Goal: Contribute content: Add original content to the website for others to see

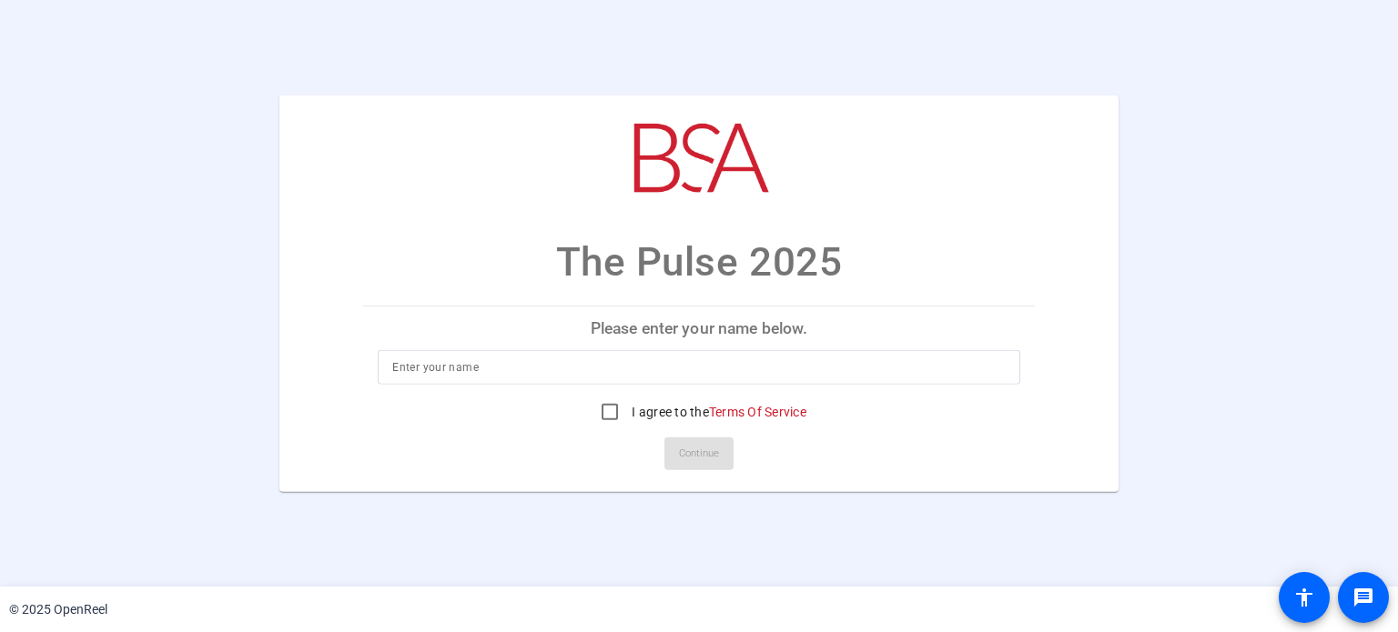
click at [572, 368] on input at bounding box center [698, 368] width 612 height 22
type input "[PERSON_NAME]"
click at [819, 456] on mat-card-actions "Continue" at bounding box center [698, 453] width 685 height 47
click at [612, 415] on input "I agree to the Terms Of Service" at bounding box center [610, 412] width 36 height 36
checkbox input "true"
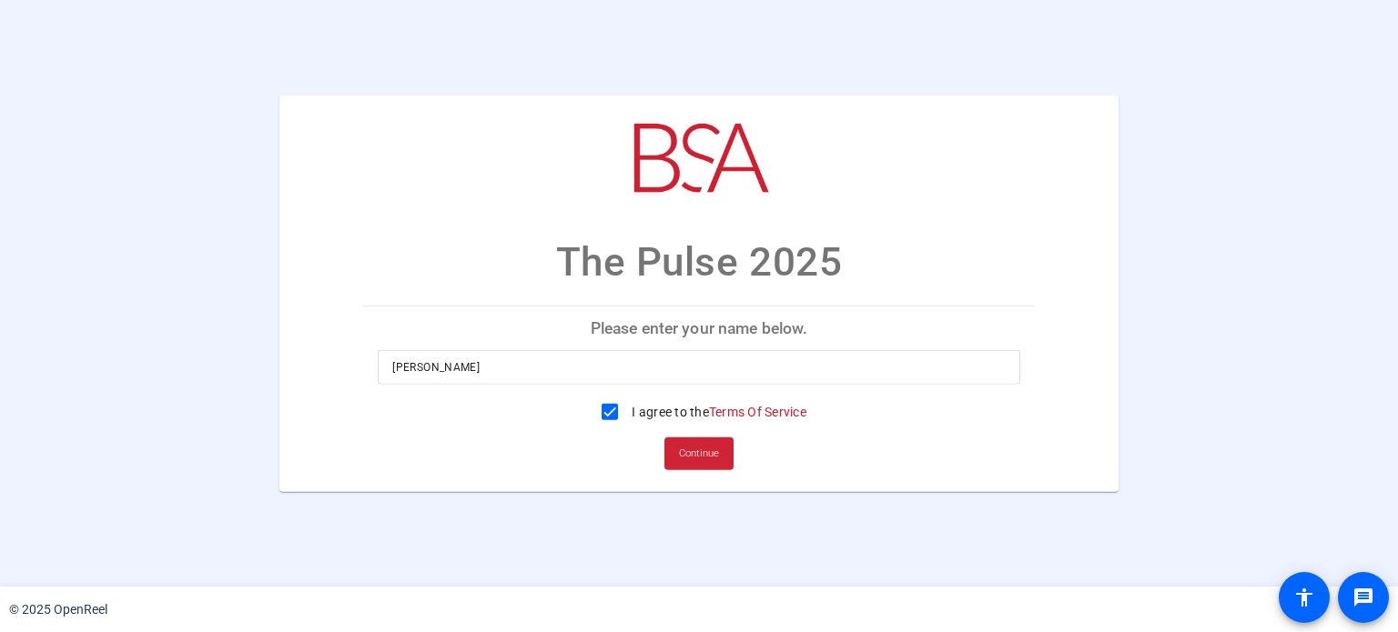
click at [702, 457] on span "Continue" at bounding box center [699, 453] width 40 height 27
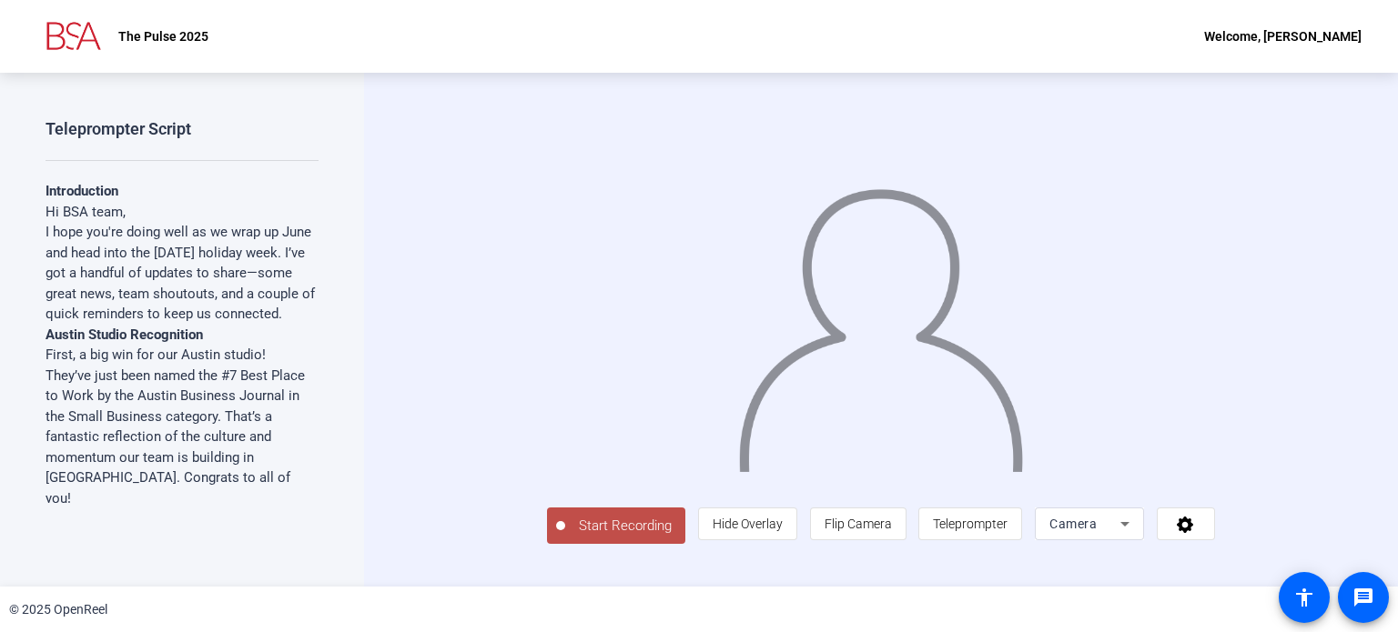
click at [99, 183] on strong "Introduction" at bounding box center [82, 191] width 73 height 16
click at [51, 194] on strong "Introduction" at bounding box center [82, 191] width 73 height 16
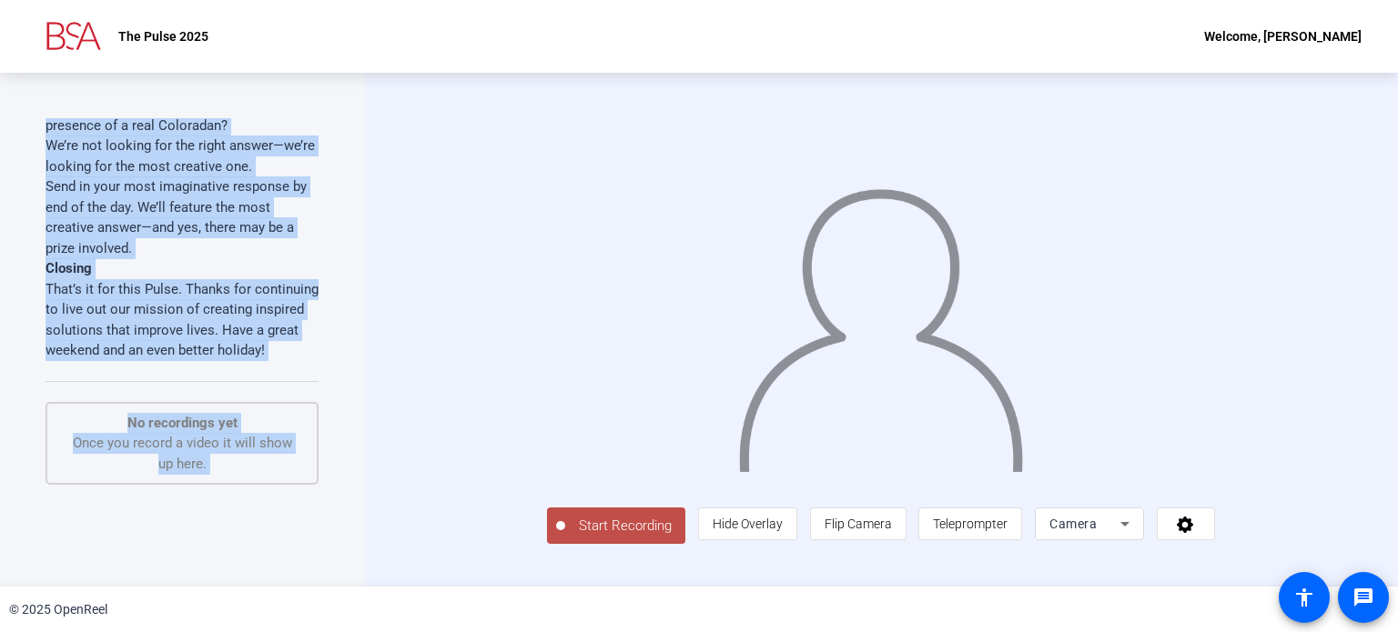
scroll to position [1733, 0]
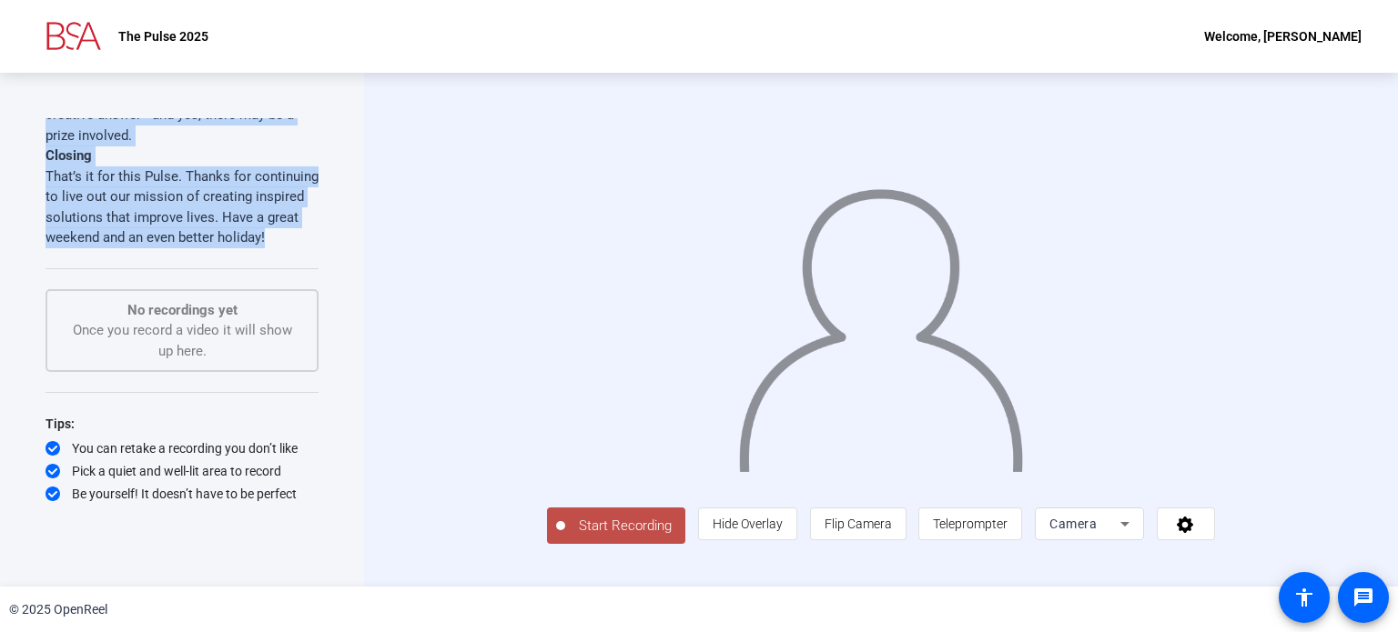
drag, startPoint x: 47, startPoint y: 192, endPoint x: 256, endPoint y: 242, distance: 214.3
click at [1007, 531] on span "Teleprompter" at bounding box center [970, 524] width 75 height 15
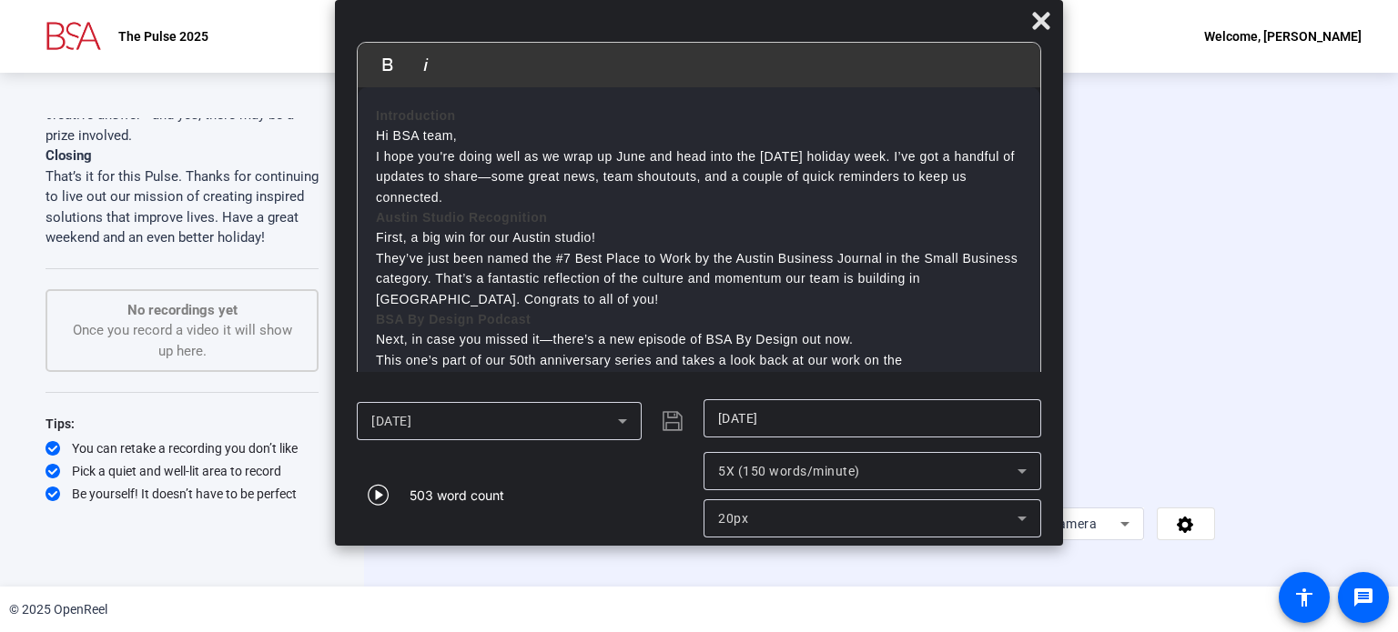
click at [377, 136] on p "Hi BSA team," at bounding box center [699, 136] width 646 height 20
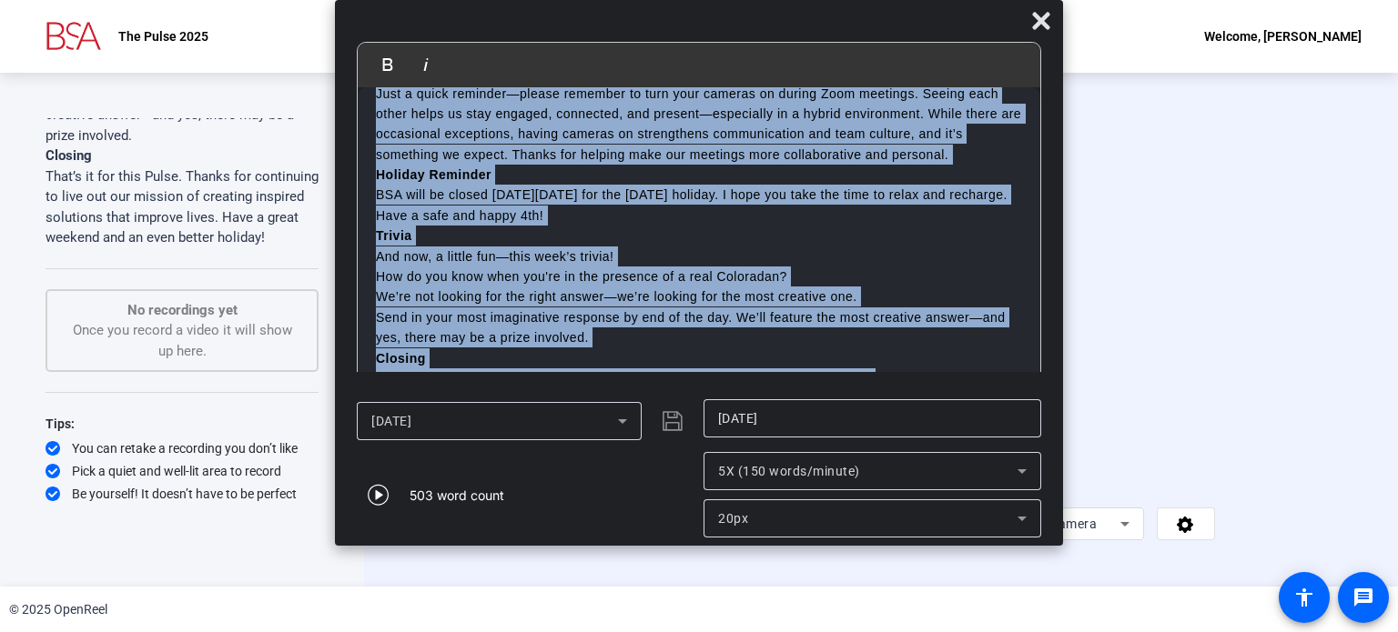
scroll to position [713, 0]
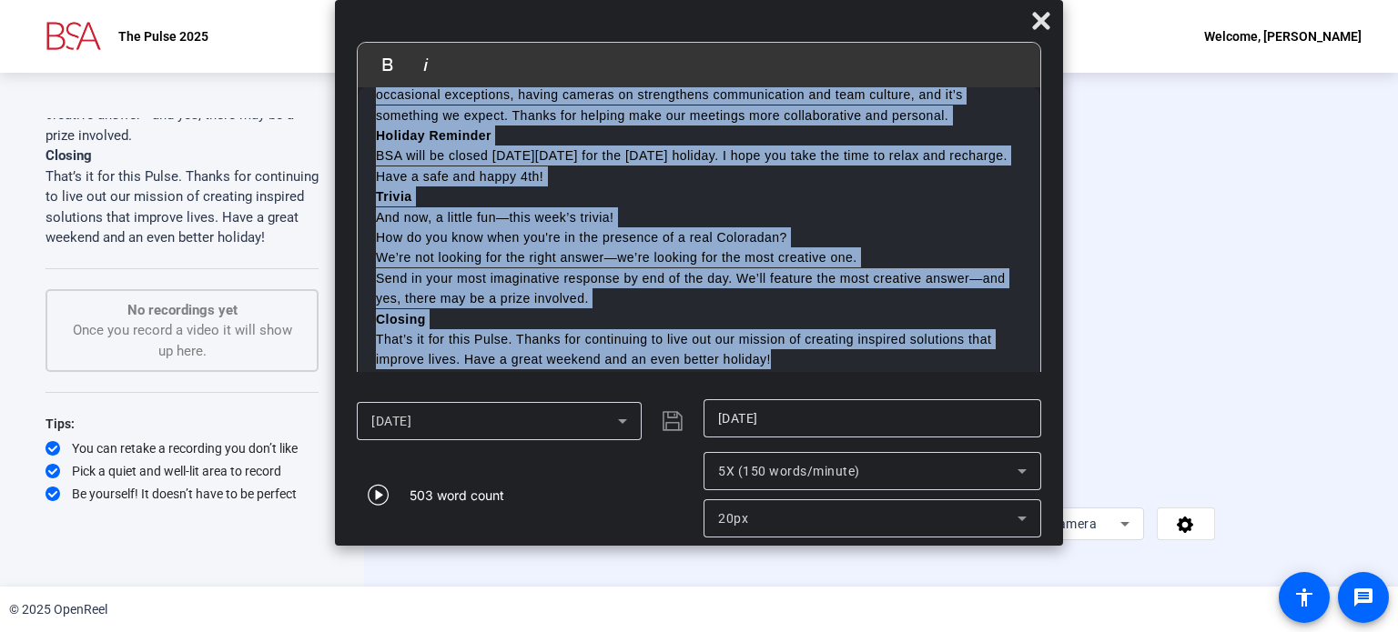
drag, startPoint x: 372, startPoint y: 135, endPoint x: 927, endPoint y: 373, distance: 604.1
click at [927, 373] on mat-dialog-content "Bold Italic Introduction Hi BSA team, I hope you're doing well as we wrap up Ju…" at bounding box center [699, 216] width 728 height 349
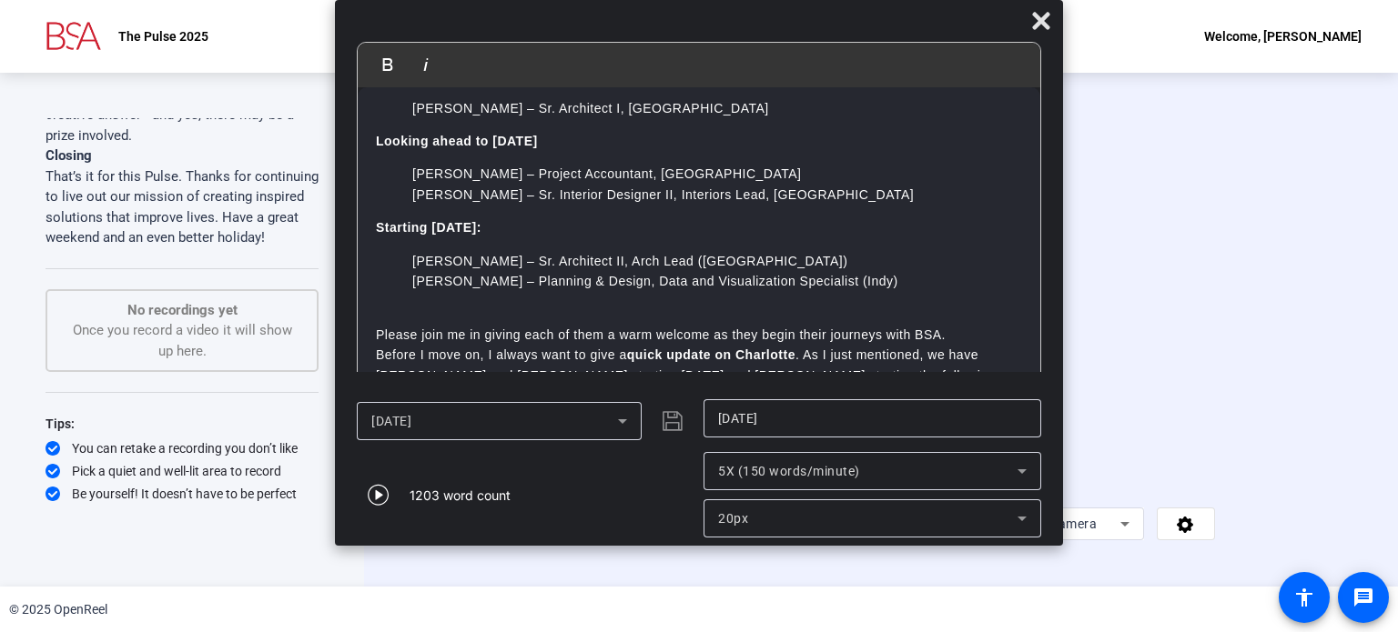
scroll to position [0, 0]
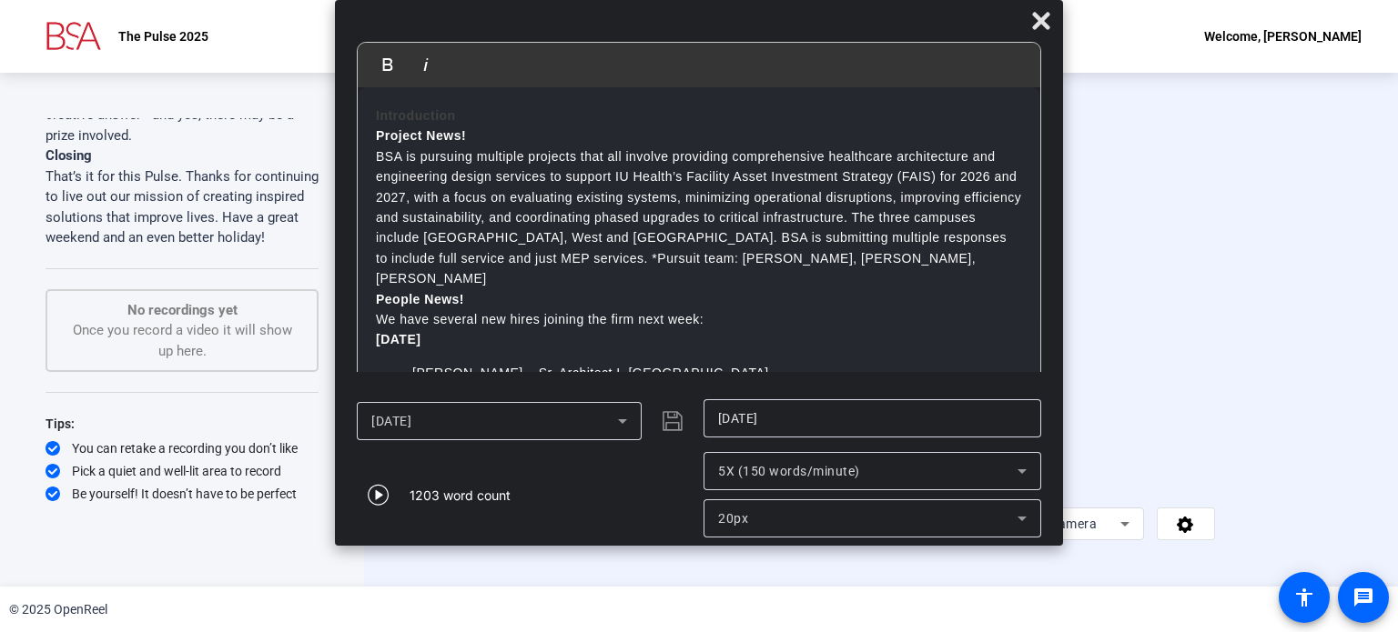
click at [414, 114] on strong "Introduction" at bounding box center [416, 115] width 80 height 15
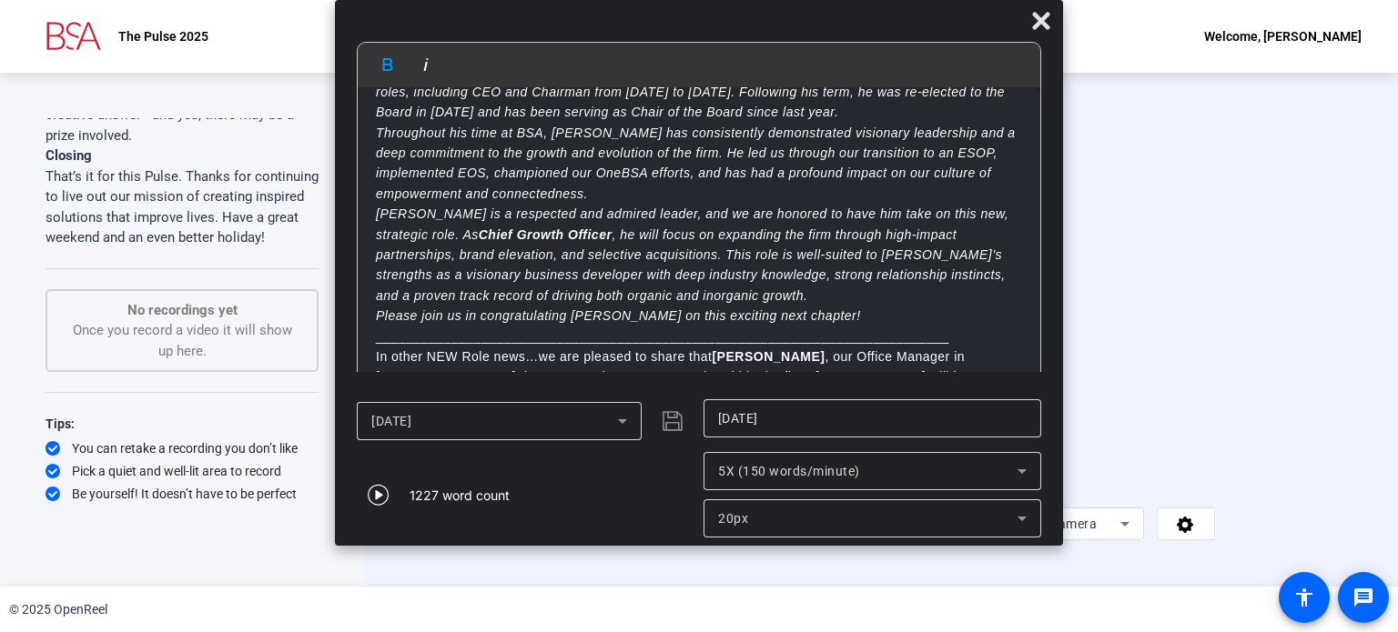
scroll to position [1856, 0]
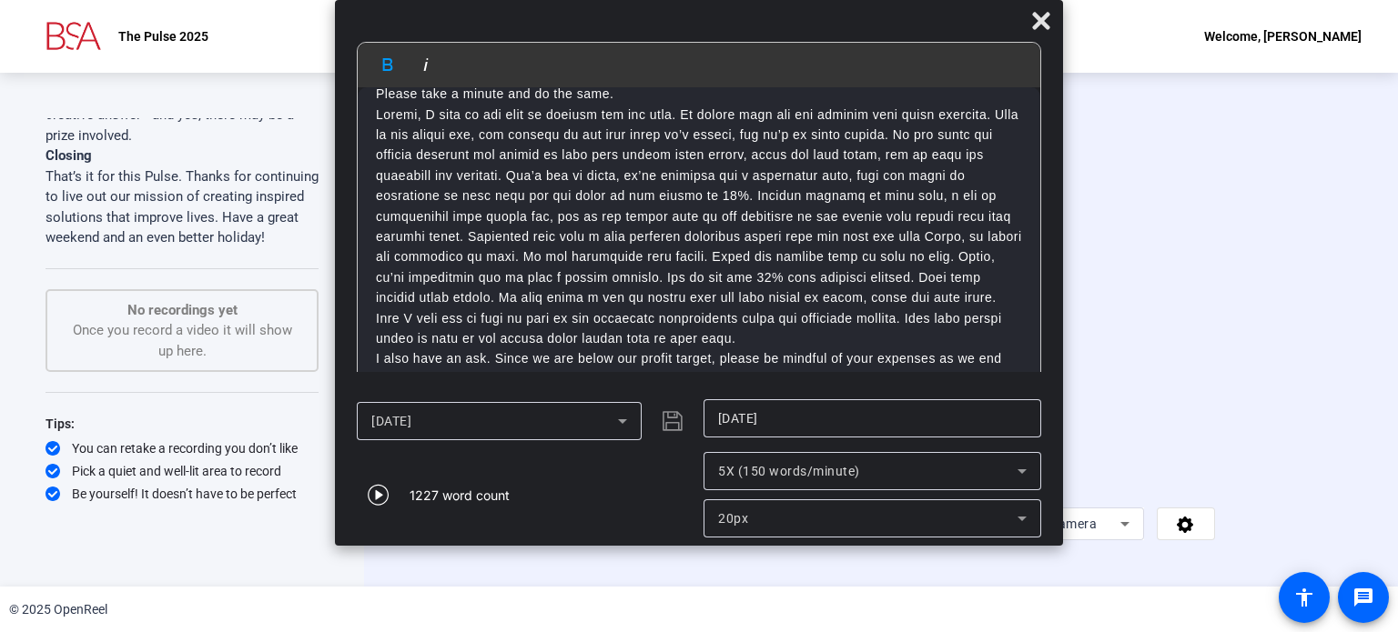
click at [376, 389] on p "That’s all I’ve got. Have a great weekend!" at bounding box center [699, 399] width 646 height 20
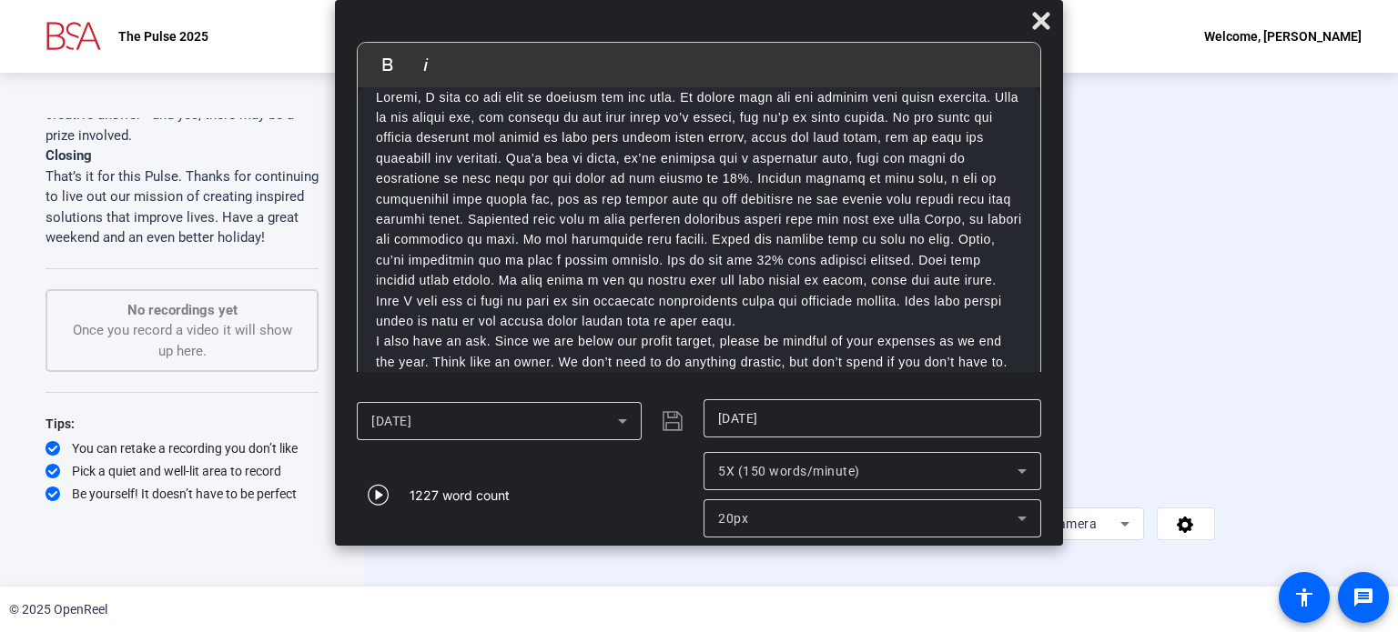
scroll to position [1876, 0]
drag, startPoint x: 630, startPoint y: 359, endPoint x: 379, endPoint y: 367, distance: 251.3
click at [379, 389] on p "That’s all I’ve got. Have a great weekend!" at bounding box center [699, 399] width 646 height 20
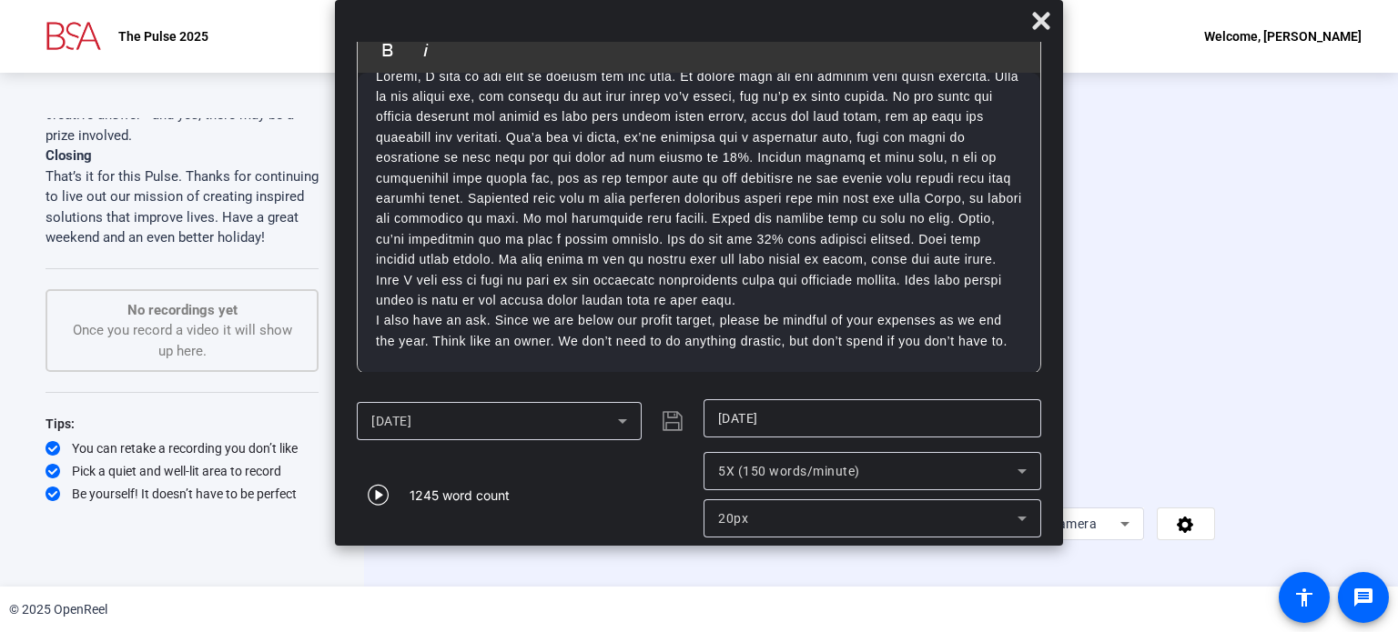
scroll to position [1896, 0]
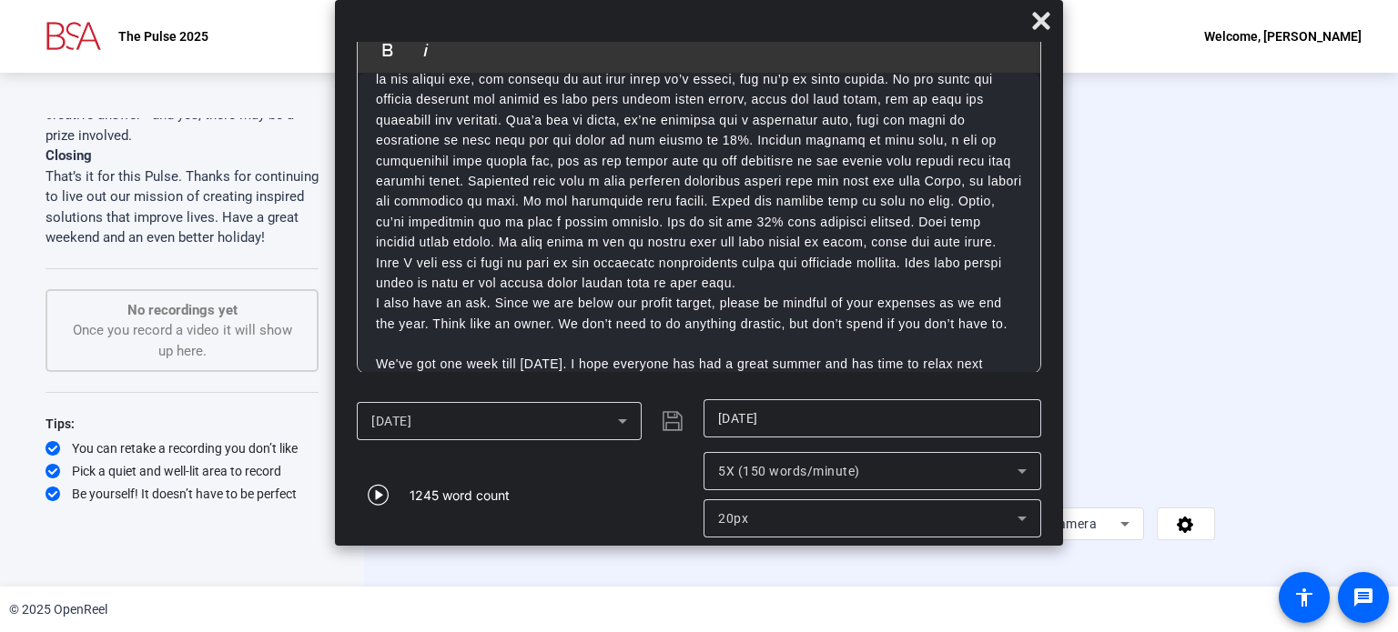
click at [625, 421] on icon at bounding box center [623, 421] width 22 height 22
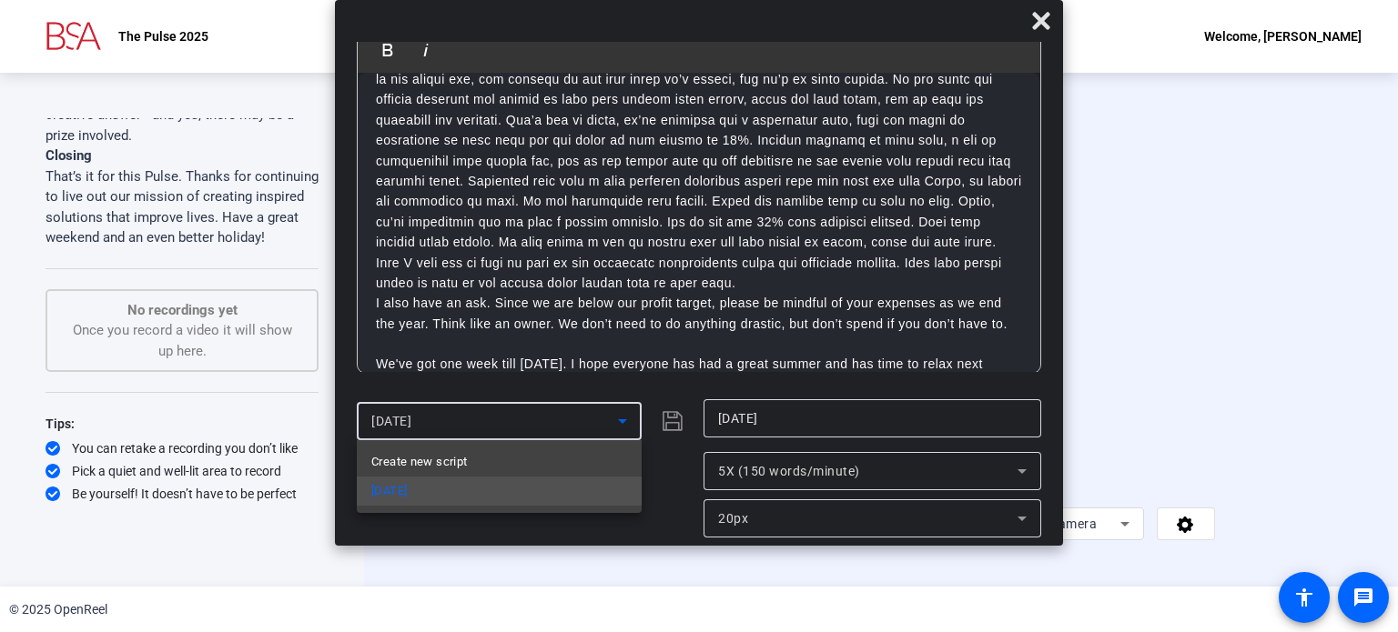
click at [490, 421] on div at bounding box center [699, 316] width 1398 height 632
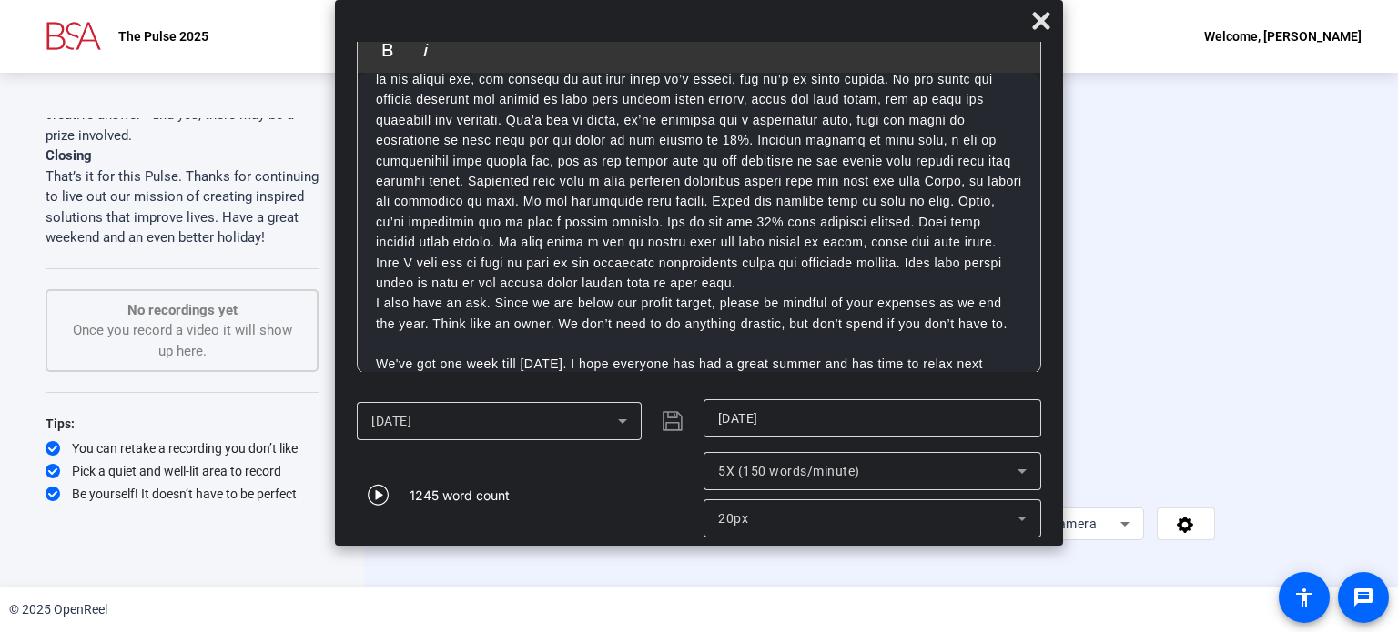
click at [411, 418] on span "[DATE]" at bounding box center [391, 421] width 40 height 15
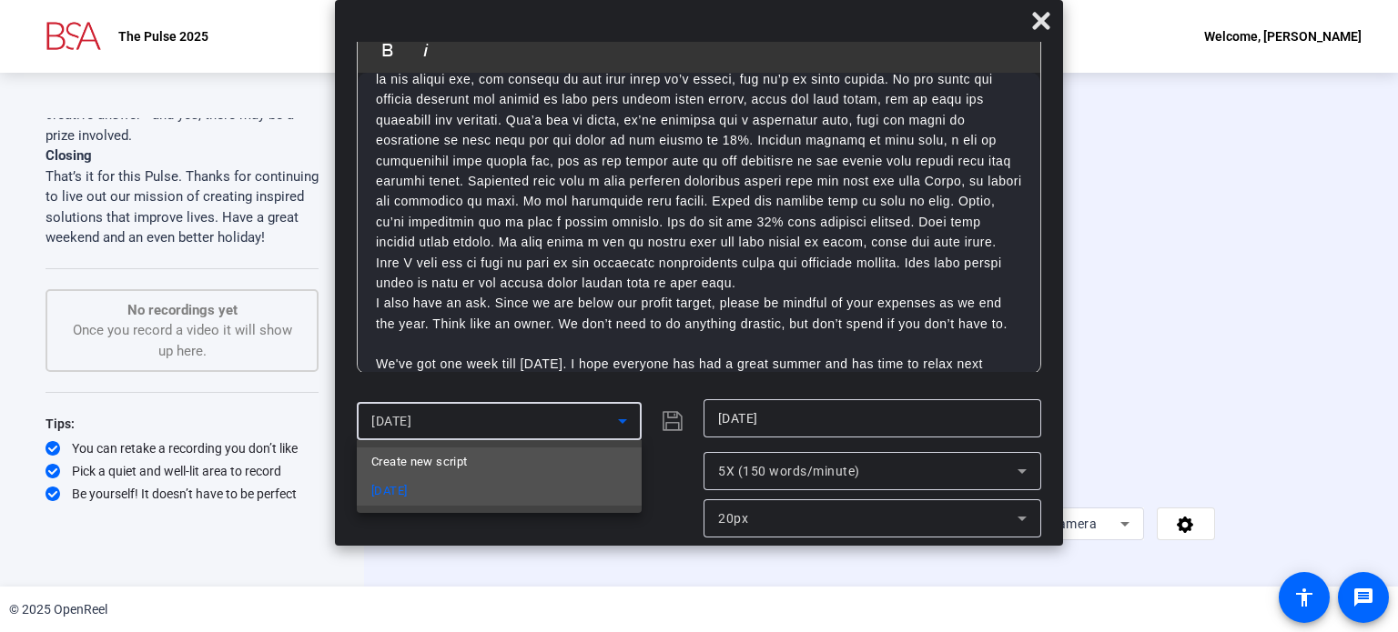
click at [430, 461] on span "Create new script" at bounding box center [419, 462] width 96 height 22
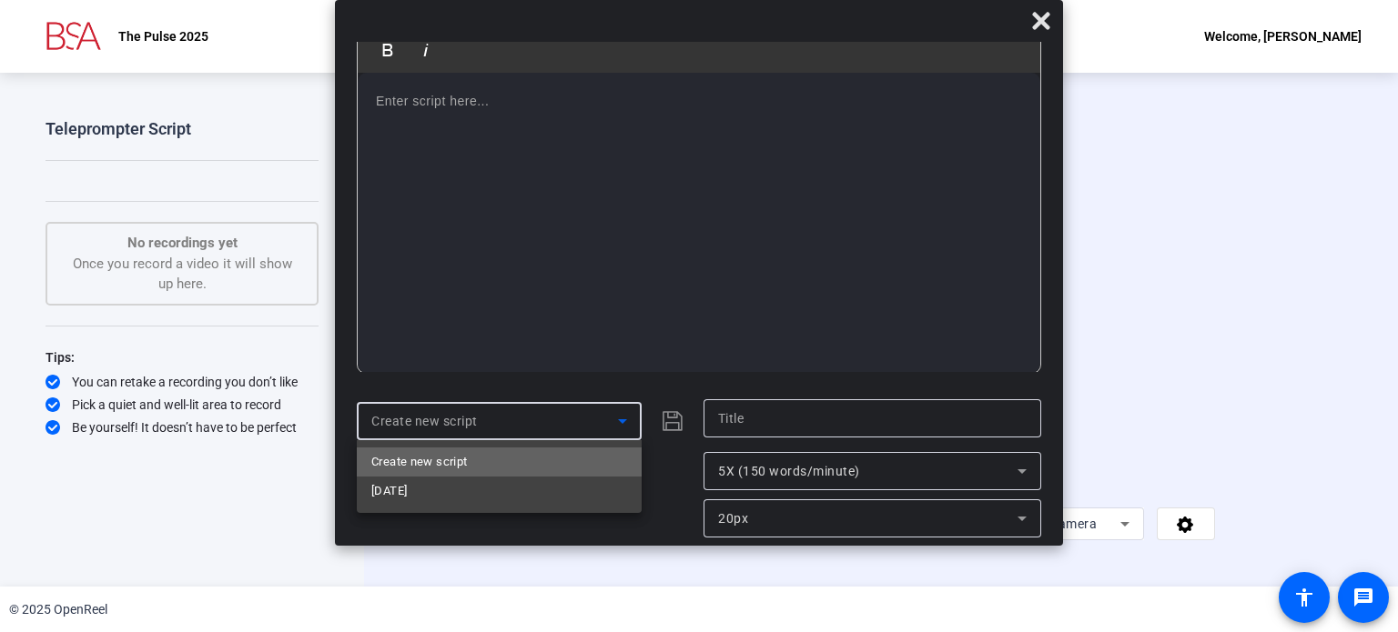
scroll to position [0, 0]
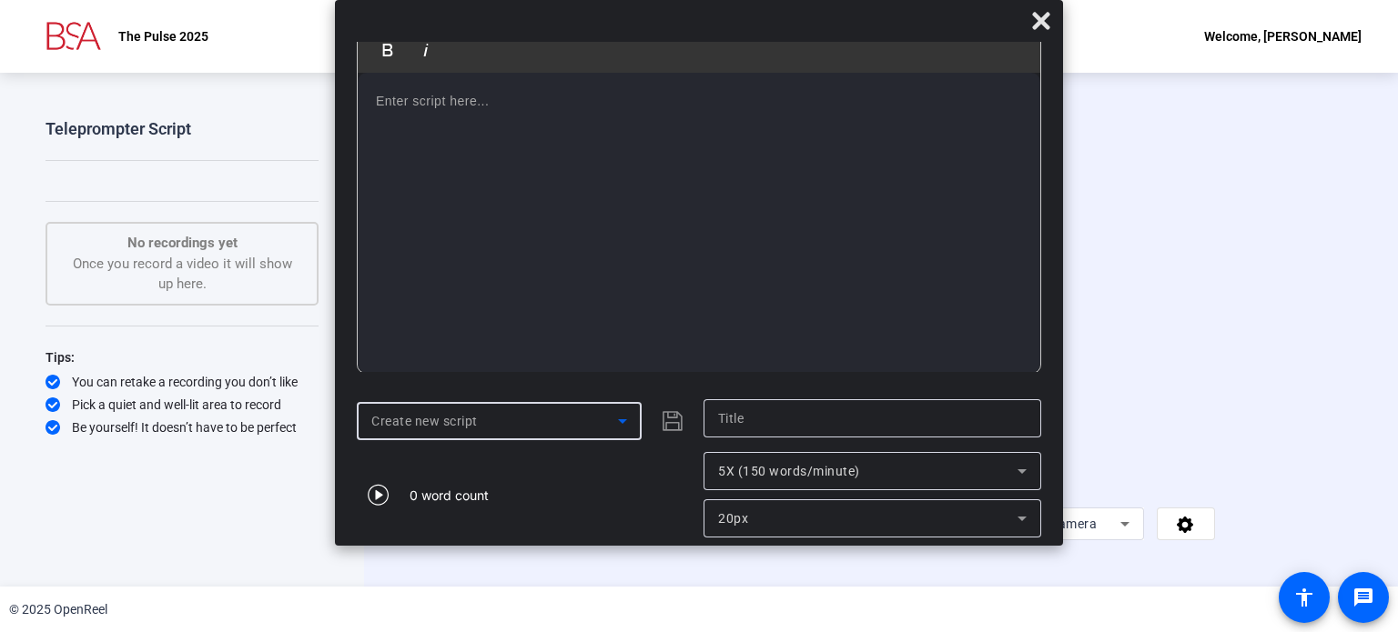
click at [622, 421] on icon at bounding box center [622, 422] width 9 height 5
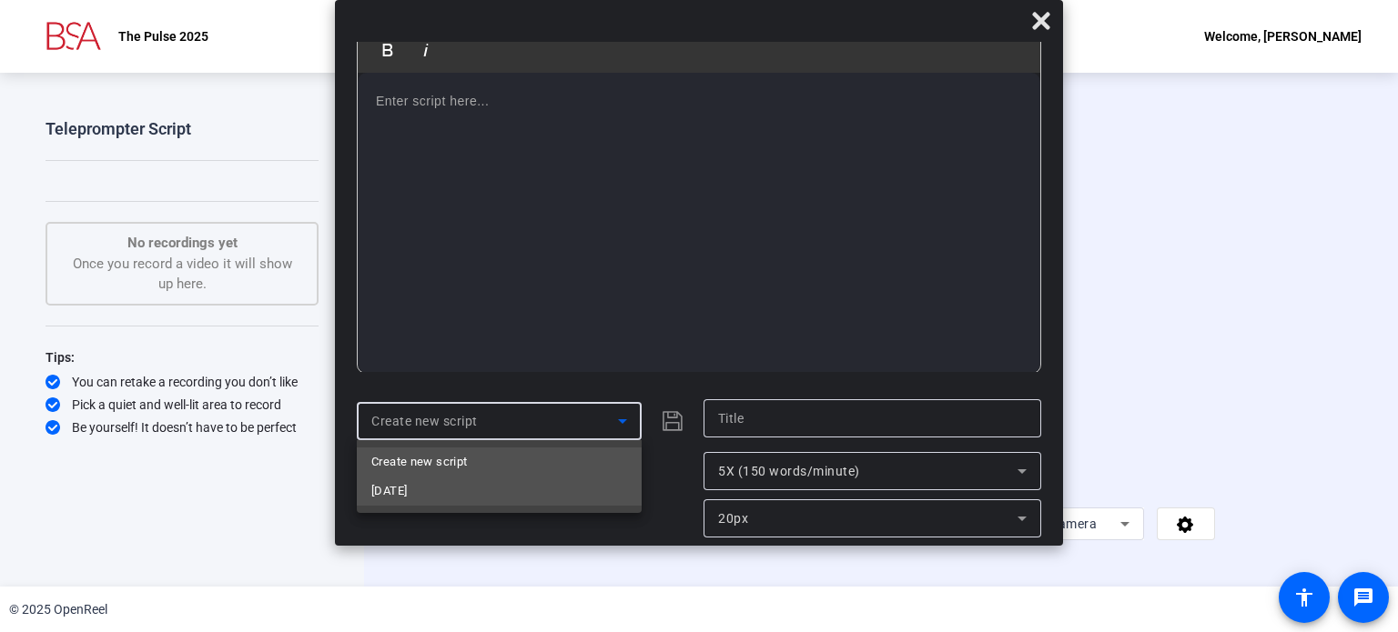
click at [407, 494] on span "[DATE]" at bounding box center [388, 491] width 35 height 22
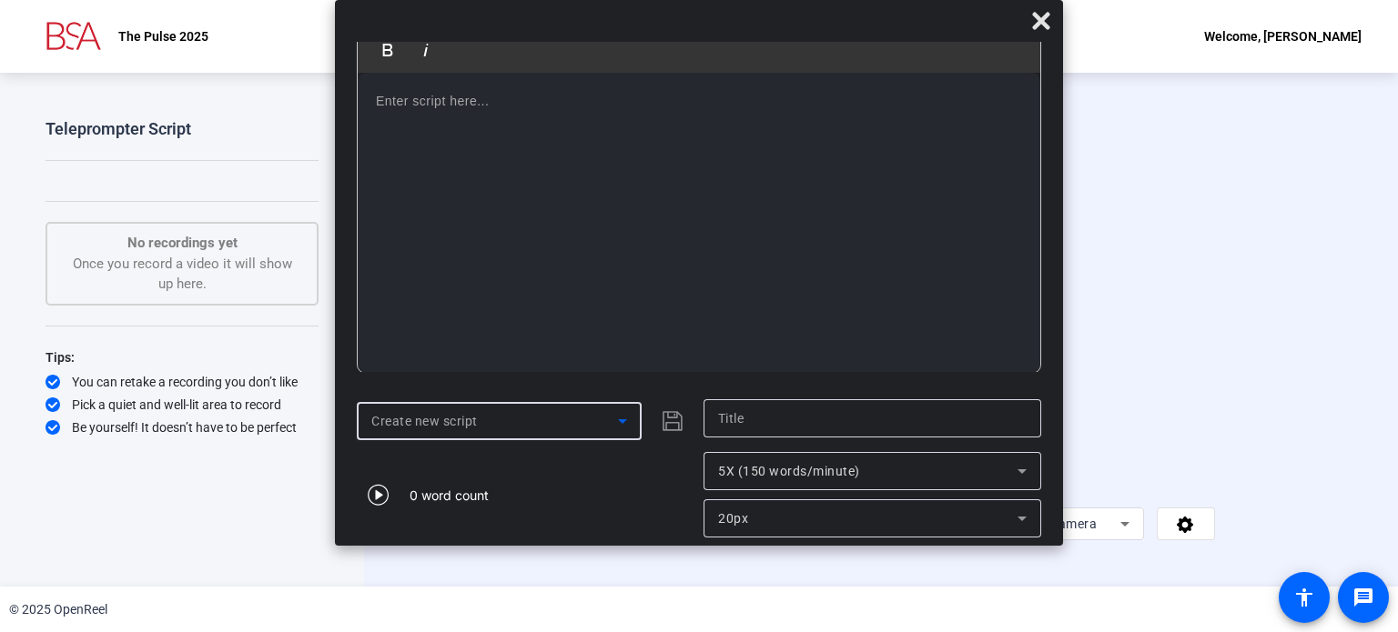
type input "[DATE]"
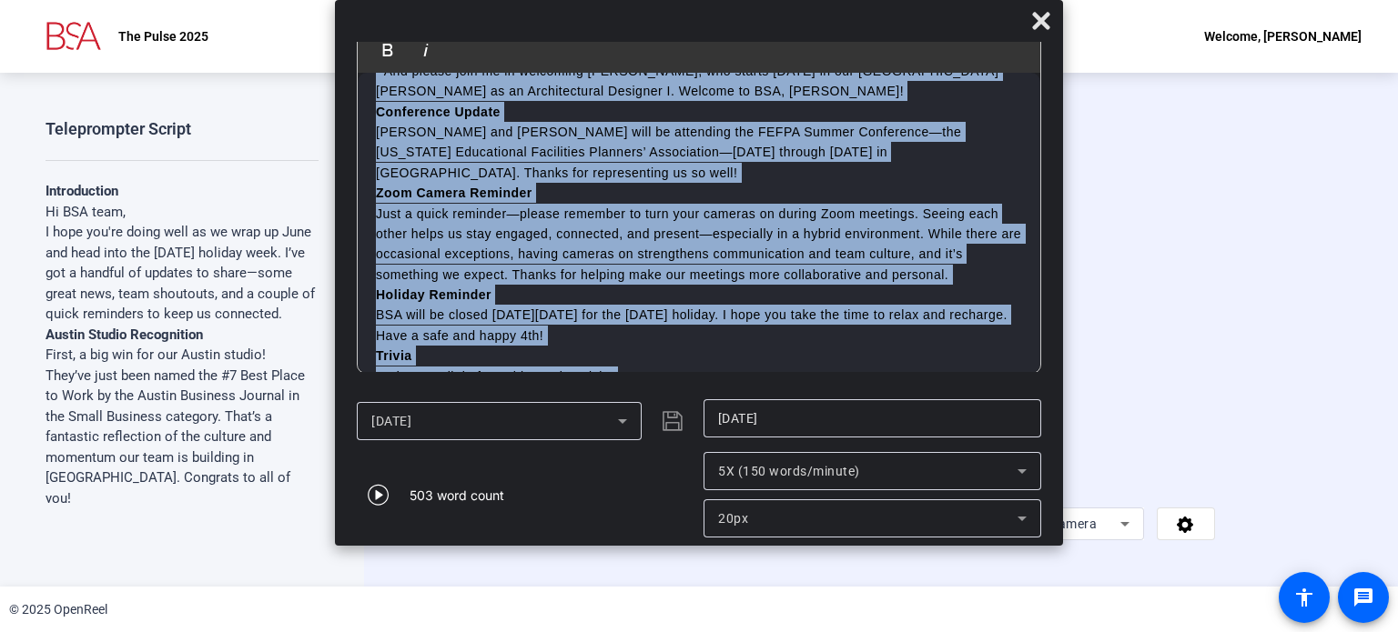
scroll to position [713, 0]
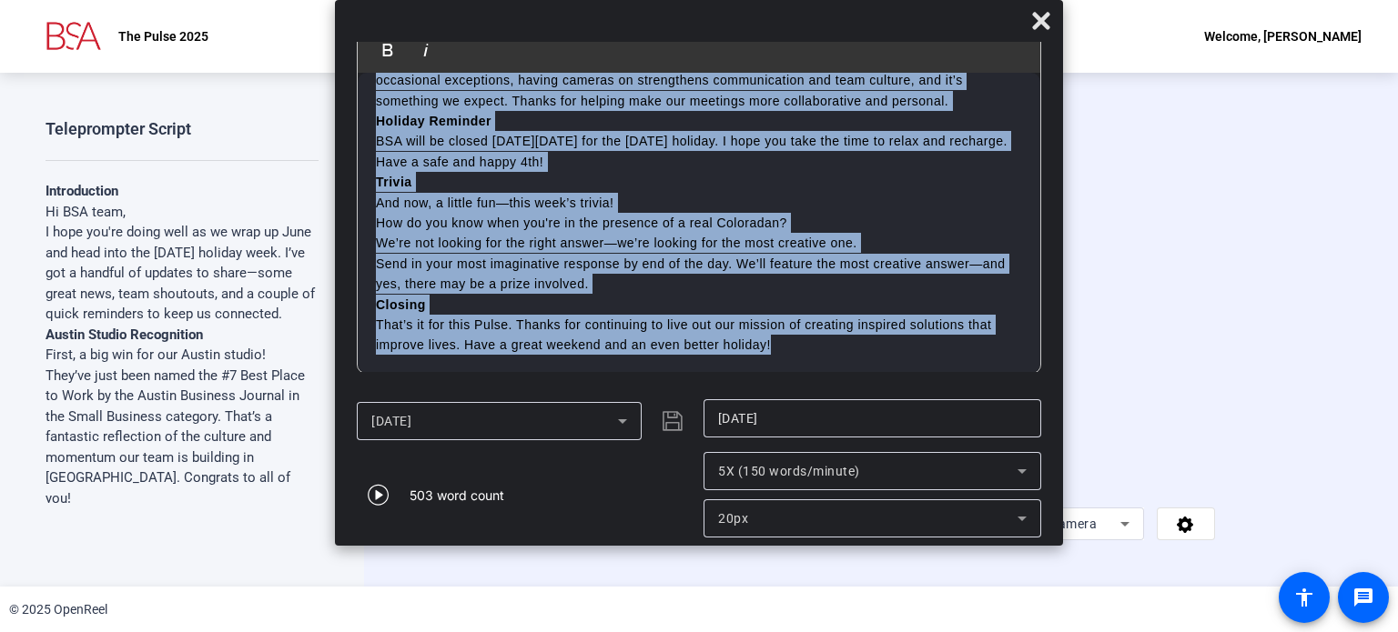
drag, startPoint x: 375, startPoint y: 118, endPoint x: 947, endPoint y: 356, distance: 619.7
copy div "Lo IPS dolo, S amet con'ad elits doei te in utla et Dolo mag aliq enim adm Veni…"
click at [620, 421] on icon at bounding box center [622, 422] width 9 height 5
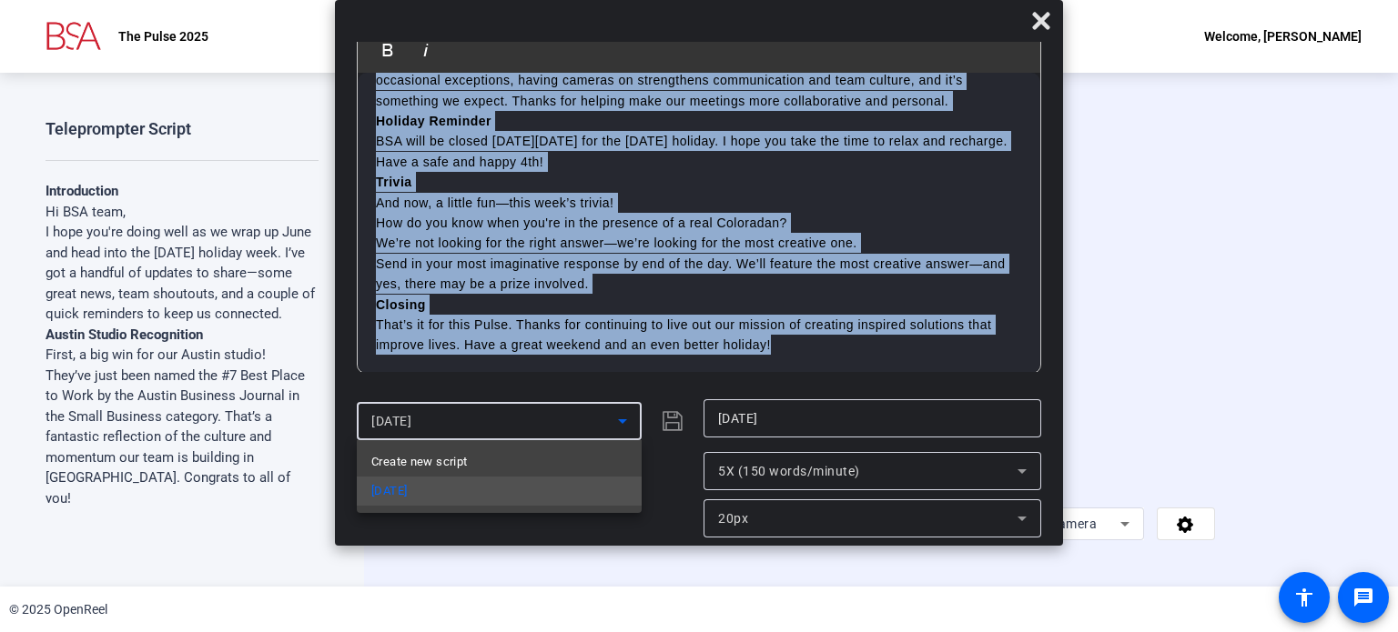
click at [435, 465] on span "Create new script" at bounding box center [419, 462] width 96 height 22
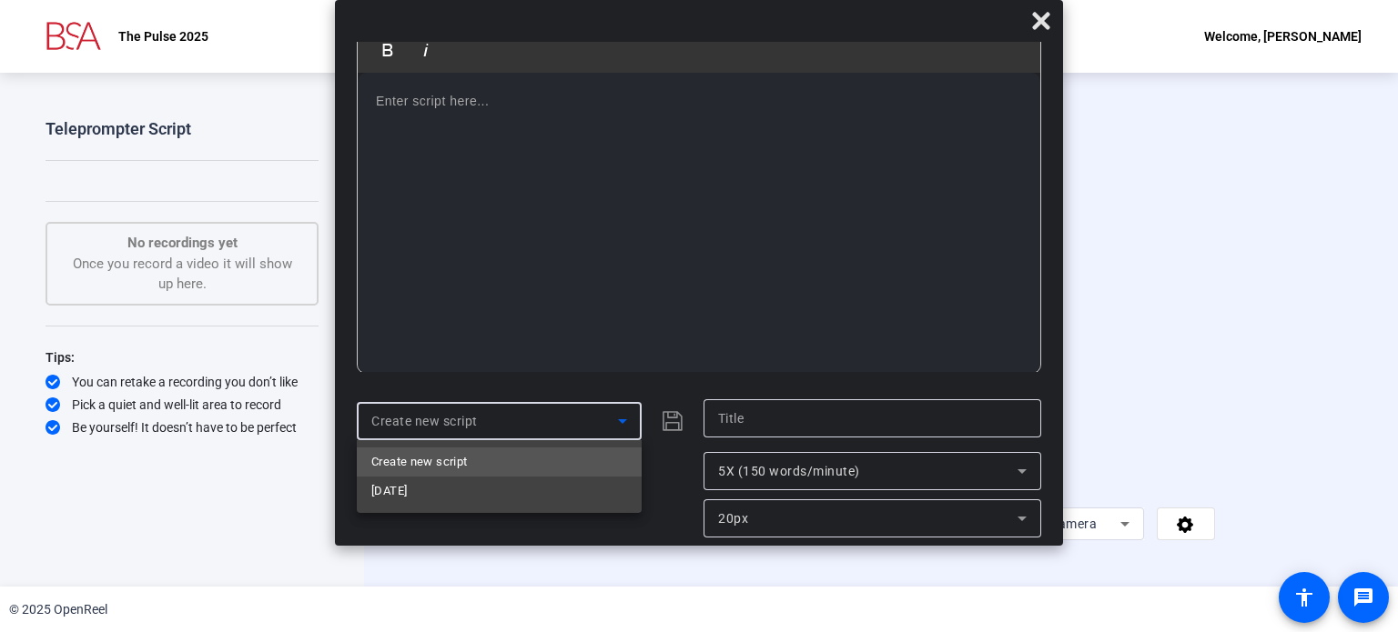
scroll to position [0, 0]
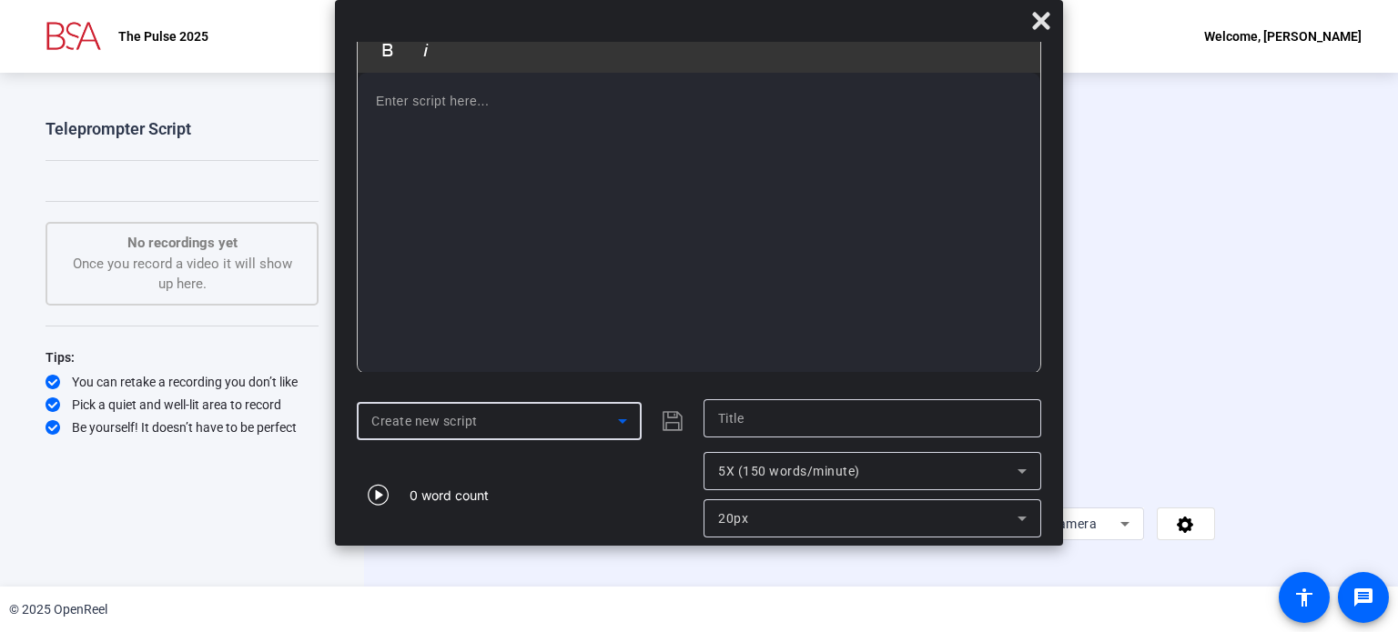
click at [419, 112] on div at bounding box center [699, 223] width 683 height 300
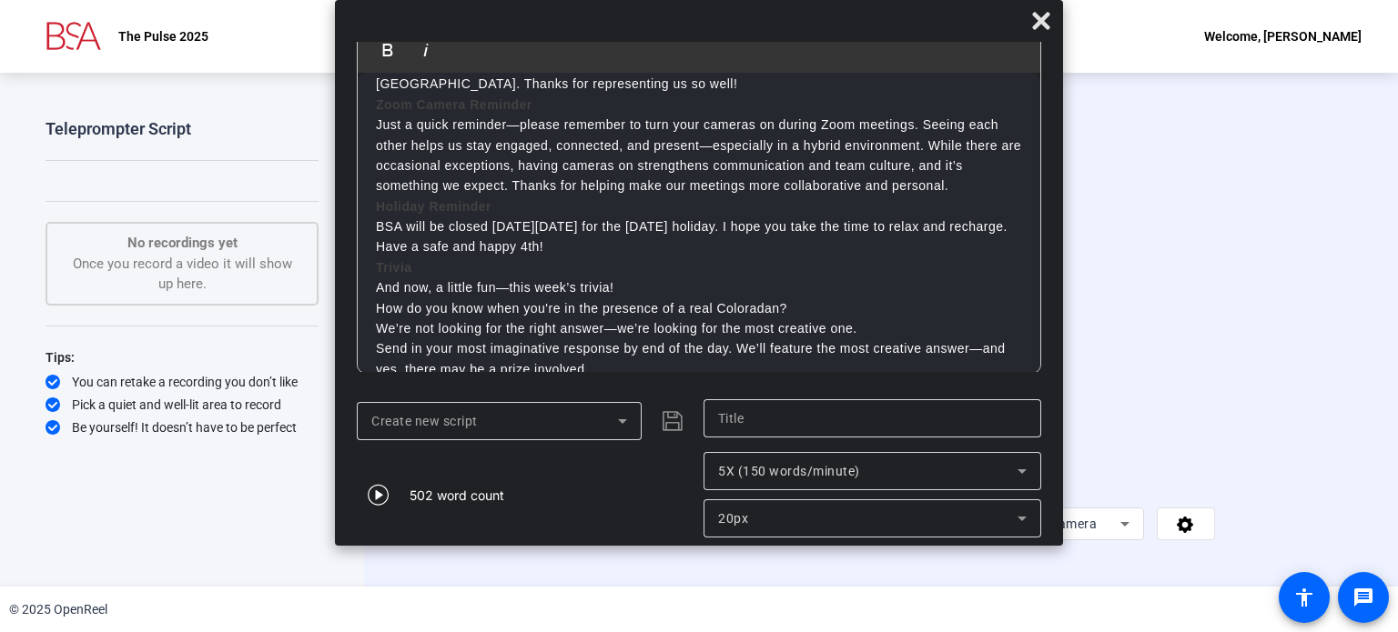
scroll to position [693, 0]
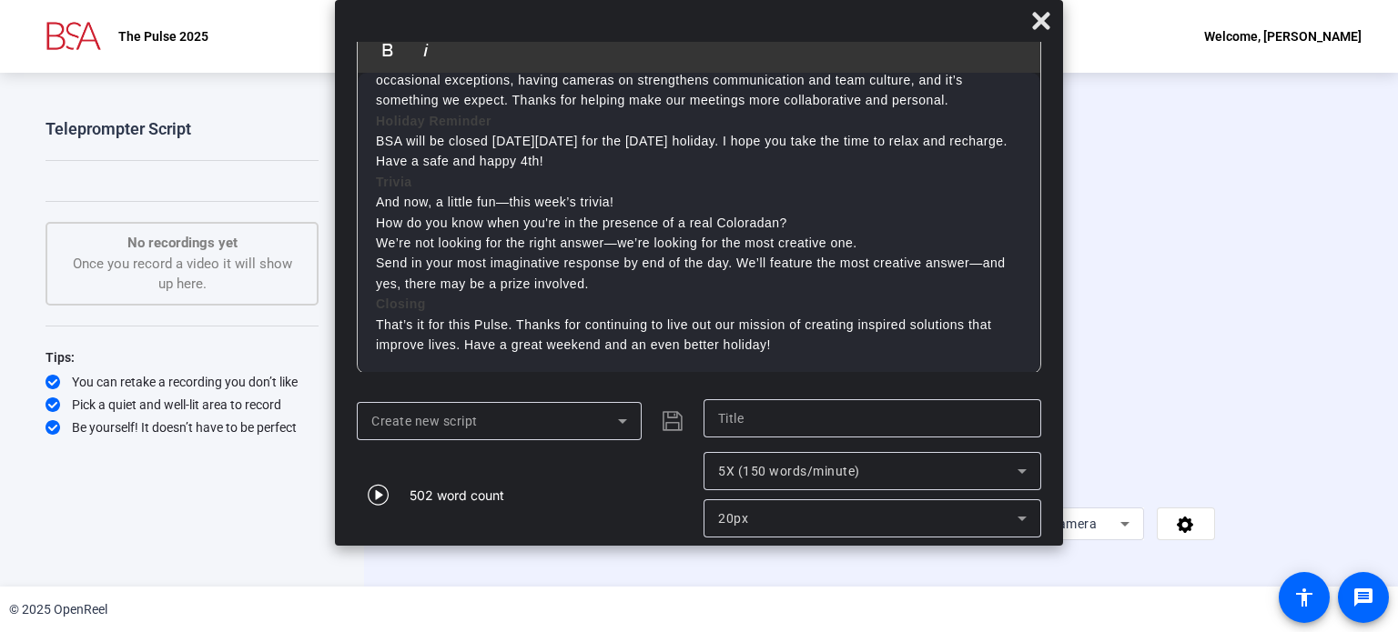
click at [768, 423] on input "text" at bounding box center [872, 419] width 308 height 22
click at [672, 425] on icon "submit" at bounding box center [673, 421] width 22 height 22
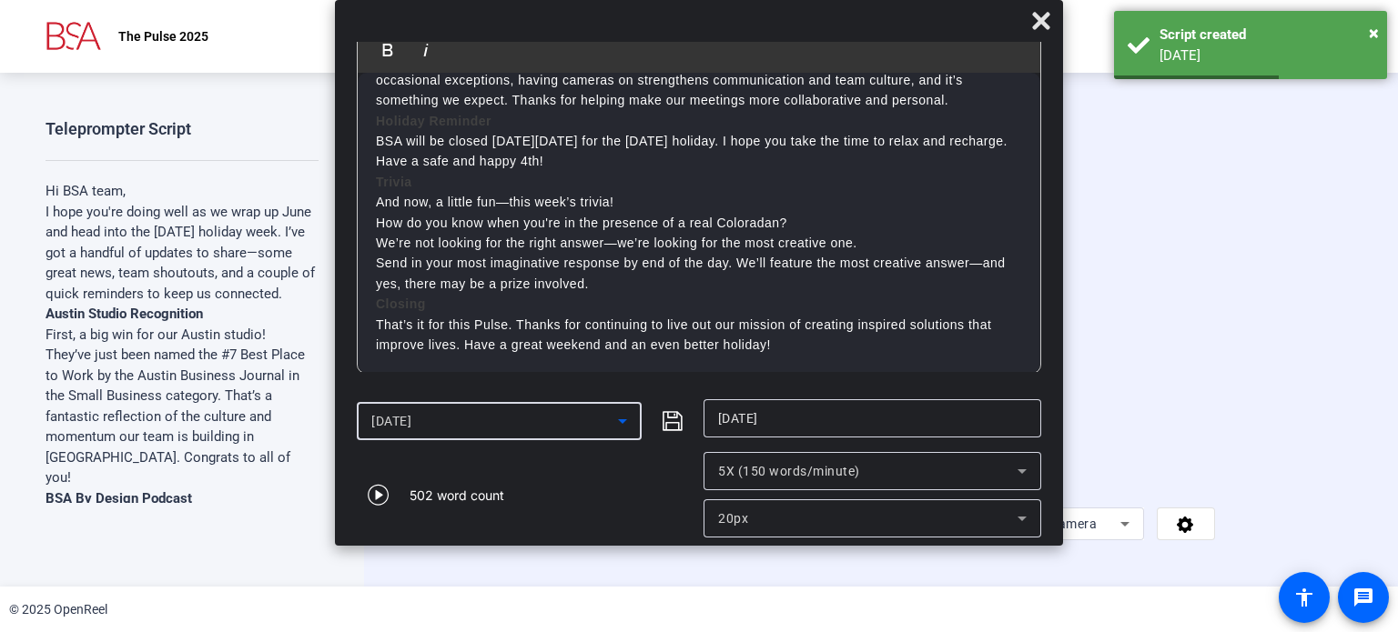
click at [622, 422] on icon at bounding box center [622, 422] width 9 height 5
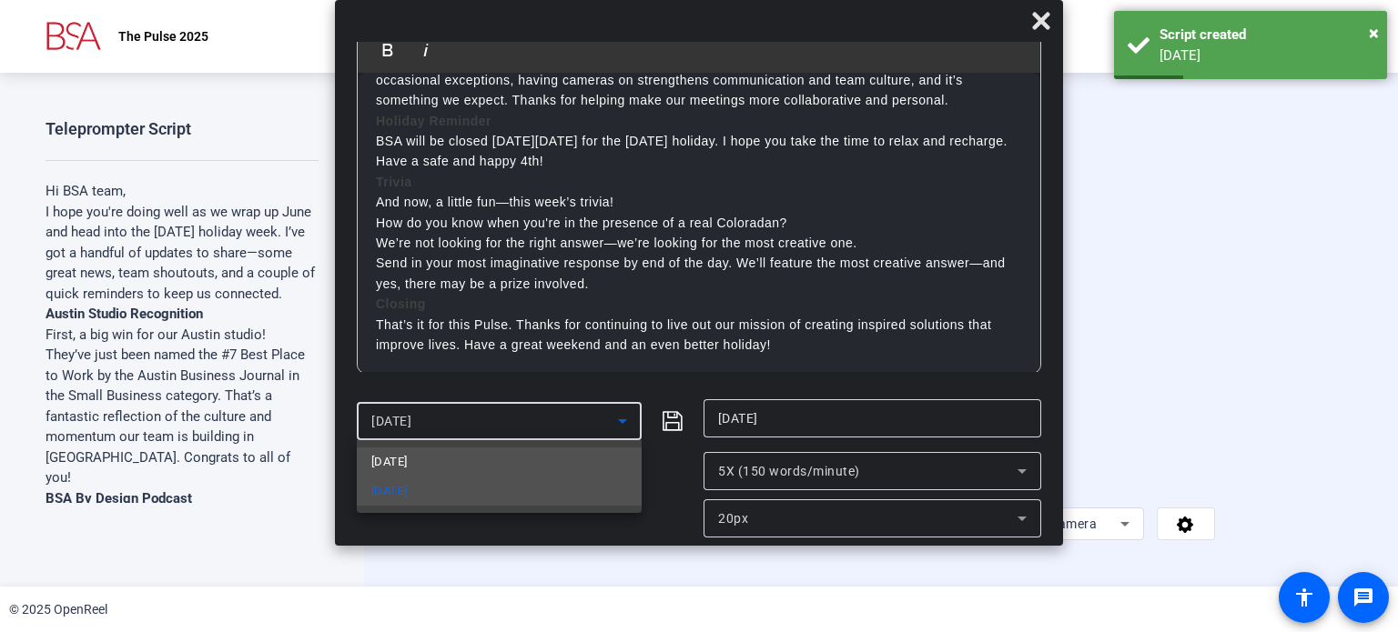
click at [407, 469] on span "[DATE]" at bounding box center [388, 462] width 35 height 22
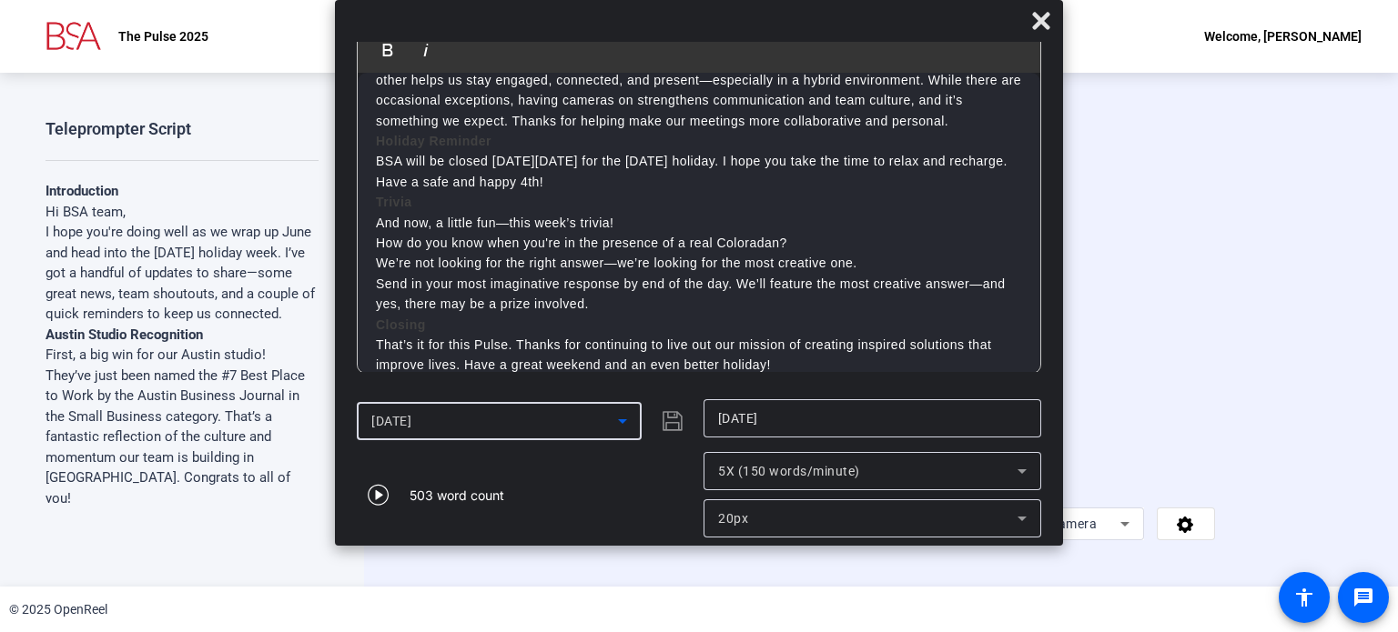
scroll to position [713, 0]
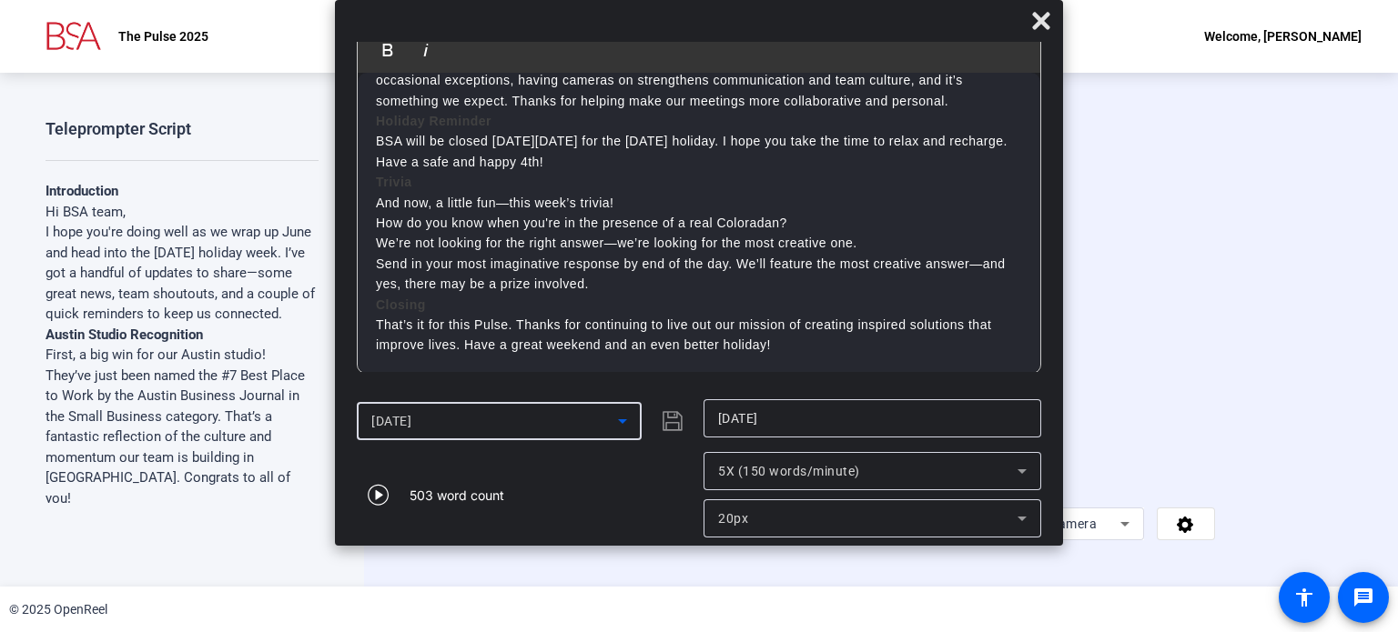
click at [617, 421] on icon at bounding box center [623, 421] width 22 height 22
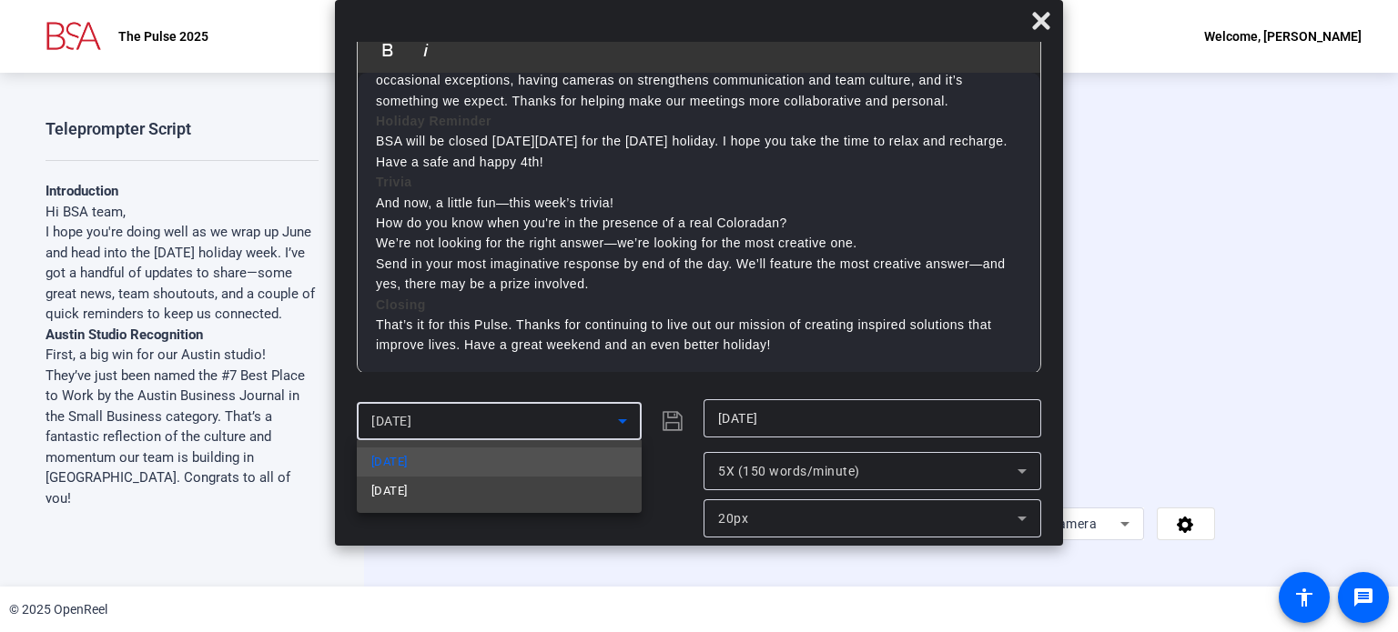
click at [677, 475] on div at bounding box center [699, 316] width 1398 height 632
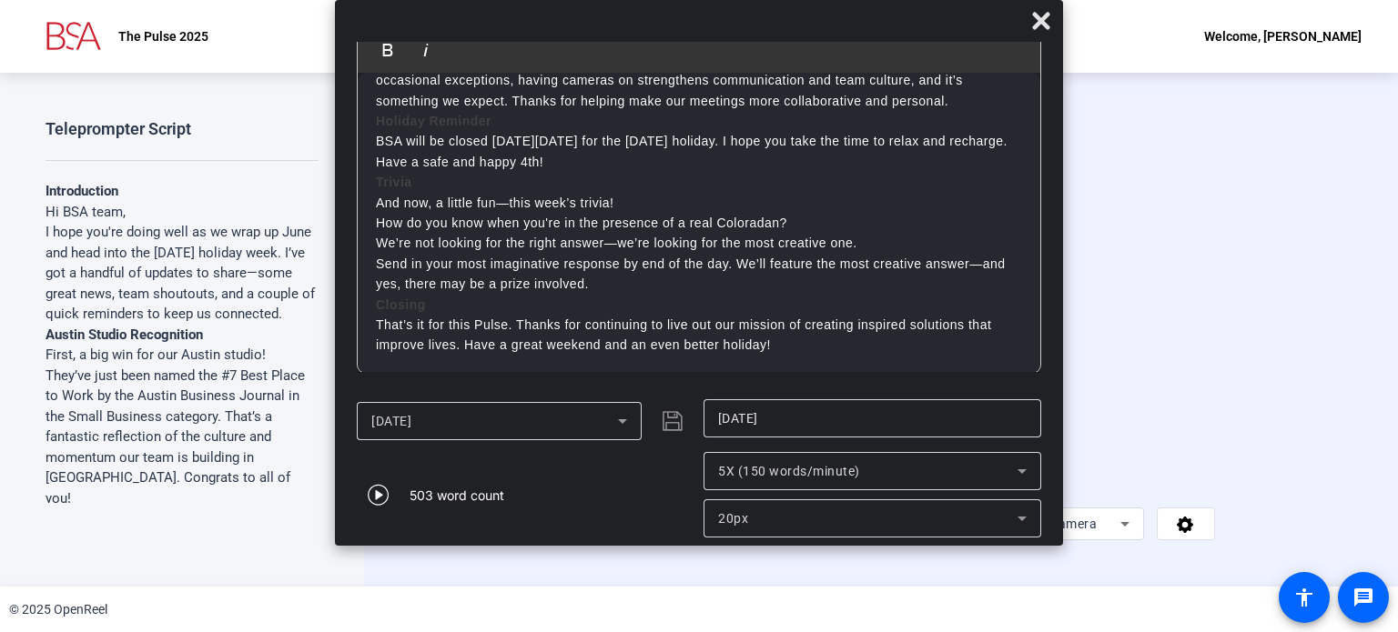
click at [622, 413] on icon at bounding box center [623, 421] width 22 height 22
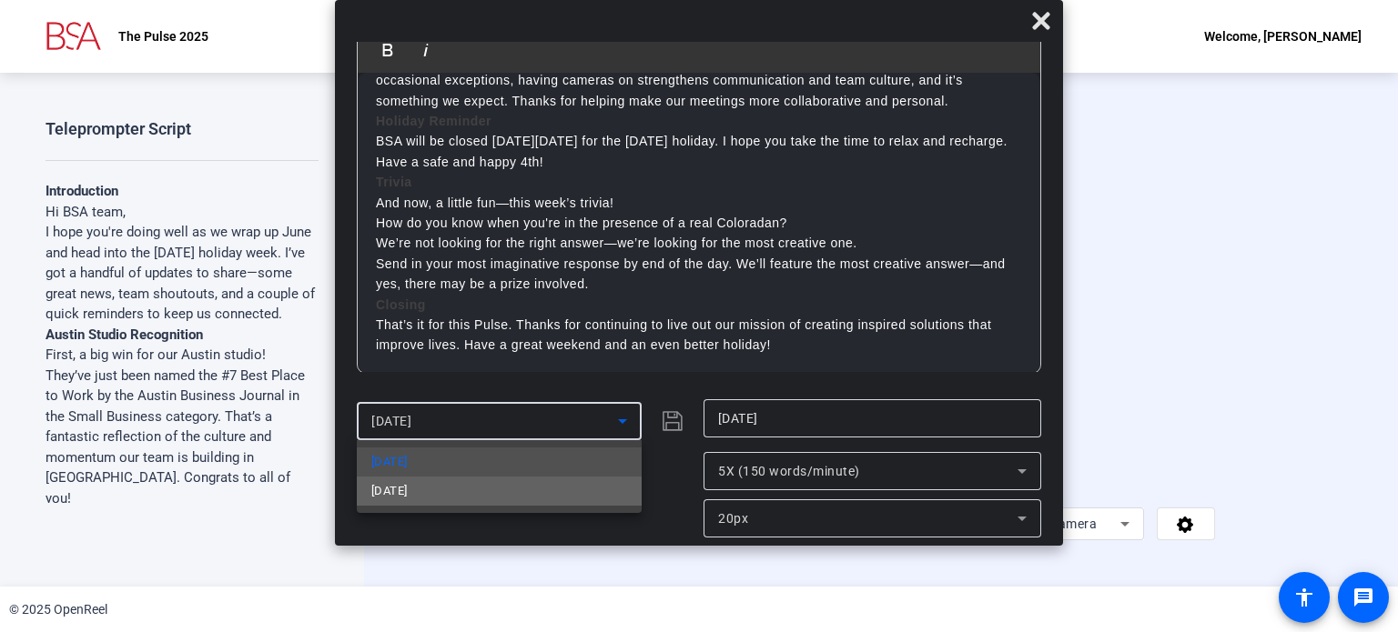
click at [384, 490] on span "[DATE]" at bounding box center [388, 491] width 35 height 22
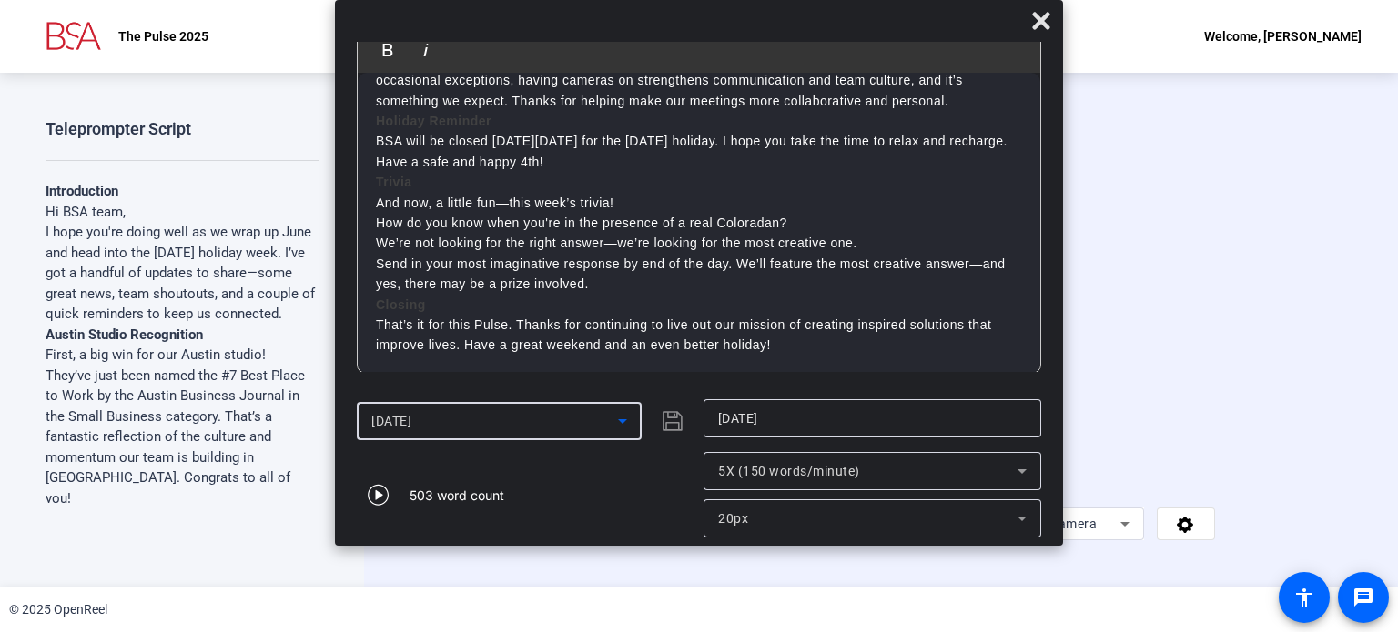
type input "[DATE]"
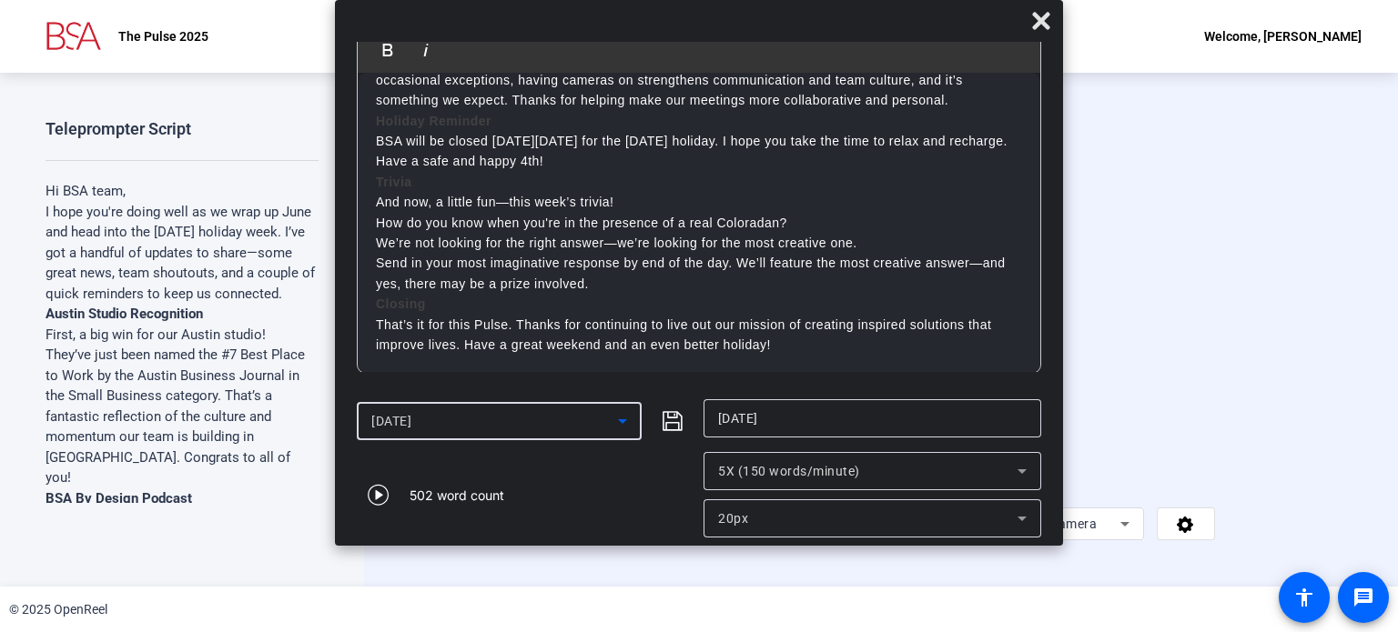
scroll to position [0, 0]
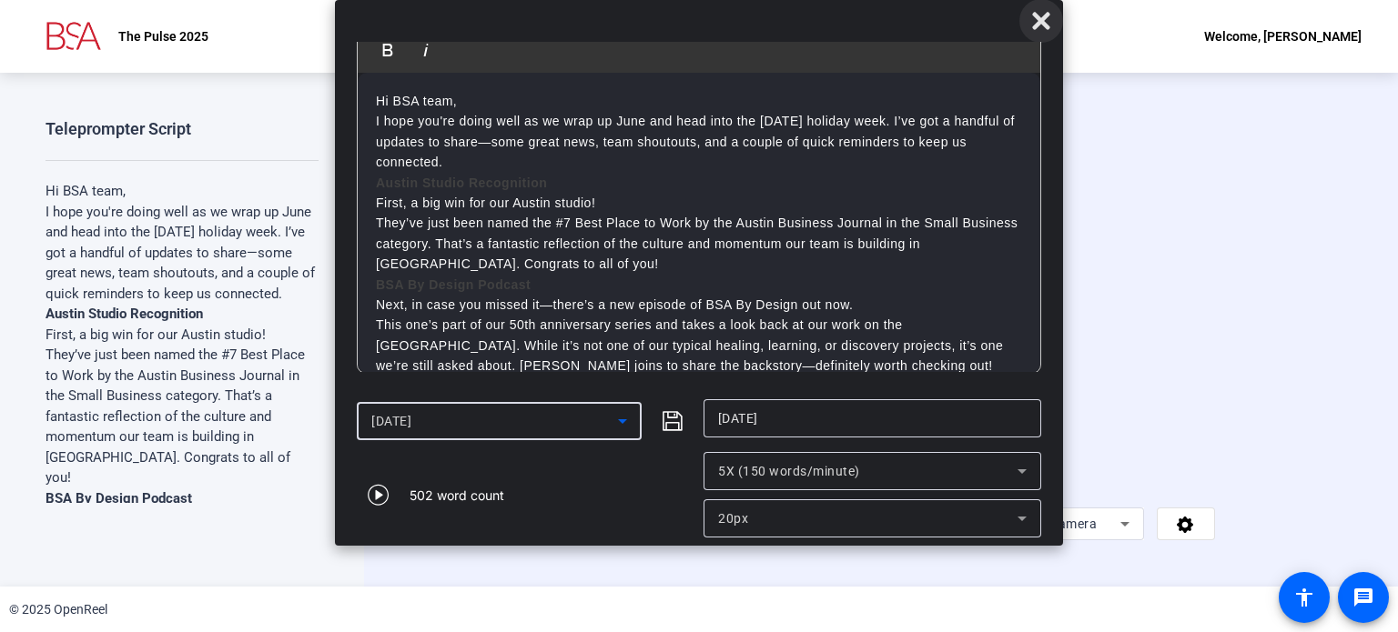
click at [1045, 16] on icon at bounding box center [1040, 20] width 17 height 17
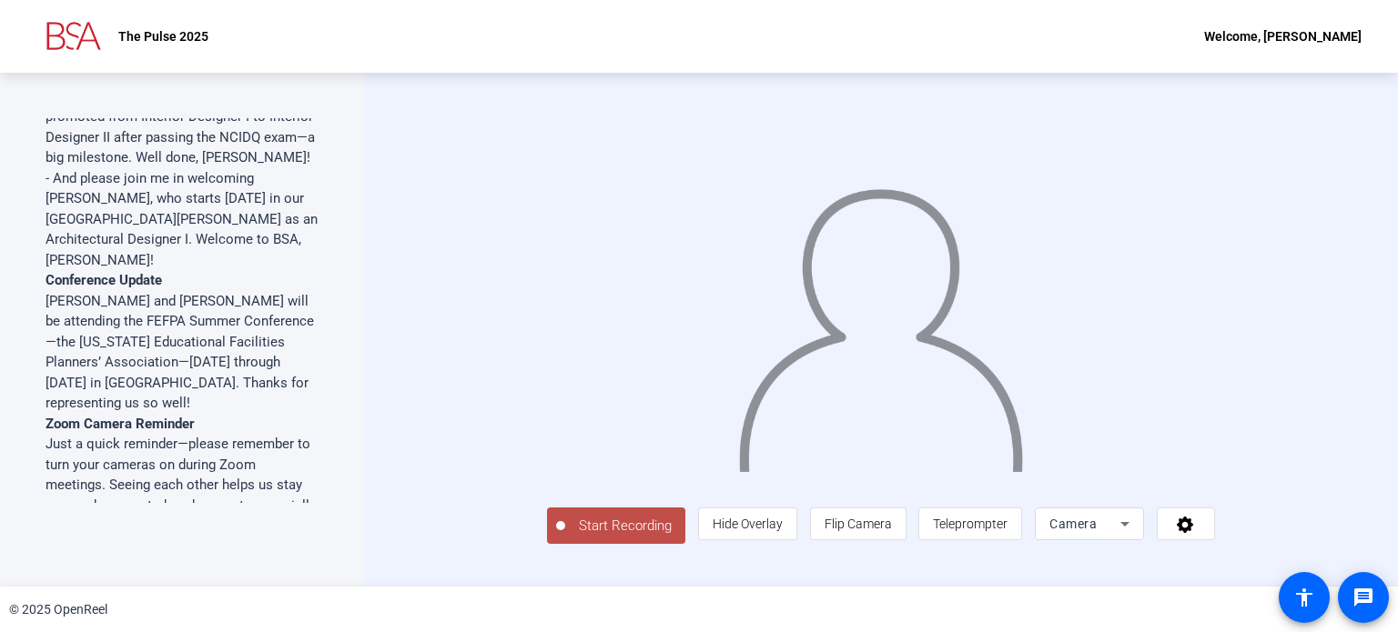
scroll to position [439, 0]
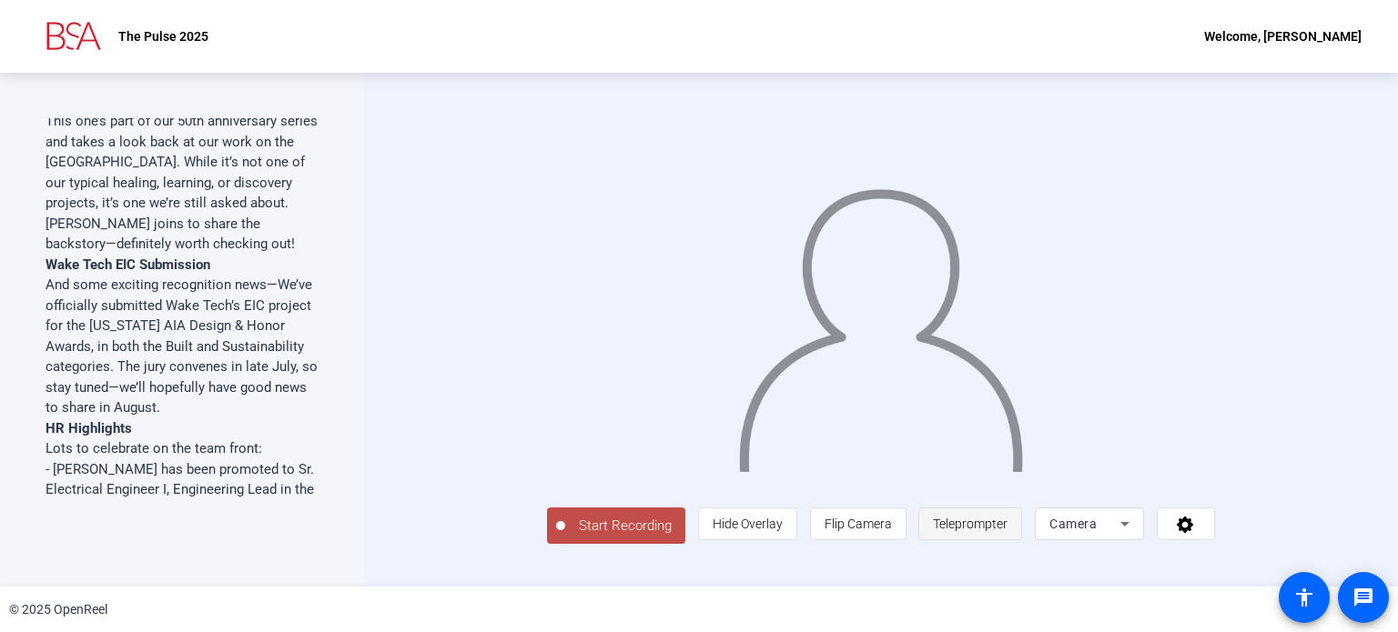
click at [1007, 531] on span "Teleprompter" at bounding box center [970, 524] width 75 height 15
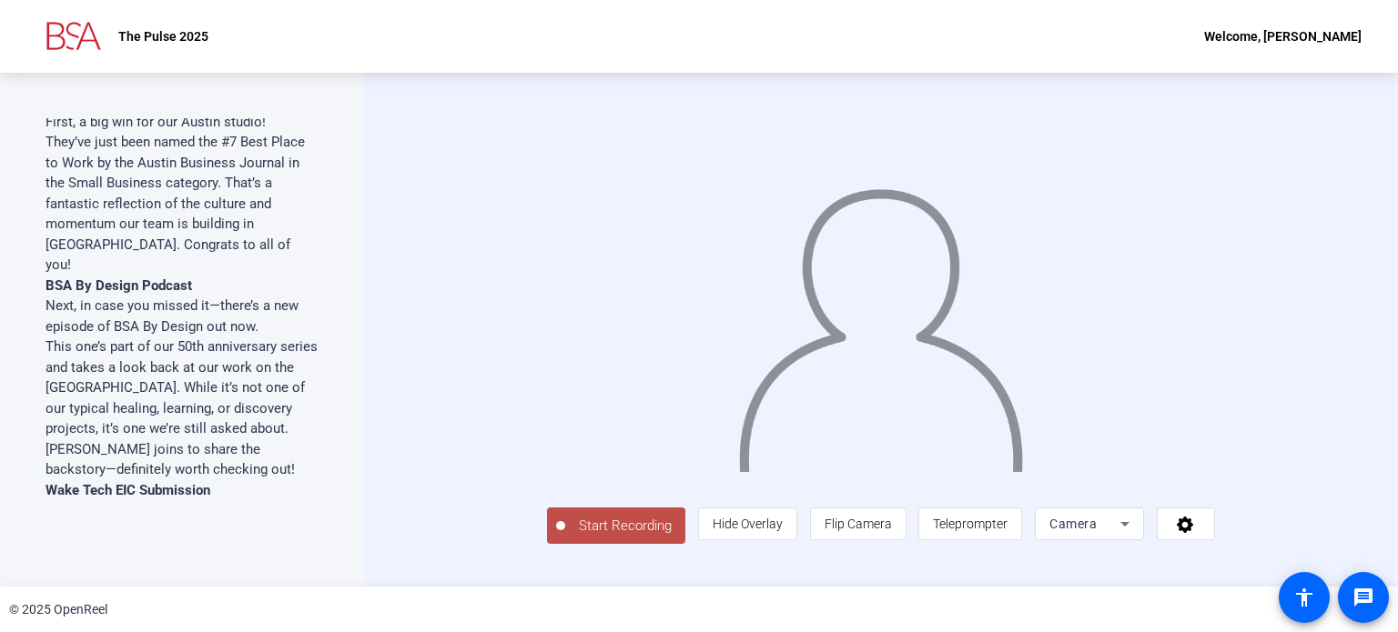
scroll to position [0, 0]
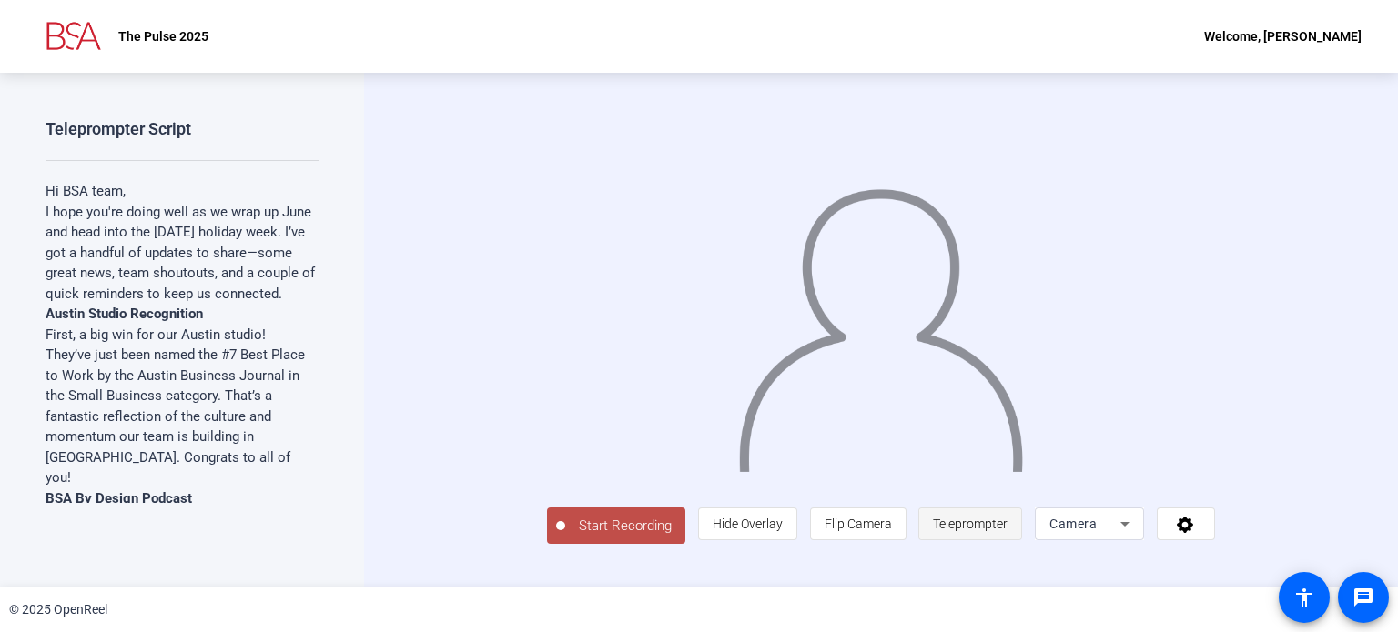
click at [1007, 531] on span "Teleprompter" at bounding box center [970, 524] width 75 height 15
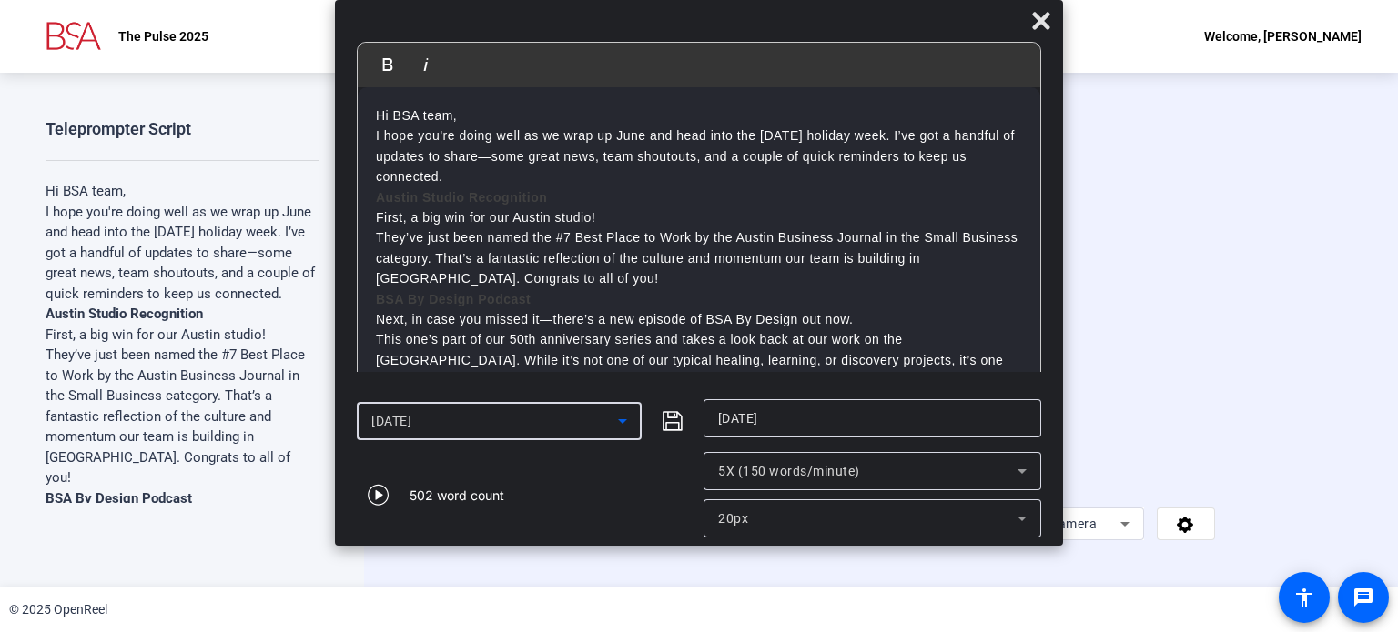
click at [623, 420] on icon at bounding box center [622, 422] width 9 height 5
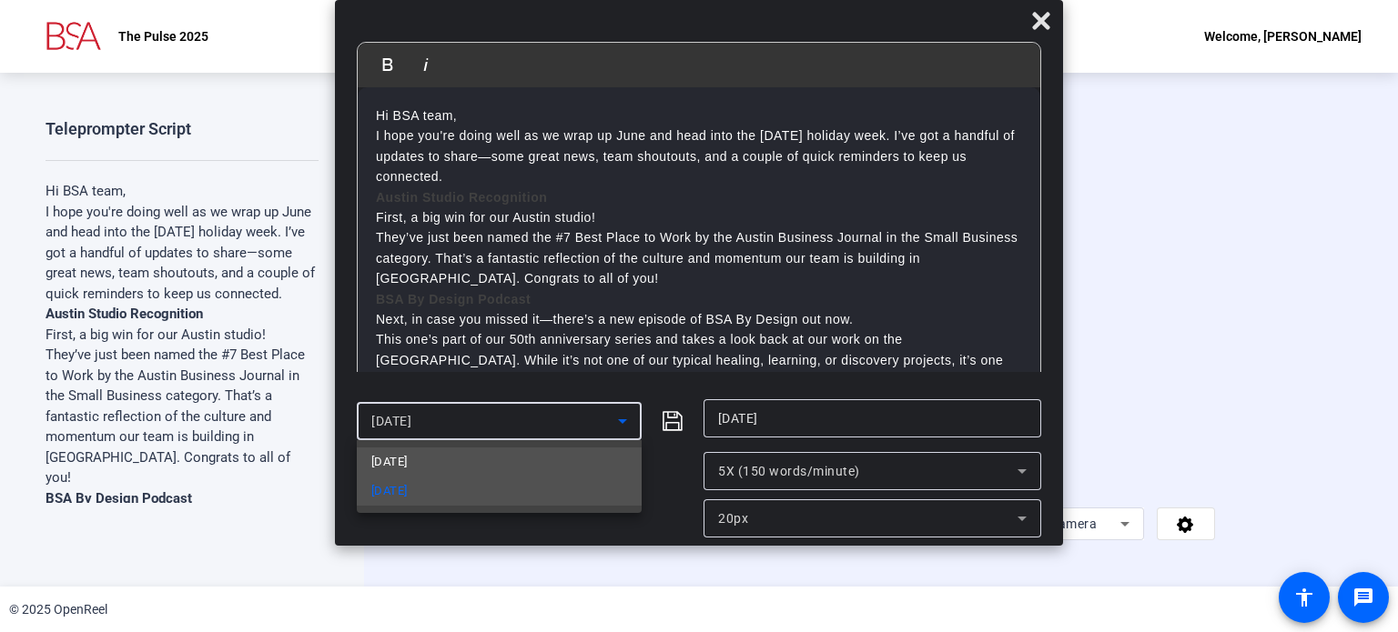
click at [407, 460] on span "[DATE]" at bounding box center [388, 462] width 35 height 22
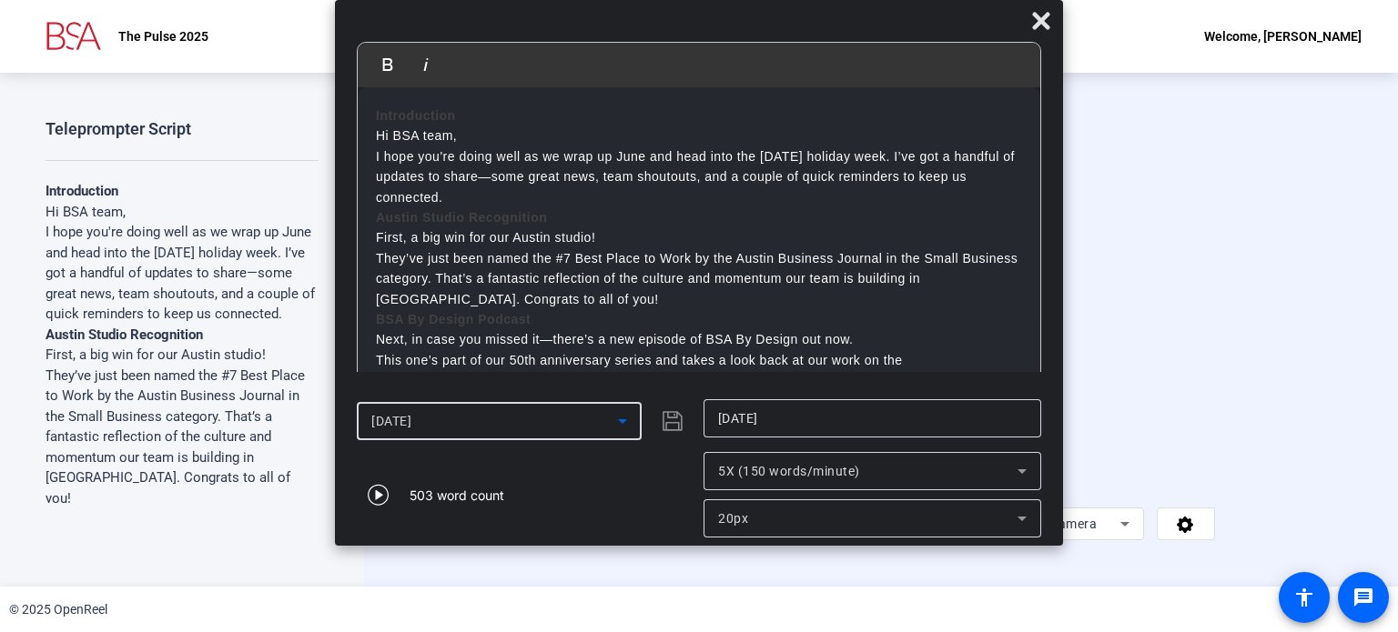
click at [627, 420] on icon at bounding box center [623, 421] width 22 height 22
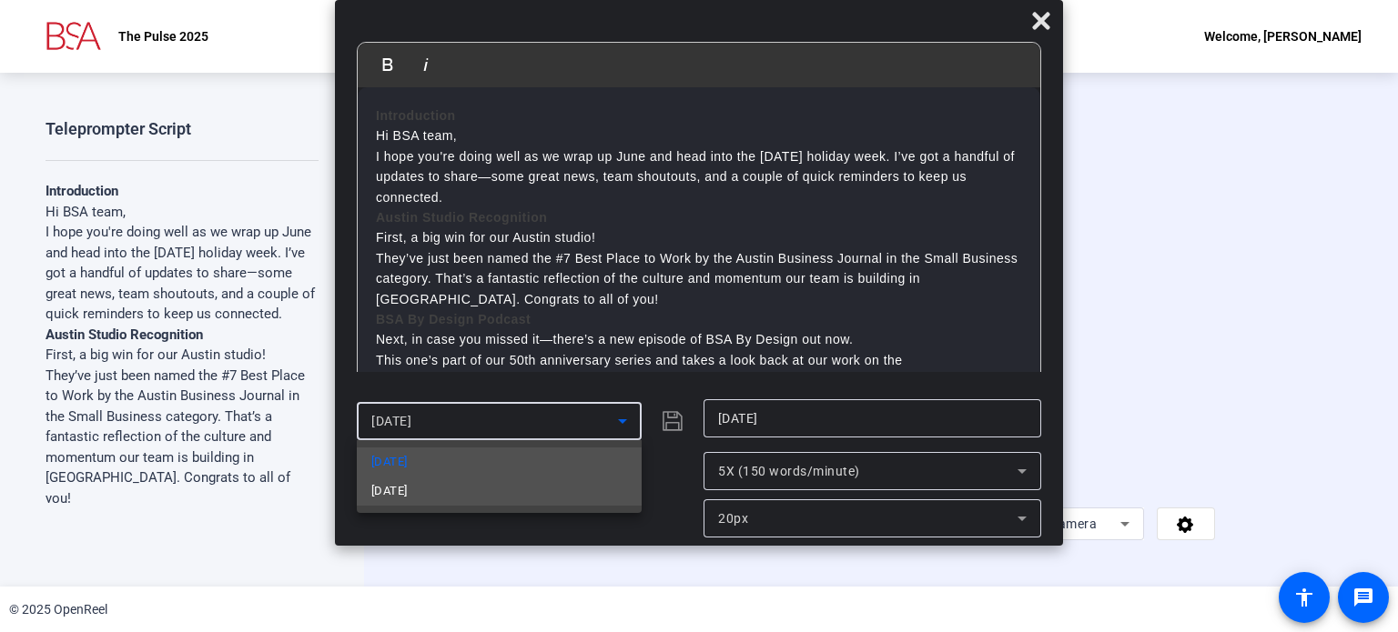
click at [407, 492] on span "[DATE]" at bounding box center [388, 491] width 35 height 22
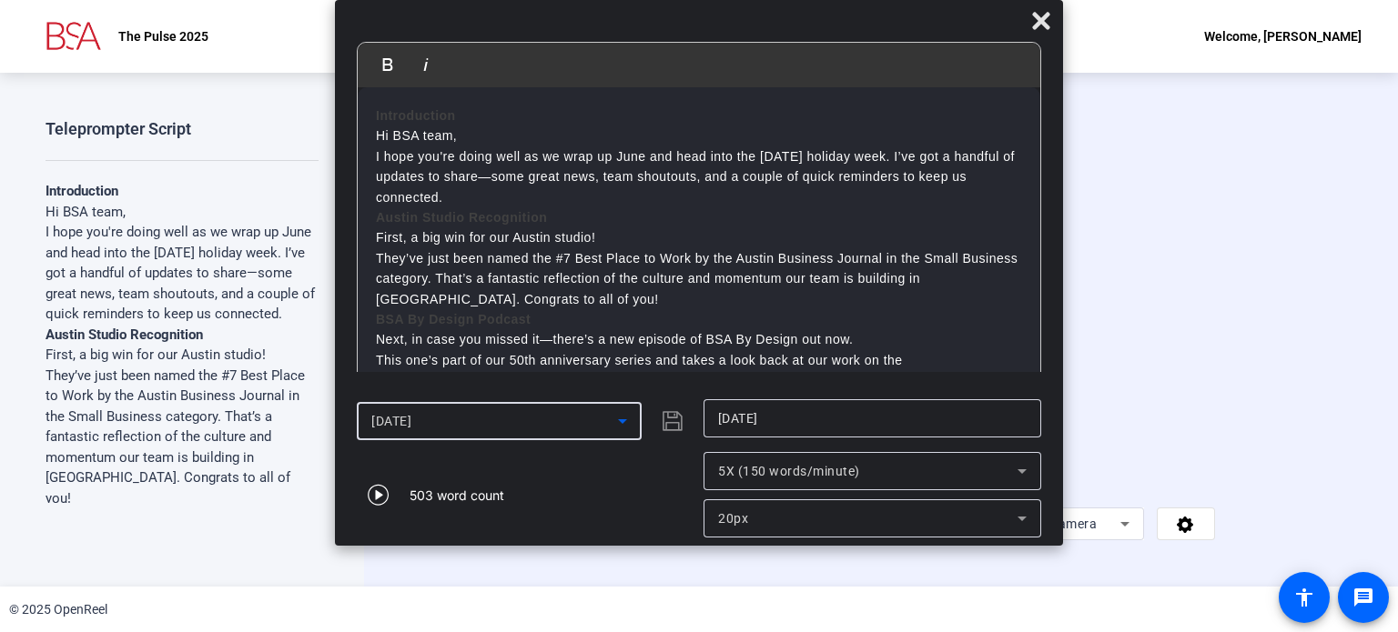
type input "[DATE]"
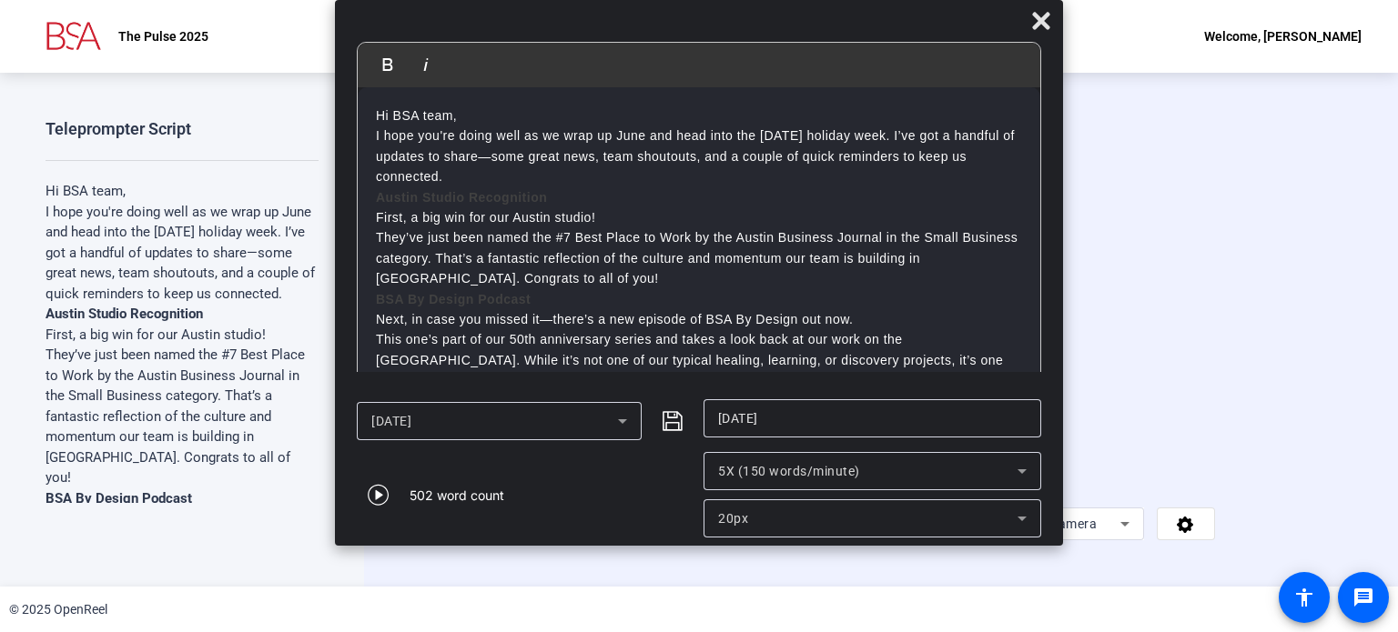
click at [547, 139] on p "I hope you're doing well as we wrap up June and head into the [DATE] holiday we…" at bounding box center [699, 156] width 646 height 61
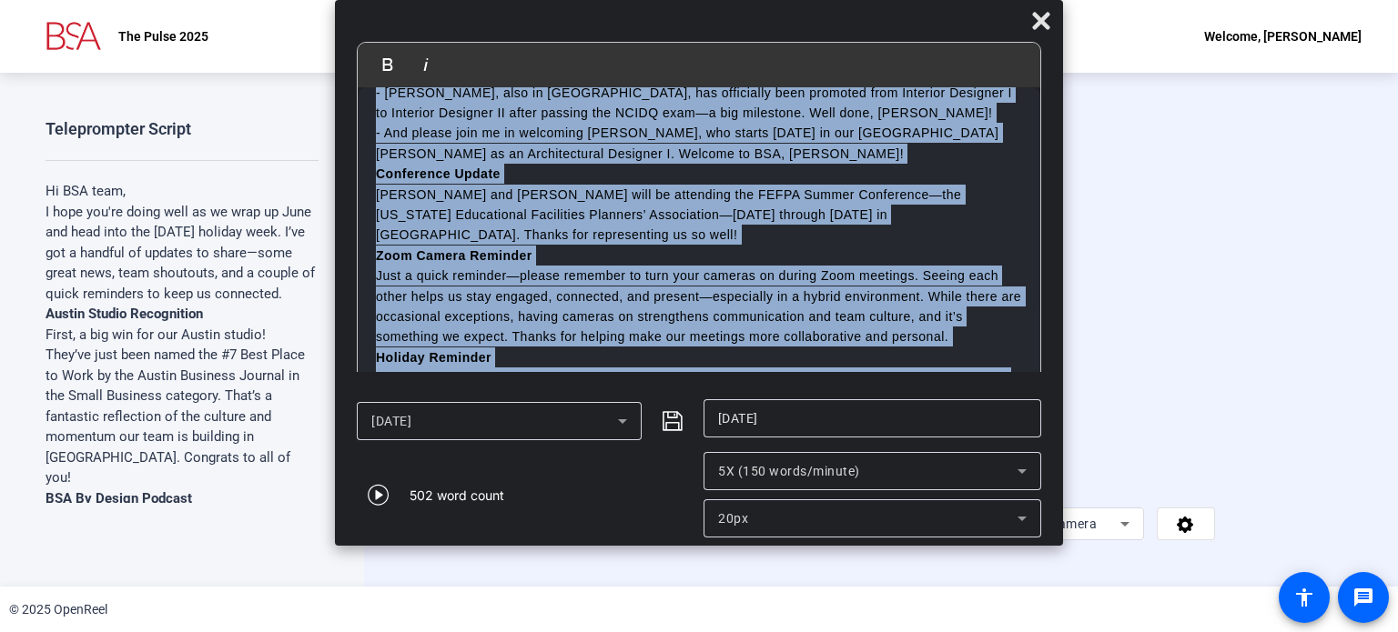
scroll to position [693, 0]
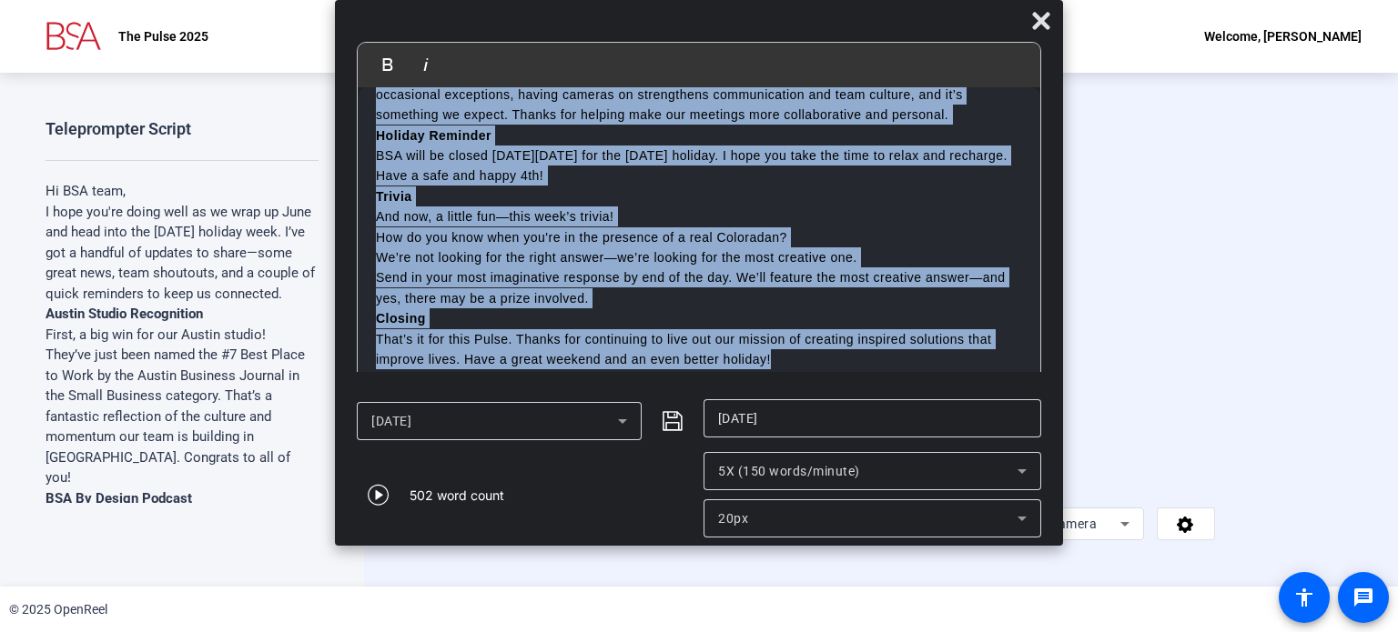
drag, startPoint x: 375, startPoint y: 119, endPoint x: 925, endPoint y: 366, distance: 602.4
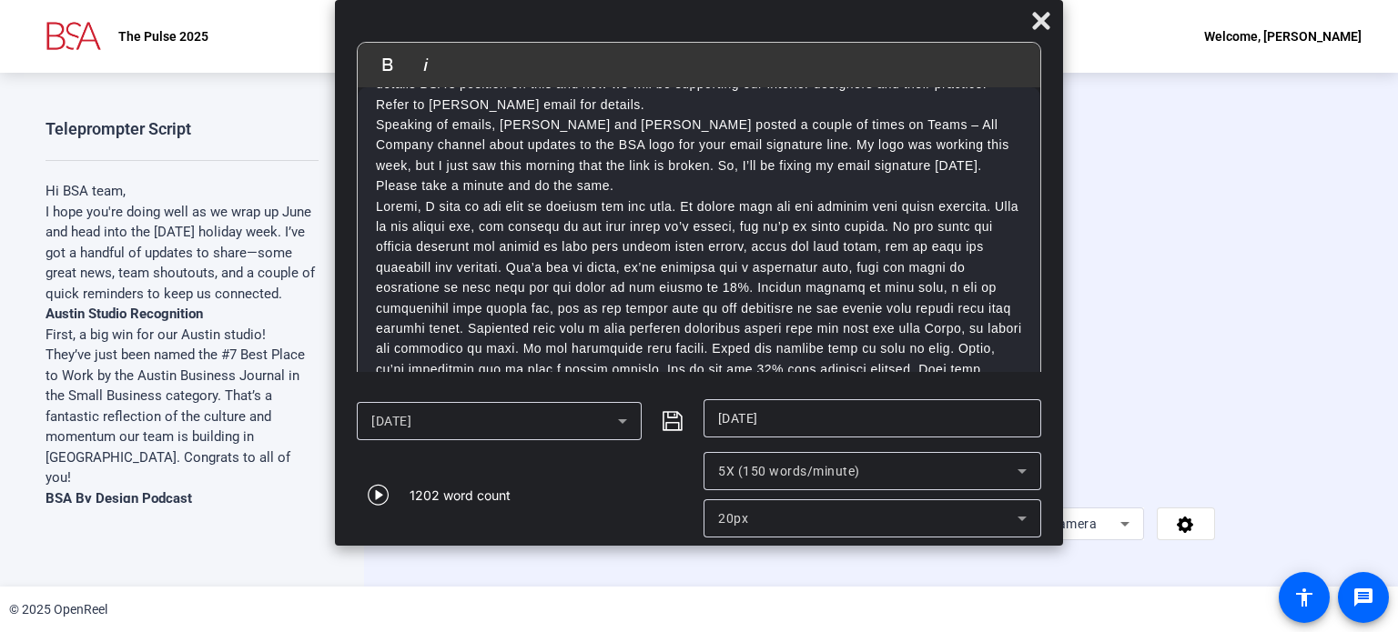
scroll to position [1754, 0]
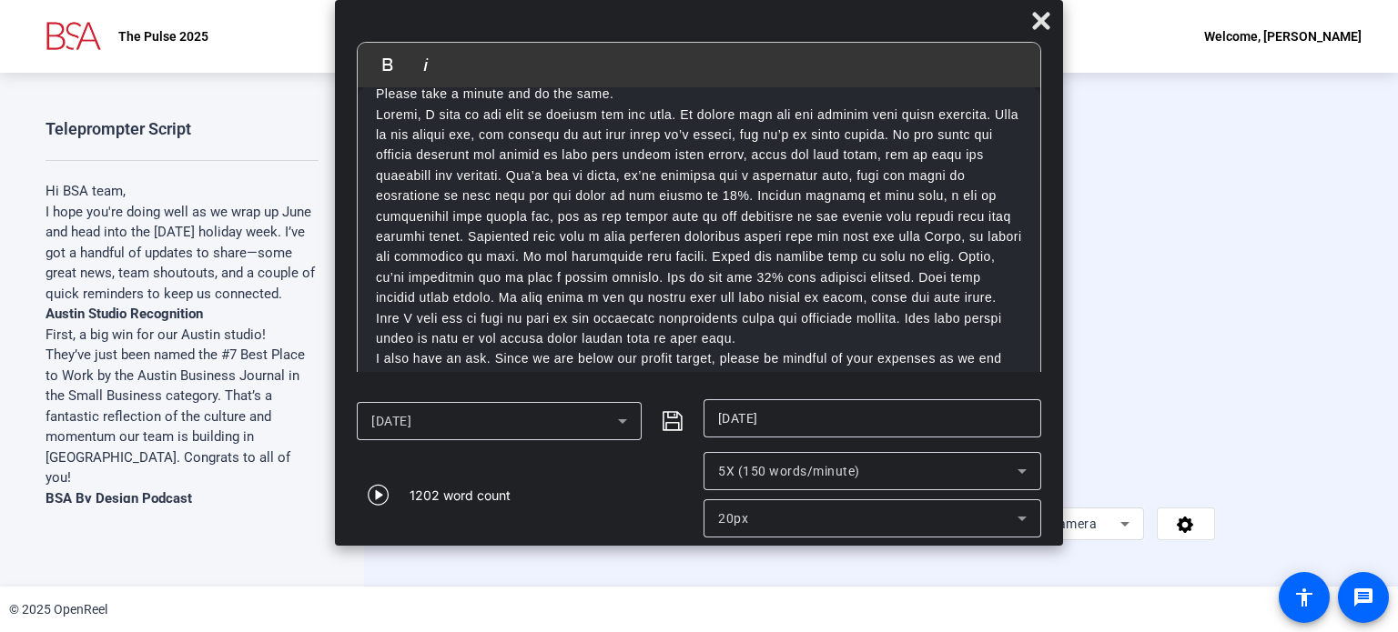
drag, startPoint x: 643, startPoint y: 359, endPoint x: 371, endPoint y: 363, distance: 272.1
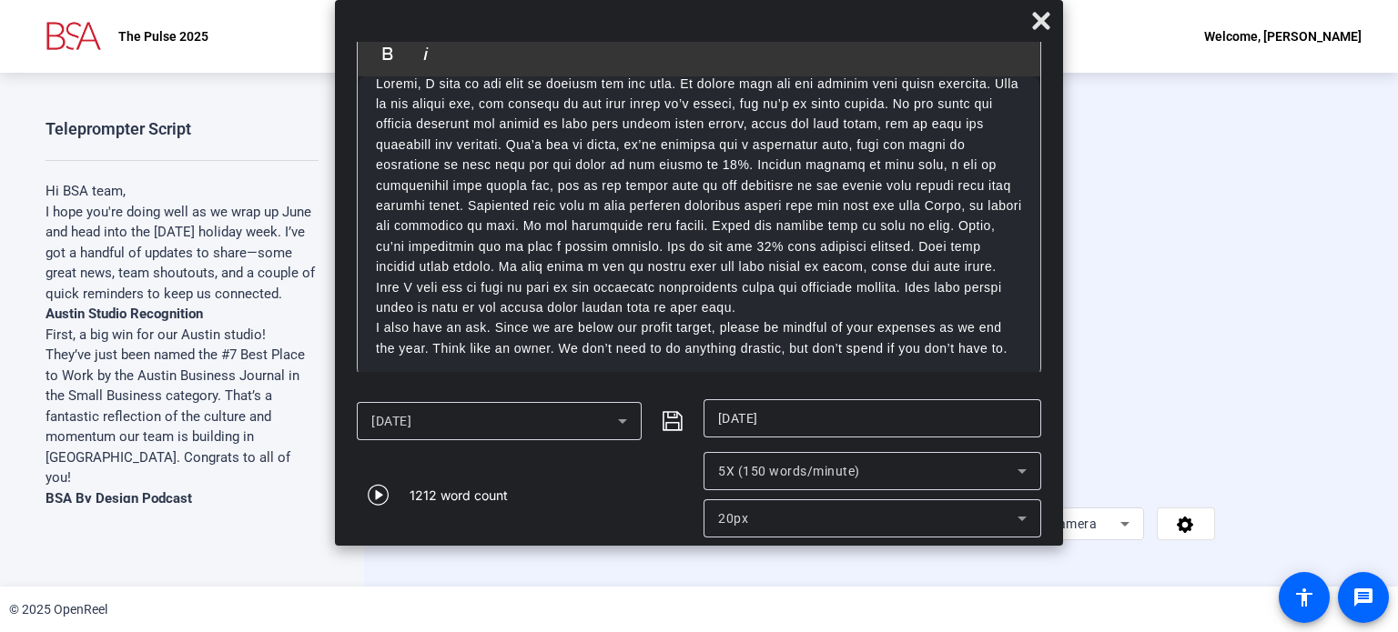
scroll to position [15, 0]
click at [674, 427] on icon "submit" at bounding box center [673, 421] width 22 height 22
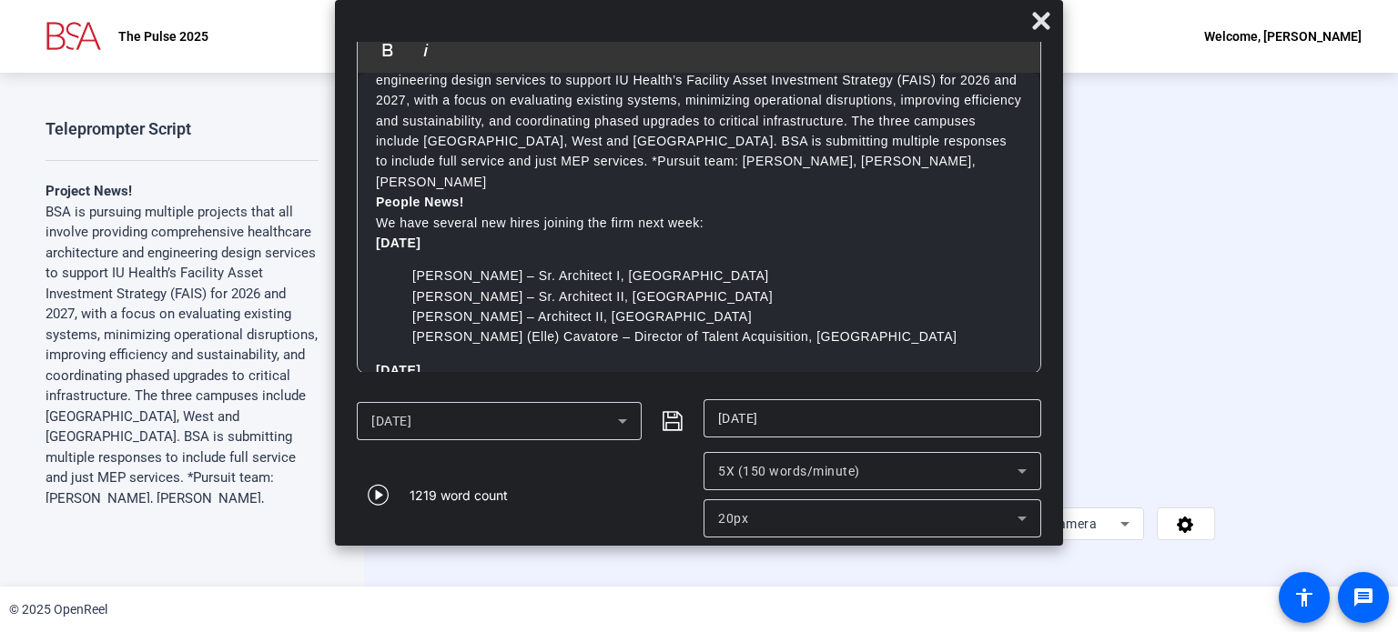
scroll to position [0, 0]
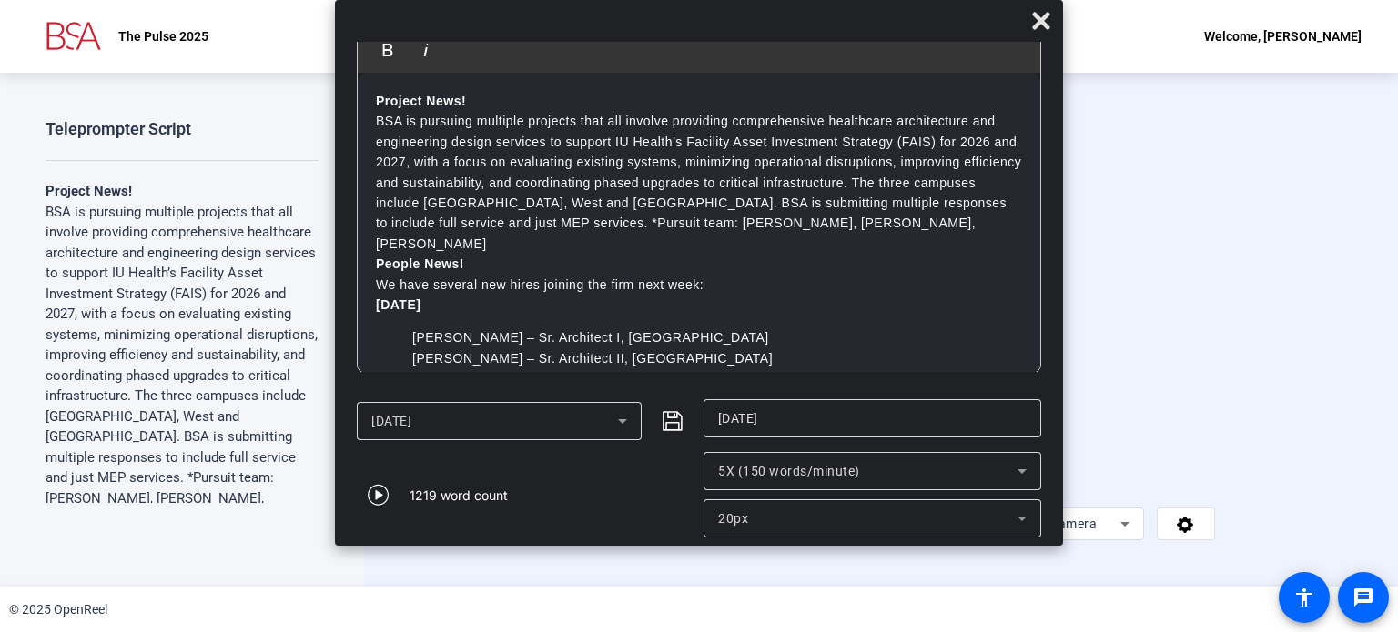
click at [378, 99] on strong "Project News!" at bounding box center [421, 101] width 90 height 15
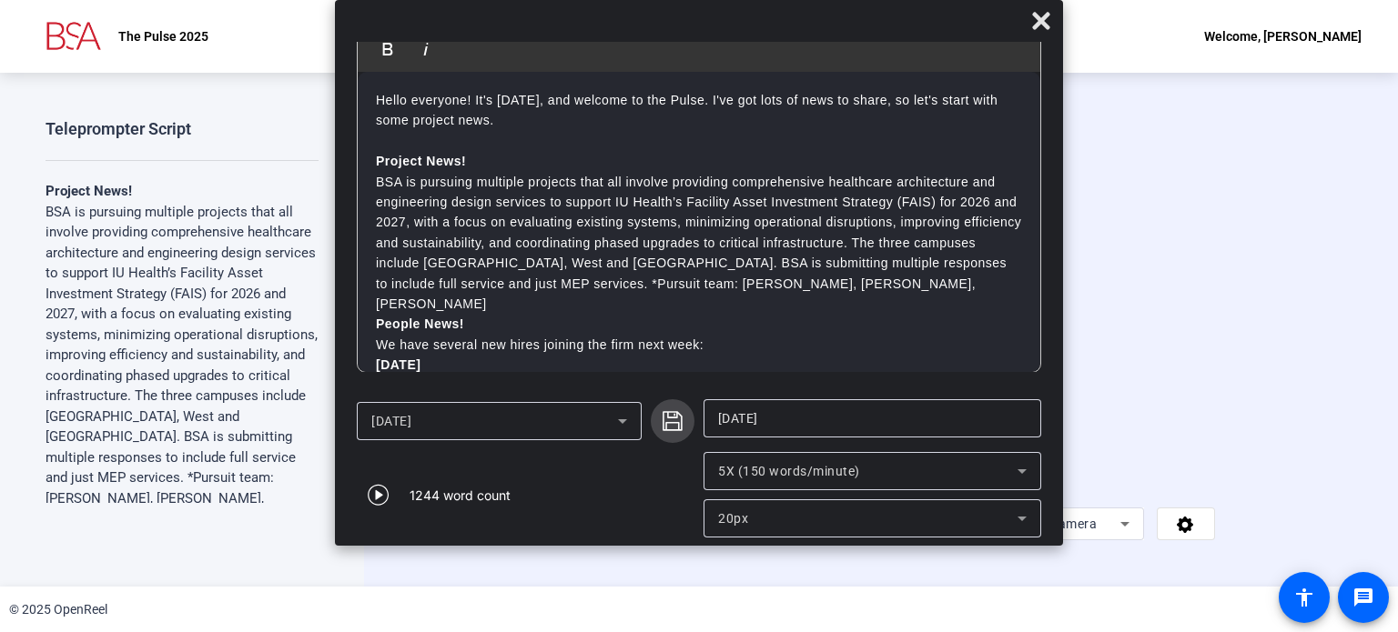
click at [673, 424] on icon "submit" at bounding box center [673, 421] width 22 height 22
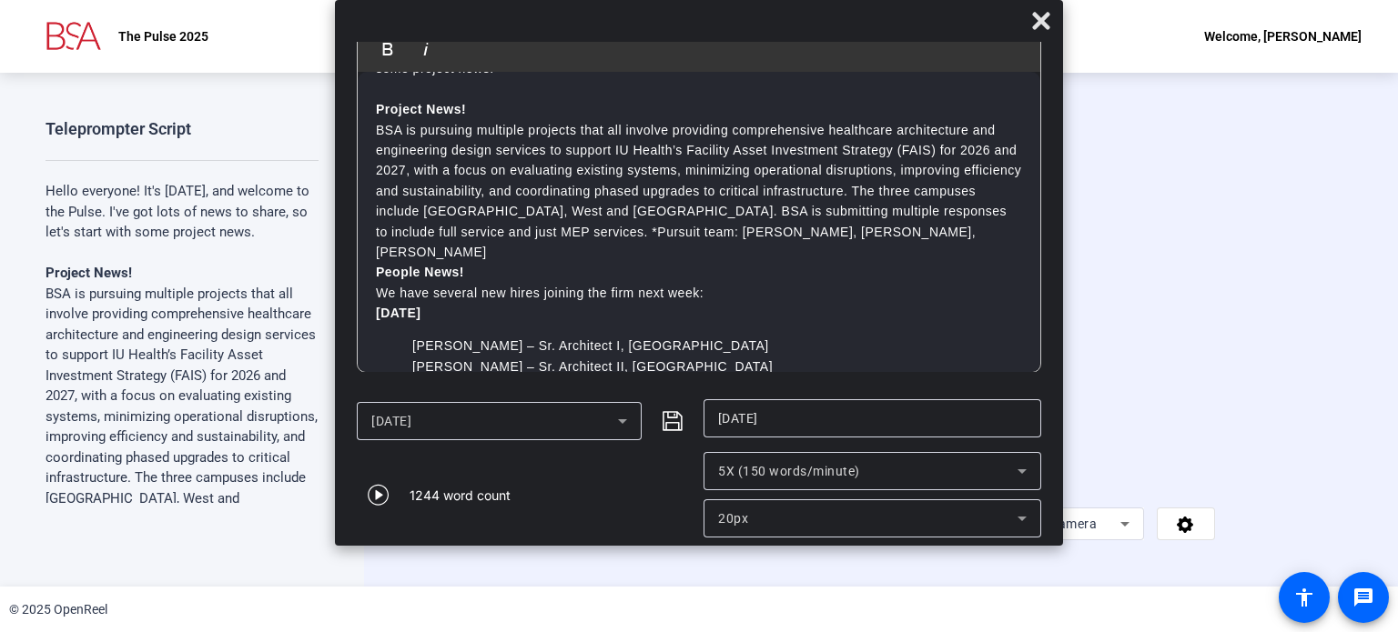
scroll to position [0, 0]
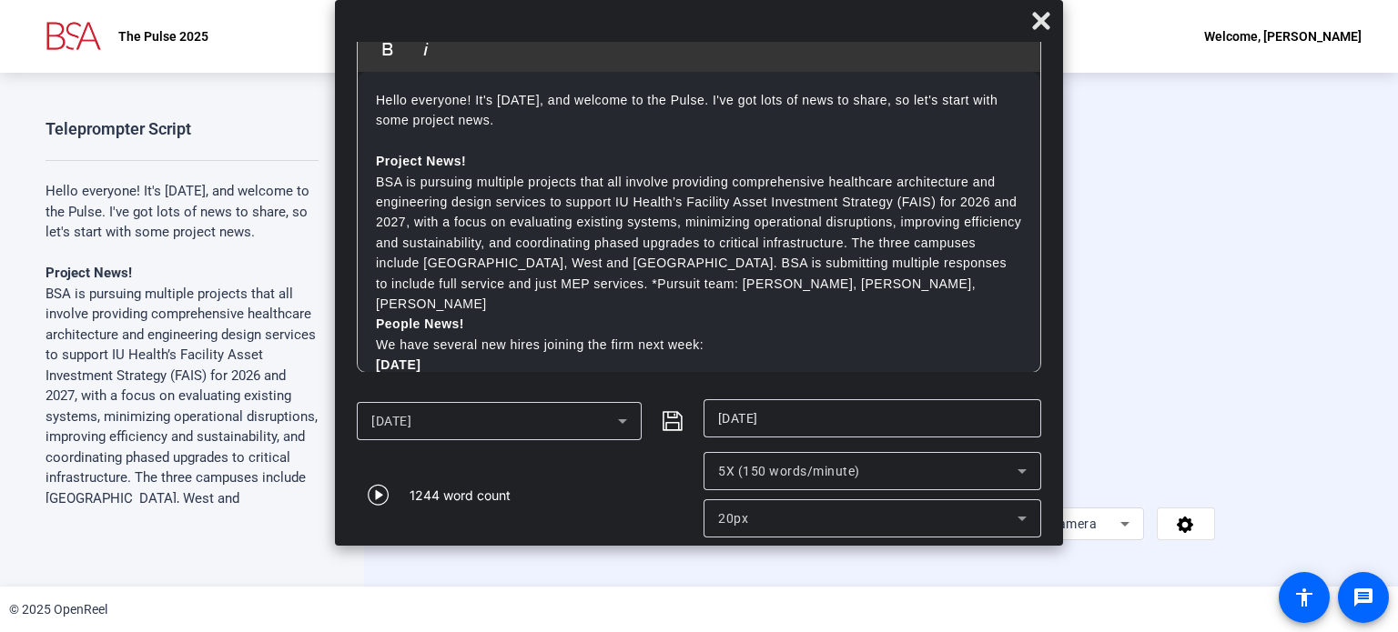
drag, startPoint x: 426, startPoint y: 118, endPoint x: 370, endPoint y: 96, distance: 60.0
copy p "Hello everyone! It's [DATE], and welcome to the Pulse. I've got lots of news to…"
click at [767, 335] on p "We have several new hires joining the firm next week:" at bounding box center [699, 345] width 646 height 20
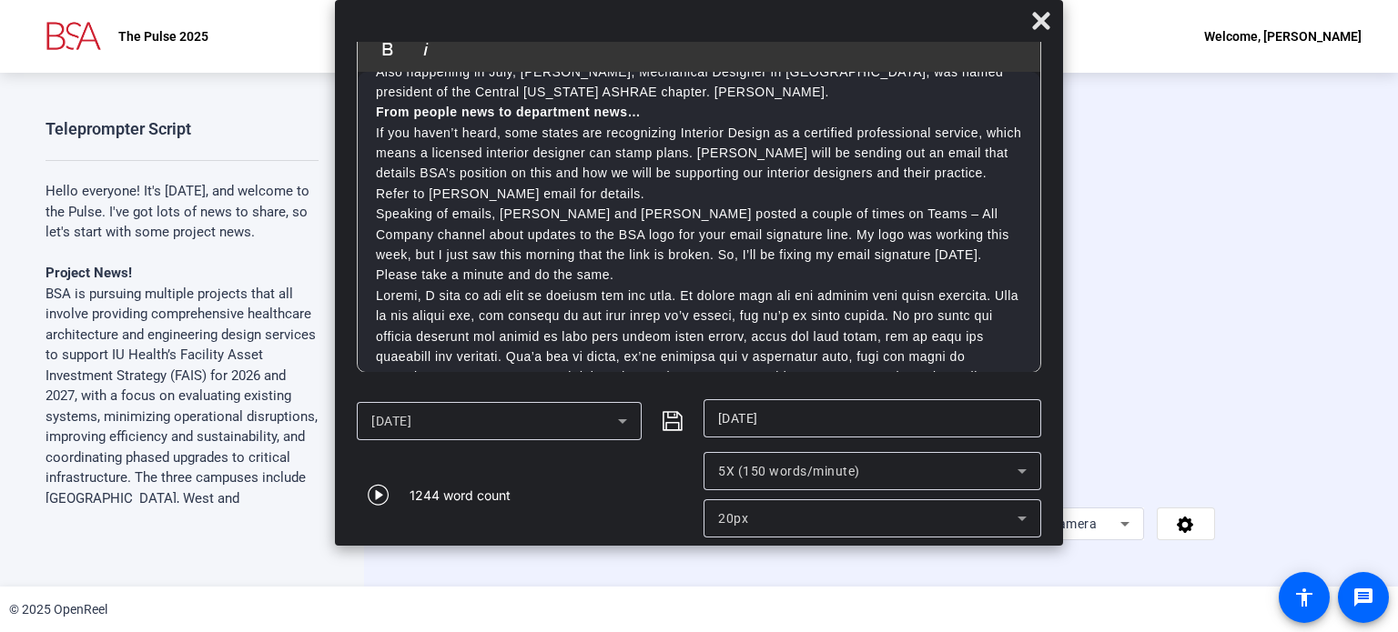
scroll to position [1856, 0]
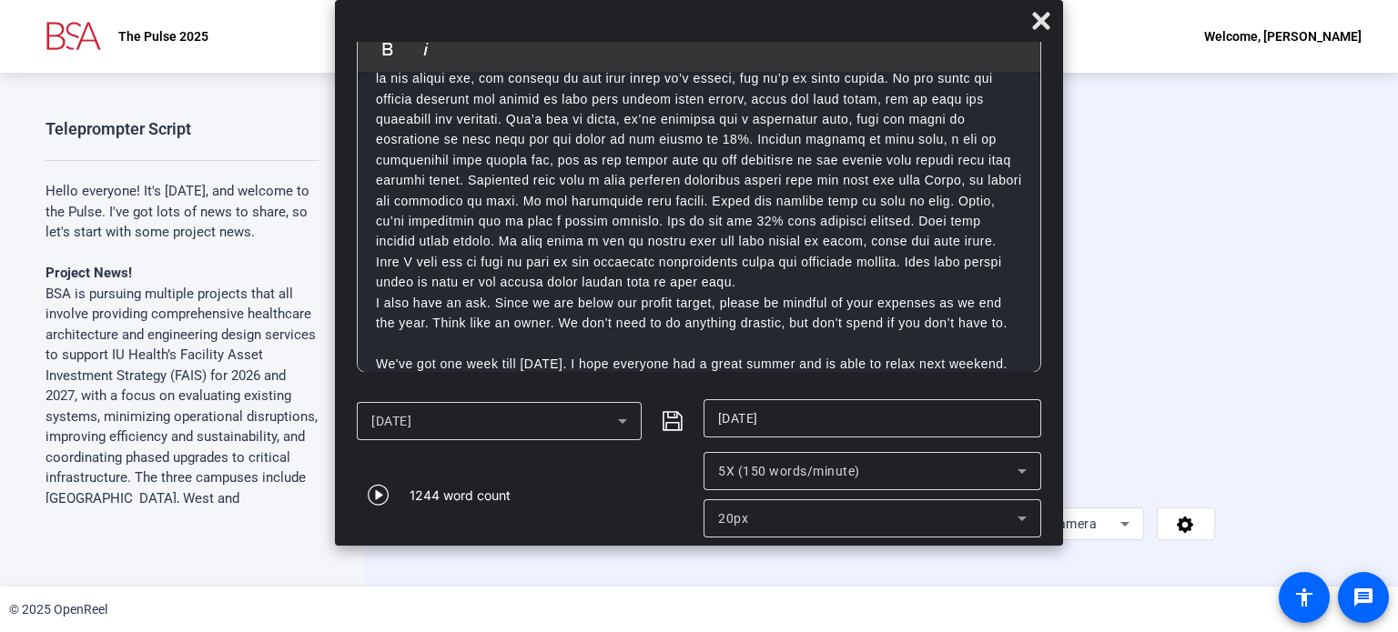
drag, startPoint x: 508, startPoint y: 339, endPoint x: 352, endPoint y: 327, distance: 156.1
click at [352, 327] on mat-dialog-content "Bold Italic Hello everyone! It's [DATE], and welcome to the Pulse. I've got lot…" at bounding box center [699, 216] width 728 height 349
copy p "We've got one week till [DATE]. I hope everyone had a great summer and is able …"
click at [609, 354] on p "We've got one week till [DATE]. I hope everyone had a great summer and is able …" at bounding box center [699, 374] width 646 height 41
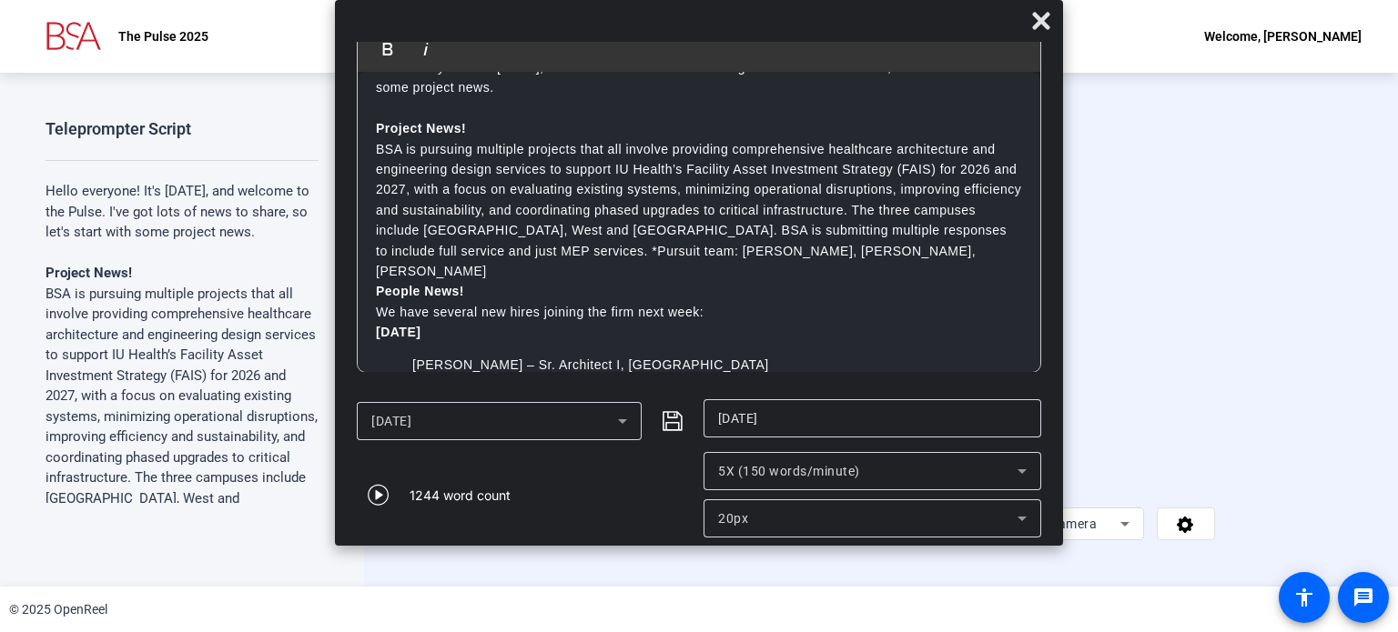
scroll to position [0, 0]
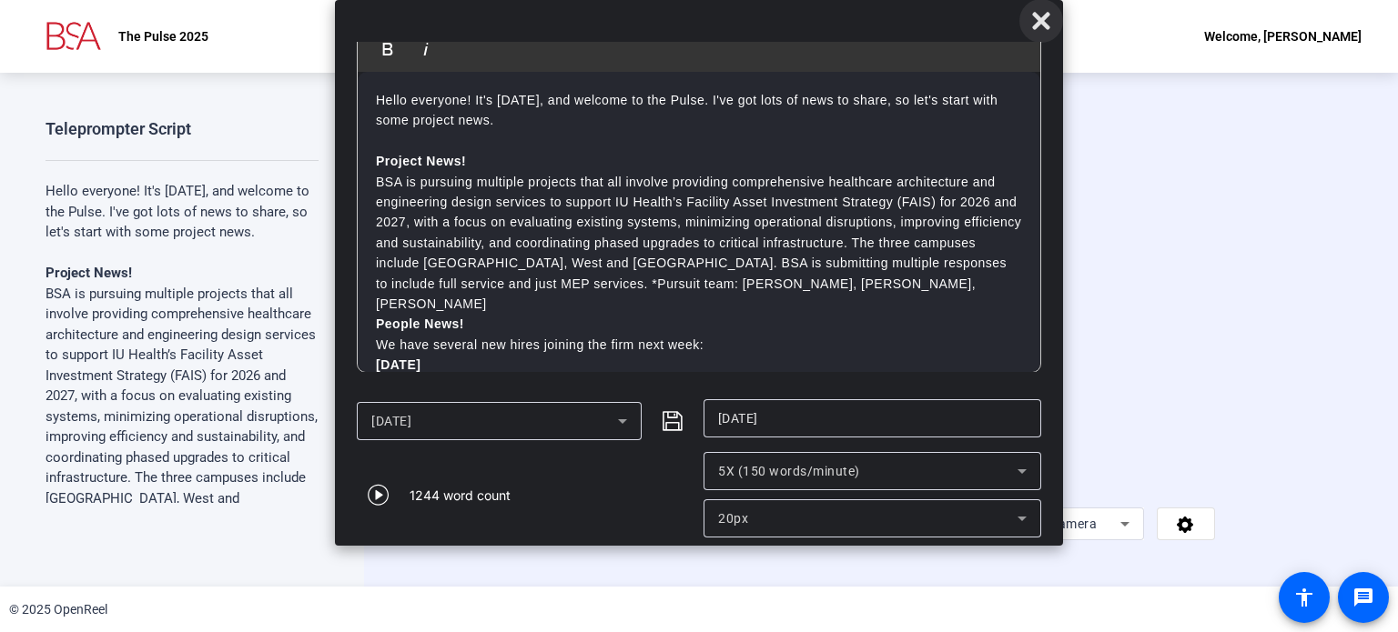
drag, startPoint x: 1040, startPoint y: 25, endPoint x: 1027, endPoint y: 28, distance: 13.2
click at [1041, 25] on icon at bounding box center [1041, 21] width 22 height 22
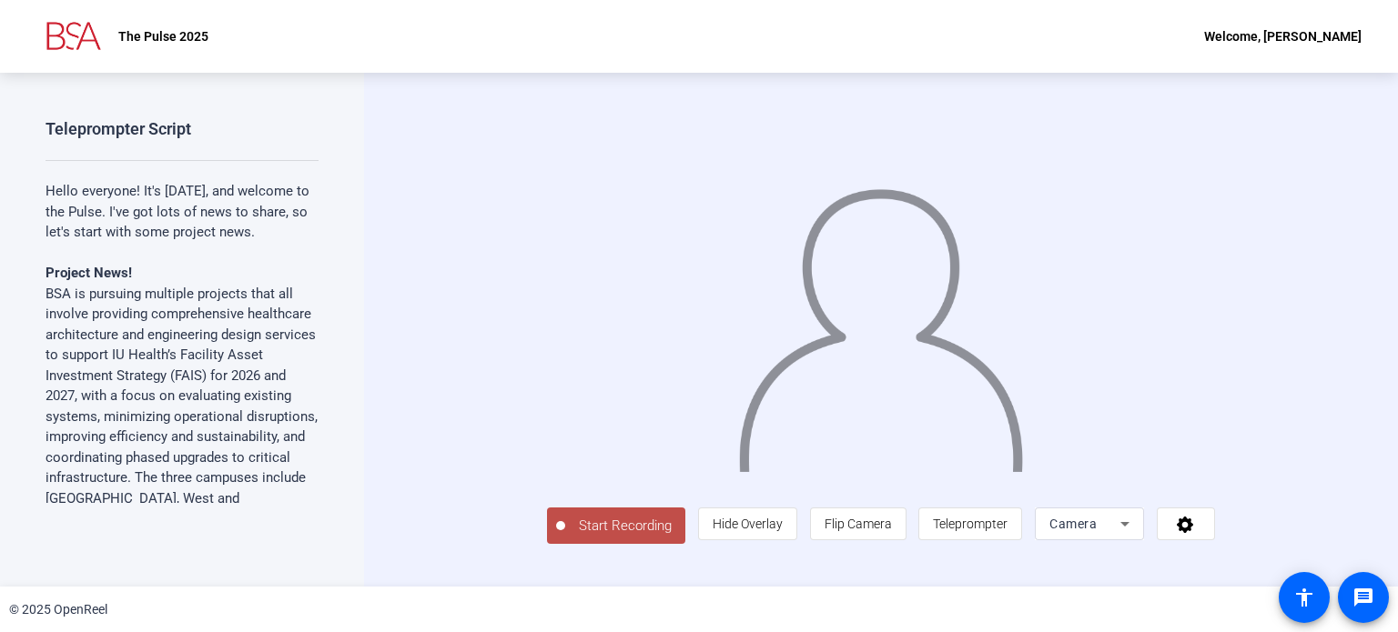
scroll to position [30, 0]
click at [1193, 533] on icon at bounding box center [1185, 525] width 16 height 16
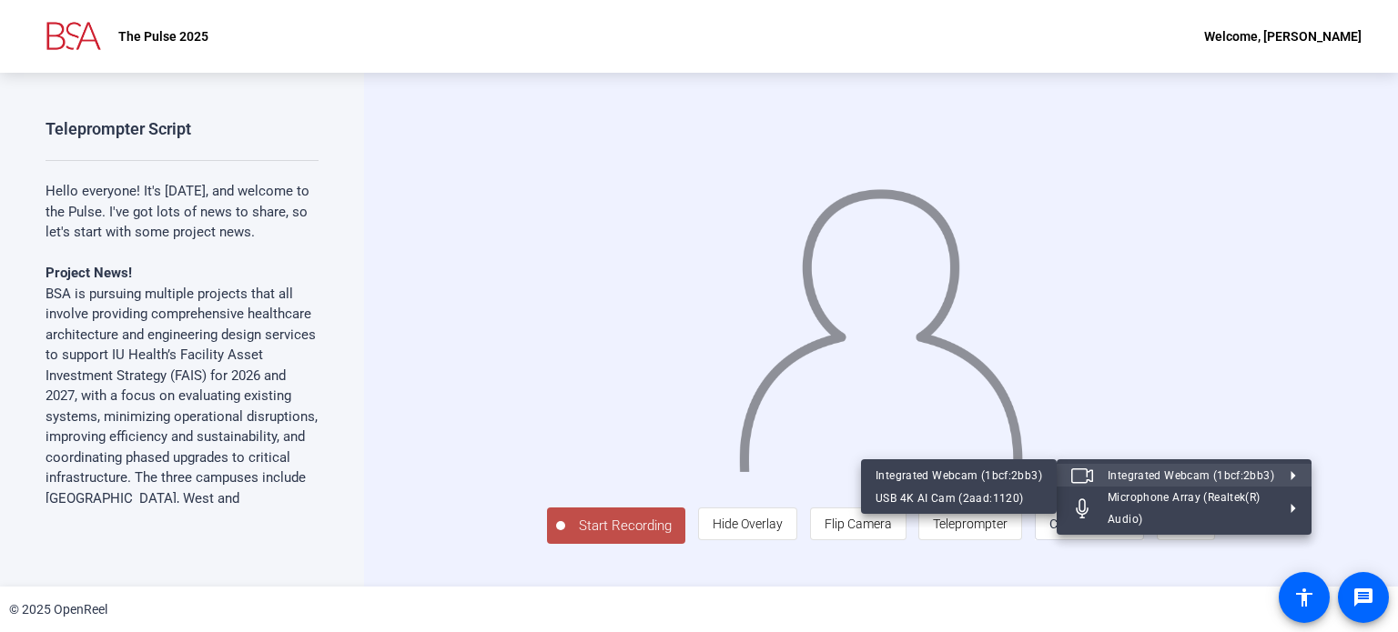
click at [1376, 461] on div at bounding box center [699, 316] width 1398 height 632
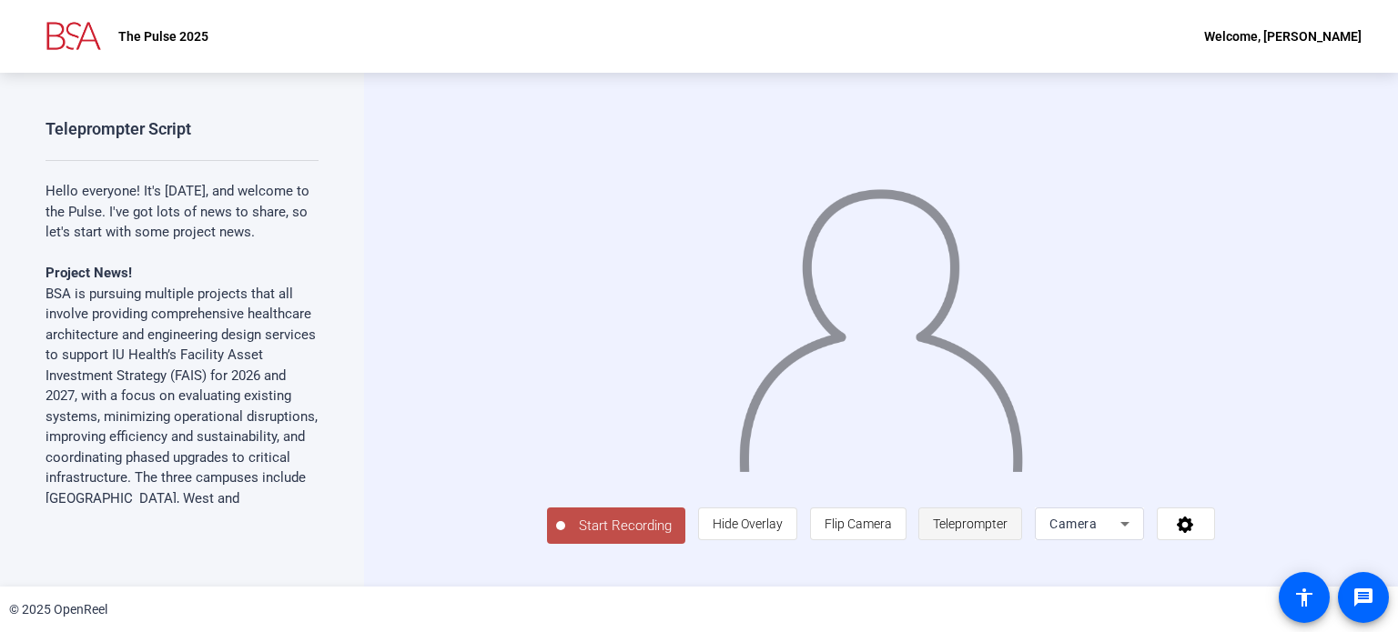
click at [1007, 531] on span "Teleprompter" at bounding box center [970, 524] width 75 height 15
click at [1021, 532] on span at bounding box center [970, 524] width 102 height 44
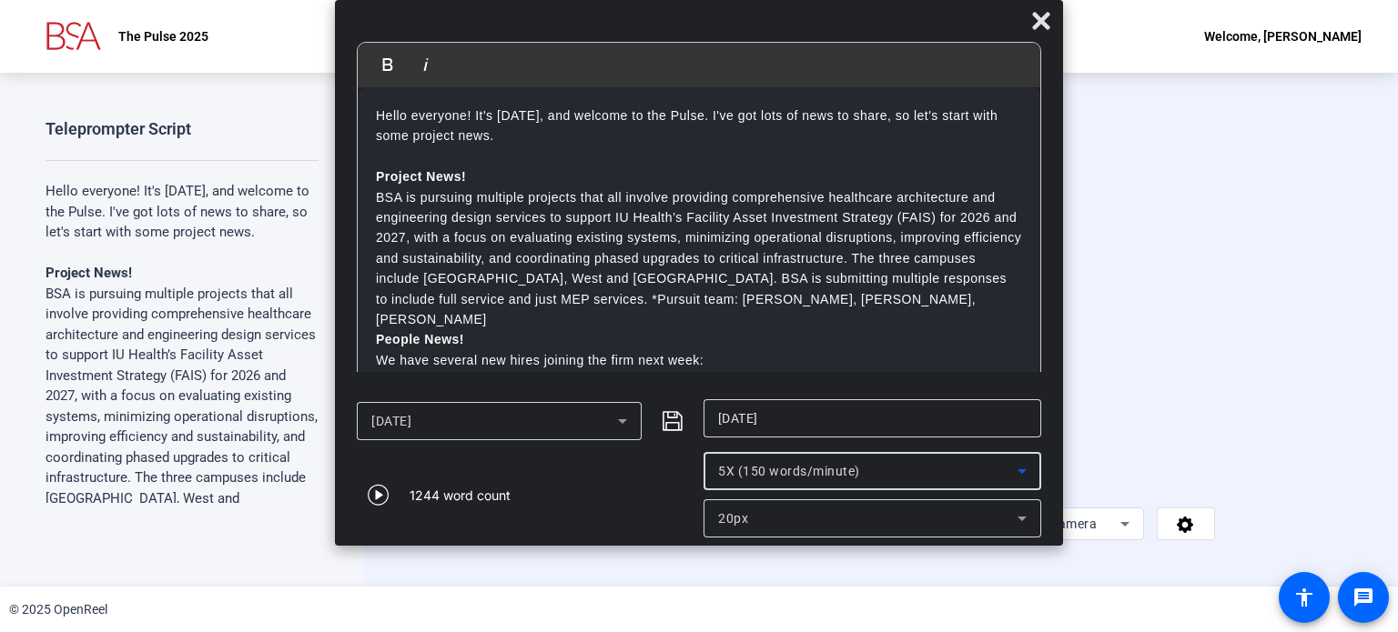
click at [1022, 470] on icon at bounding box center [1021, 472] width 9 height 5
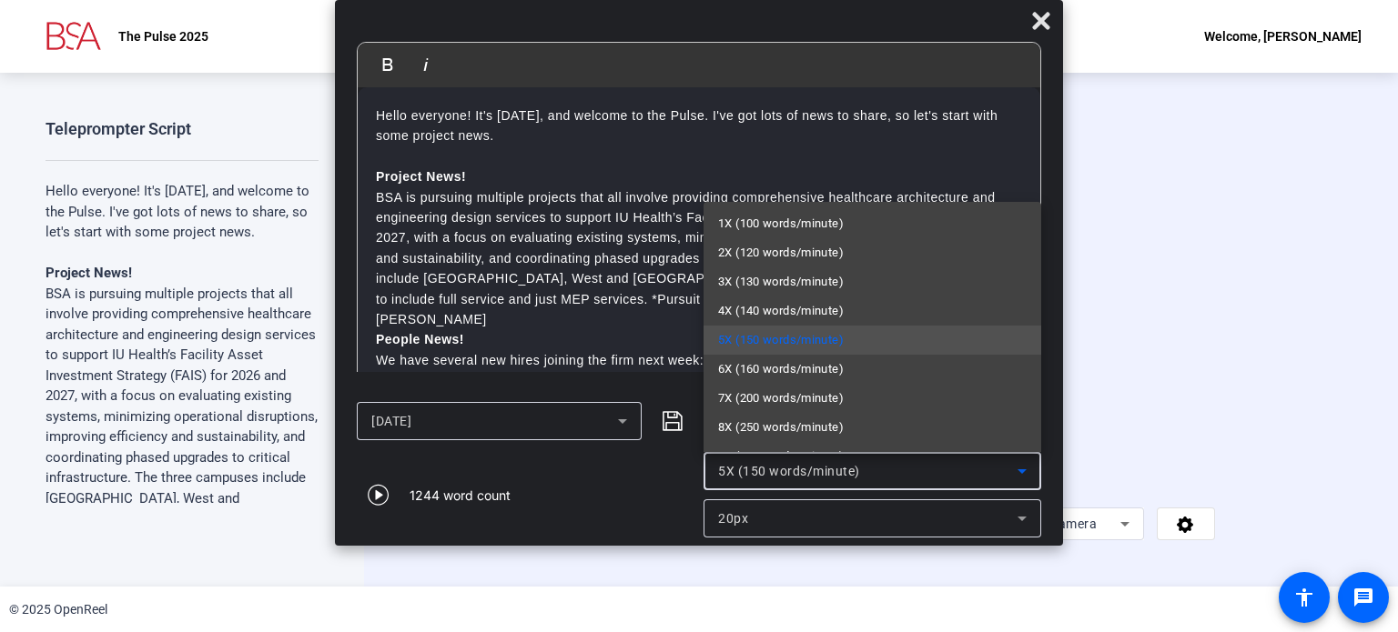
click at [1022, 470] on div at bounding box center [699, 316] width 1398 height 632
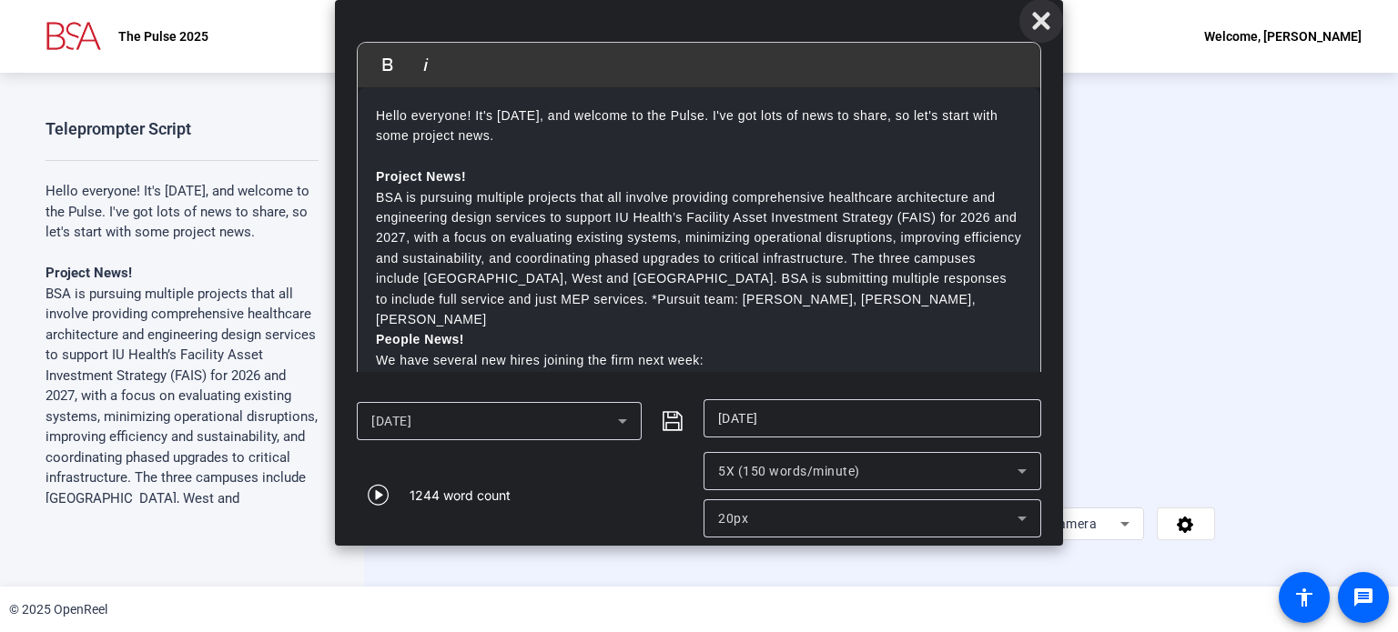
click at [1046, 18] on icon at bounding box center [1041, 21] width 22 height 22
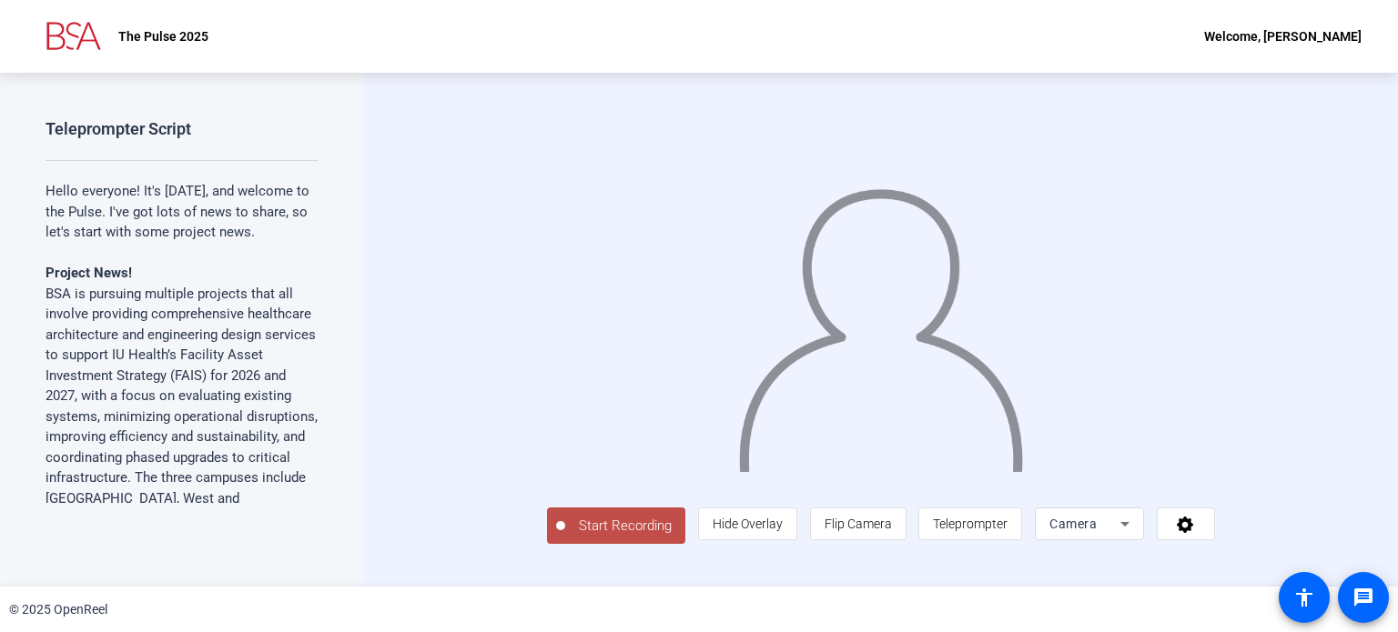
click at [565, 537] on span "Start Recording" at bounding box center [625, 526] width 120 height 21
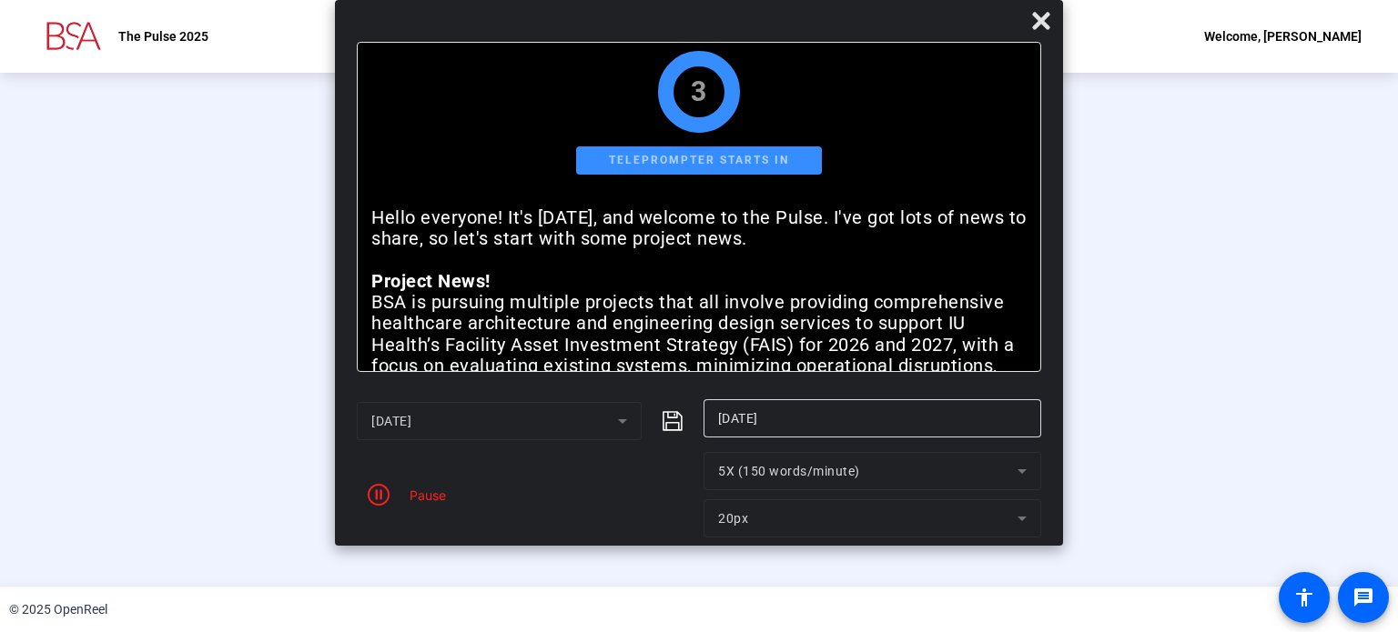
scroll to position [3, 0]
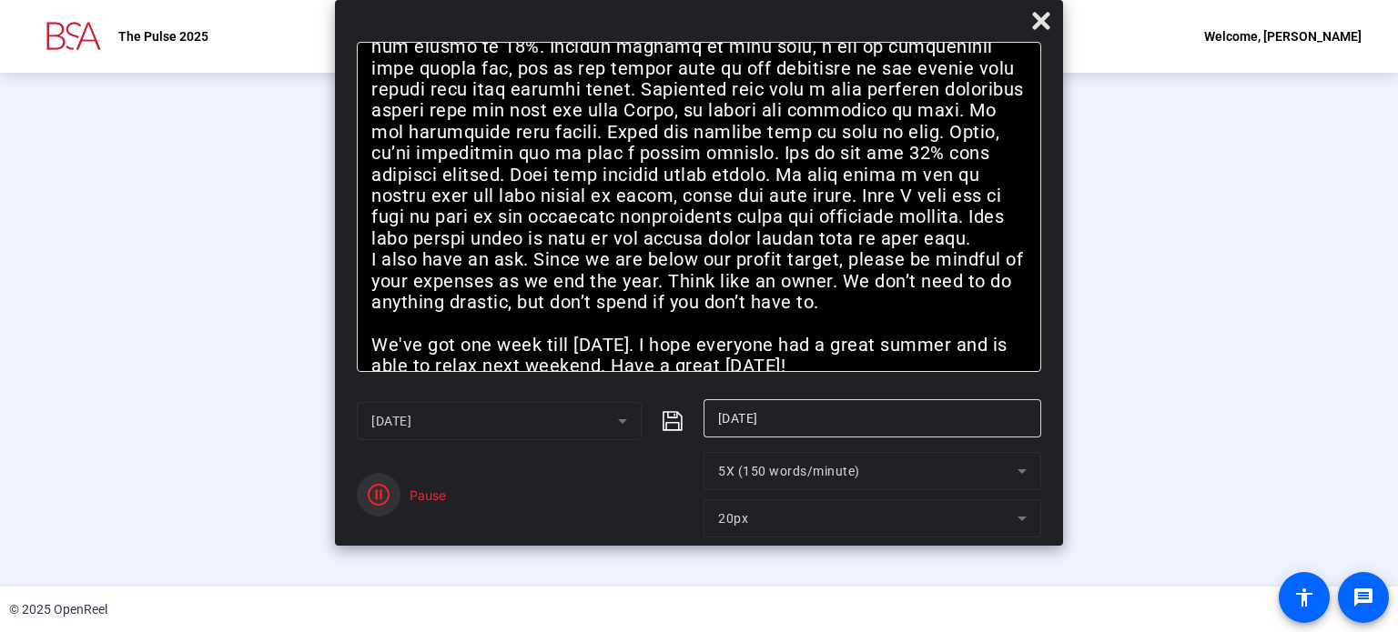
click at [369, 488] on icon "button" at bounding box center [379, 495] width 22 height 22
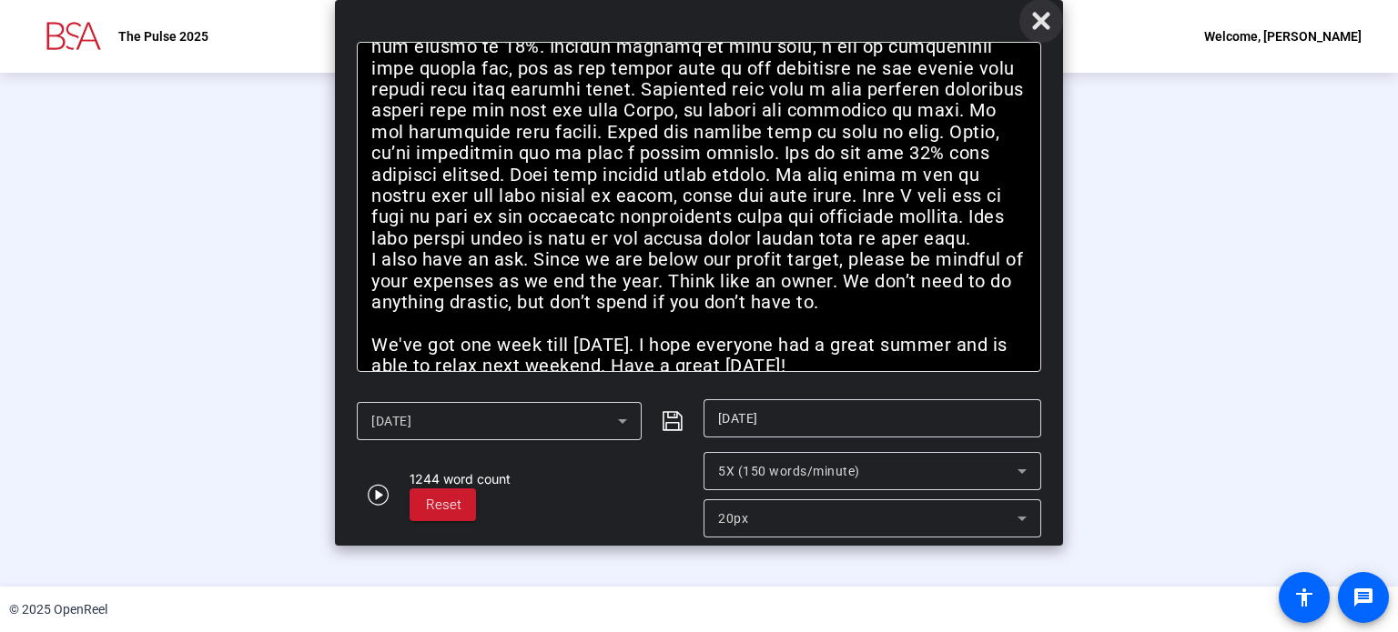
click at [1045, 26] on icon at bounding box center [1040, 20] width 17 height 17
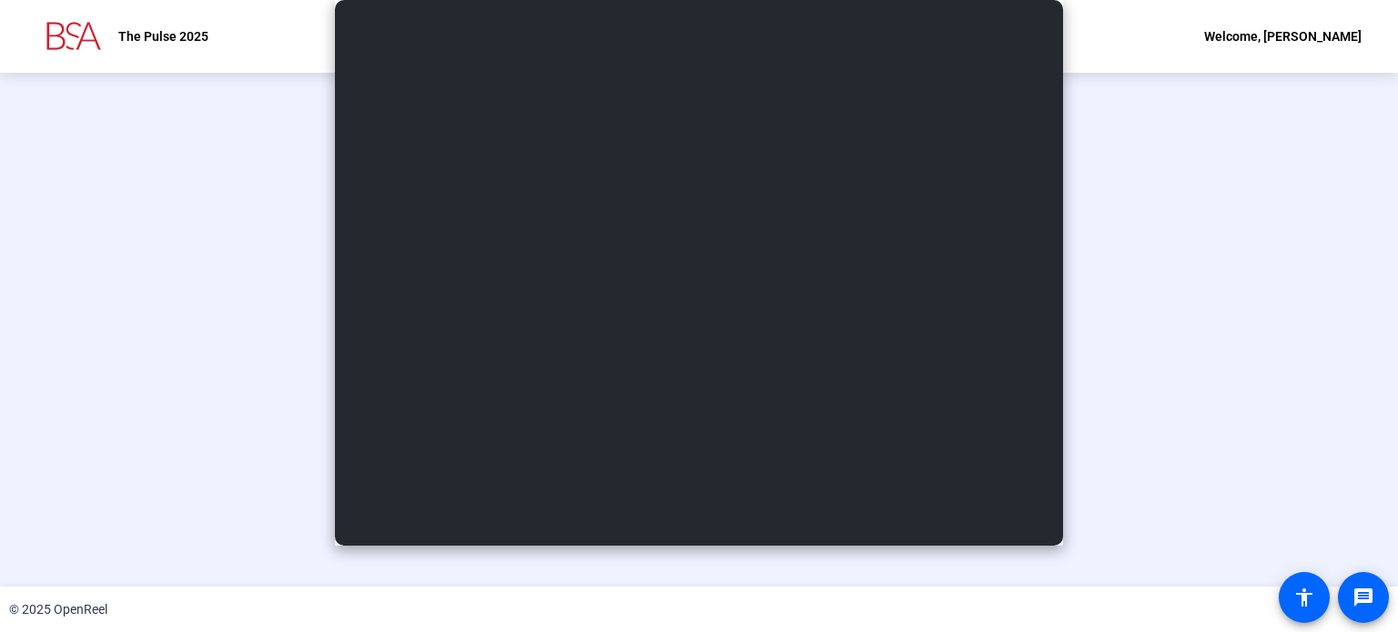
scroll to position [70, 0]
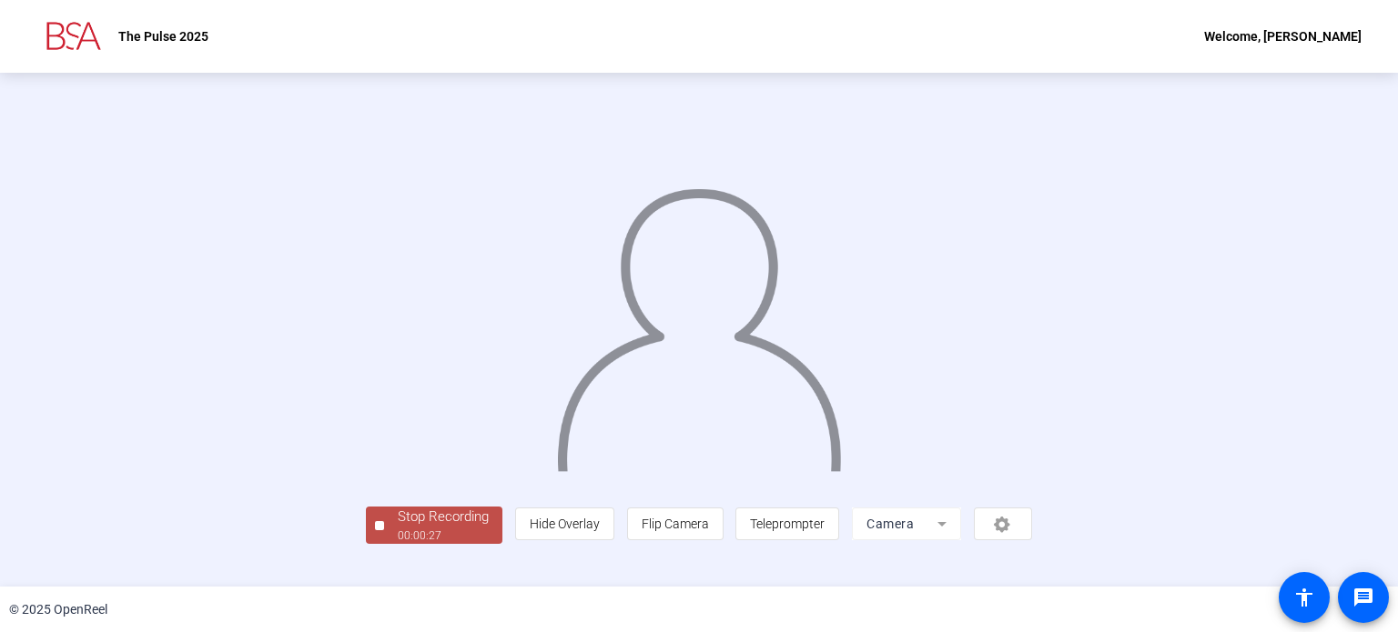
click at [398, 528] on div "Stop Recording" at bounding box center [443, 517] width 91 height 21
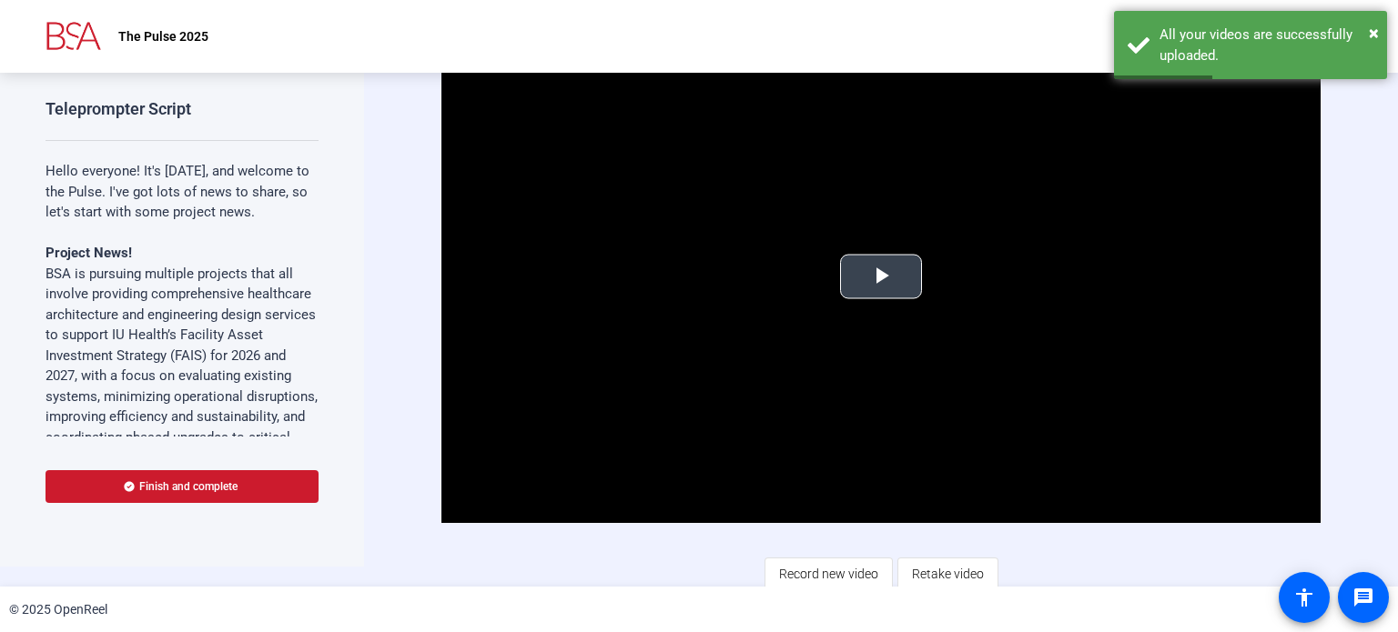
scroll to position [25, 0]
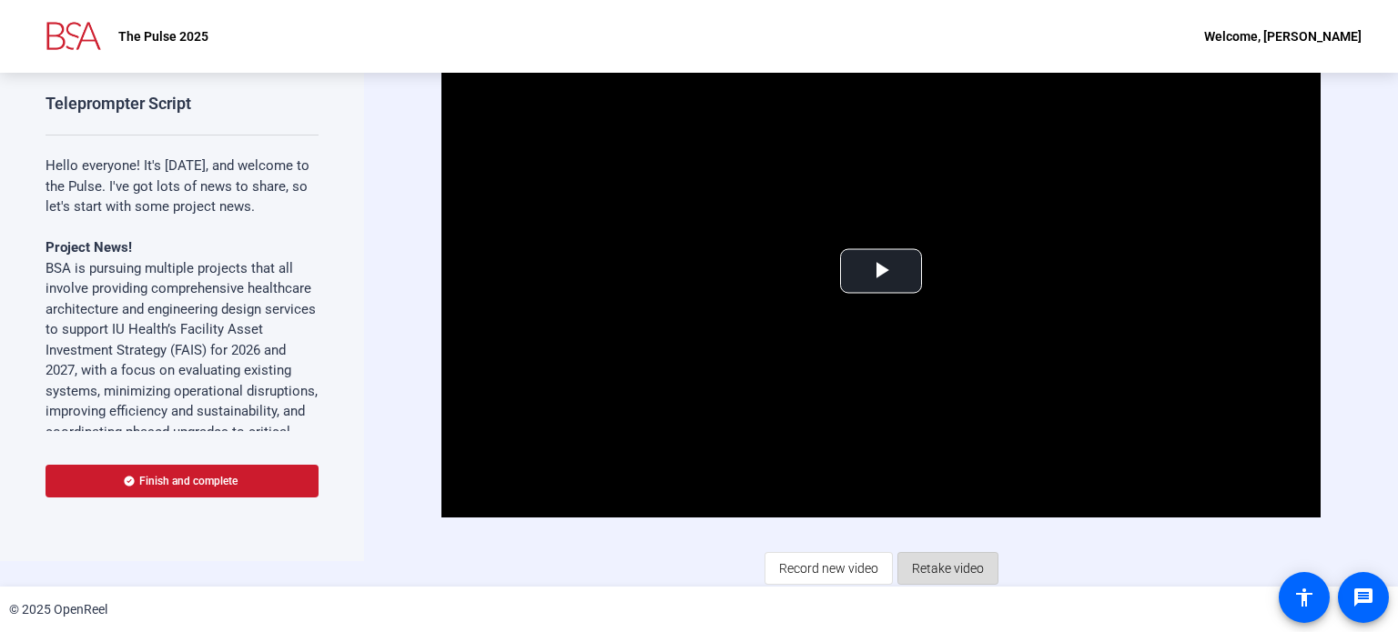
click at [946, 564] on span "Retake video" at bounding box center [948, 568] width 72 height 35
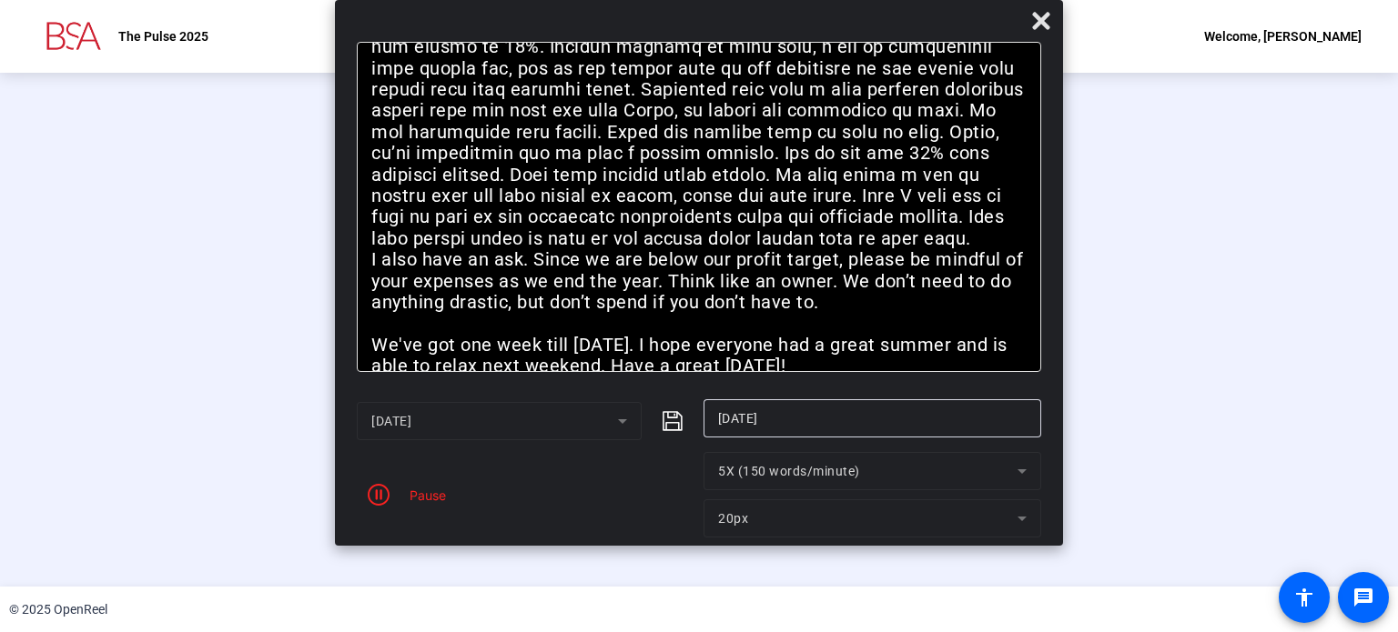
click at [1024, 473] on mat-form-field "5X (150 words/minute)" at bounding box center [872, 471] width 338 height 38
click at [1015, 476] on mat-form-field "5X (150 words/minute)" at bounding box center [872, 471] width 338 height 38
click at [1034, 475] on mat-form-field "5X (150 words/minute)" at bounding box center [872, 471] width 338 height 38
click at [834, 476] on mat-form-field "5X (150 words/minute)" at bounding box center [872, 471] width 338 height 38
click at [750, 470] on mat-form-field "5X (150 words/minute)" at bounding box center [872, 471] width 338 height 38
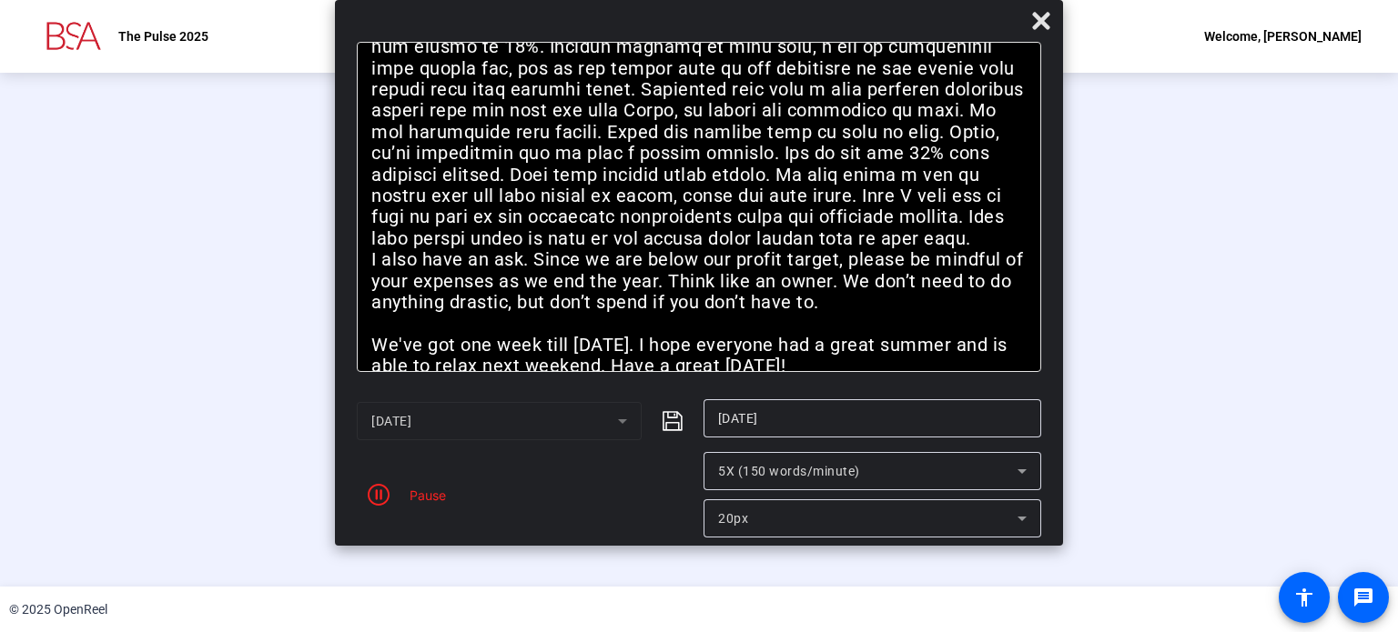
drag, startPoint x: 718, startPoint y: 470, endPoint x: 749, endPoint y: 469, distance: 31.0
click at [745, 469] on mat-form-field "5X (150 words/minute)" at bounding box center [872, 471] width 338 height 38
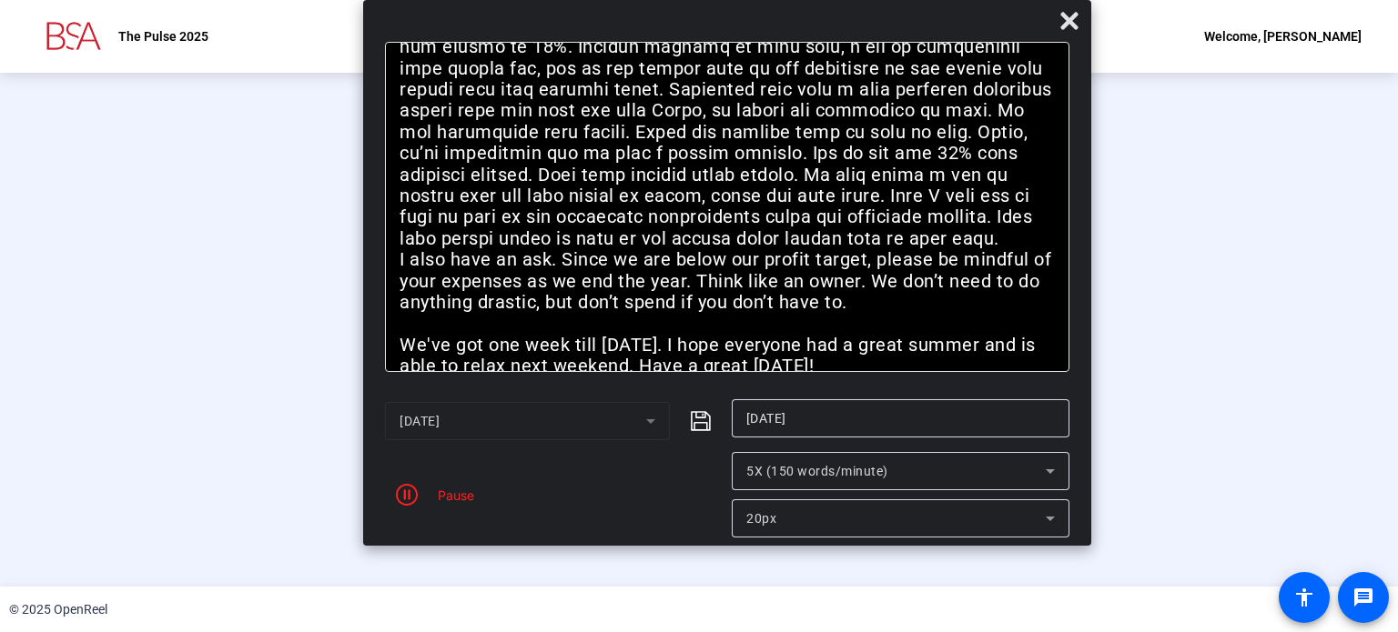
click at [846, 476] on span "5X (150 words/minute)" at bounding box center [817, 471] width 142 height 15
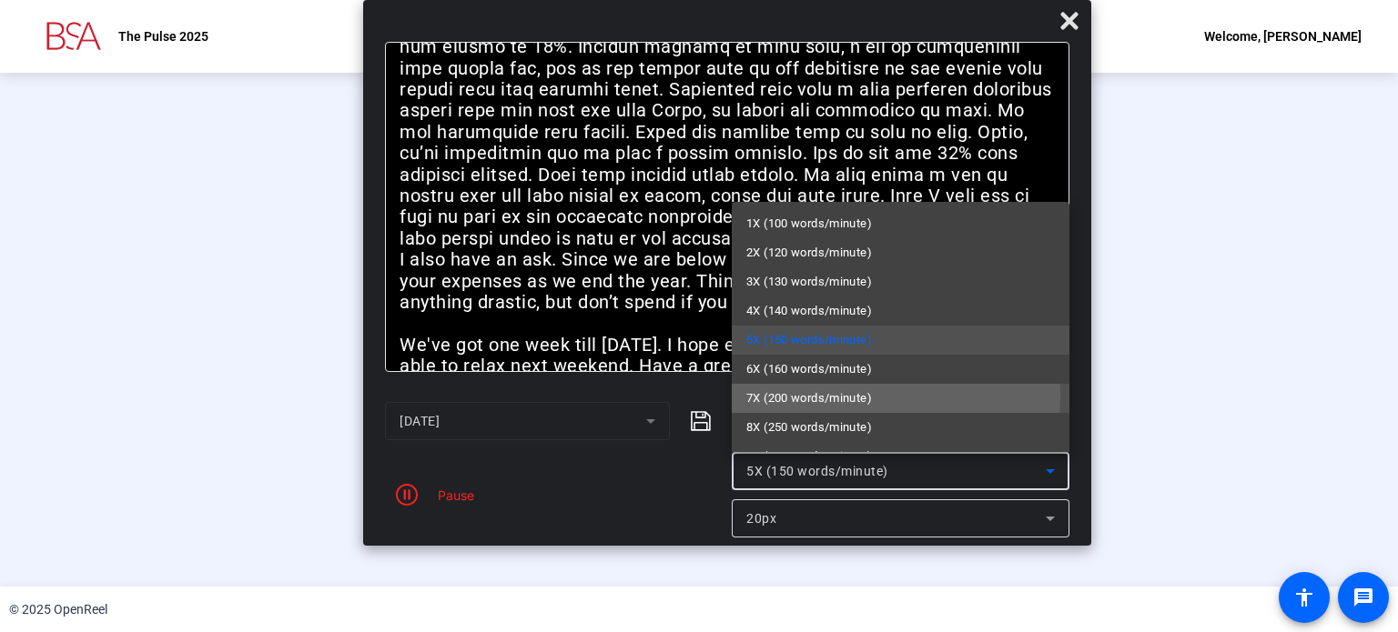
click at [792, 395] on span "7X (200 words/minute)" at bounding box center [809, 399] width 126 height 22
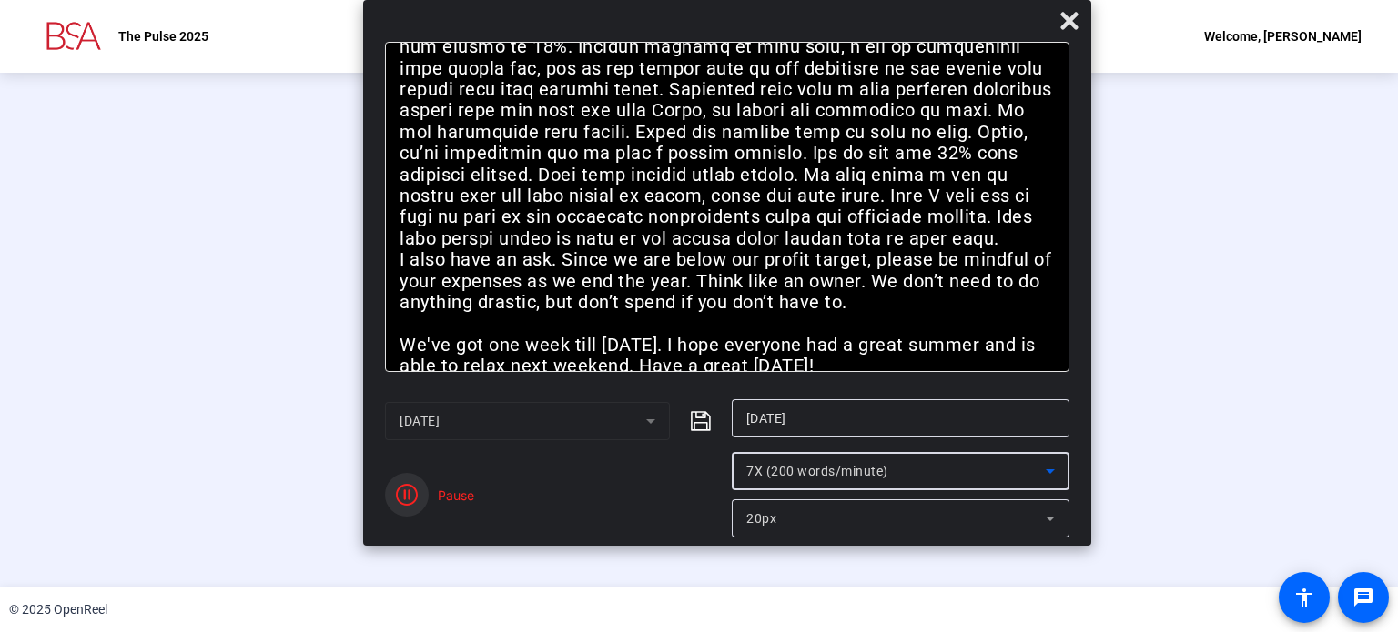
click at [407, 495] on icon "button" at bounding box center [407, 495] width 22 height 22
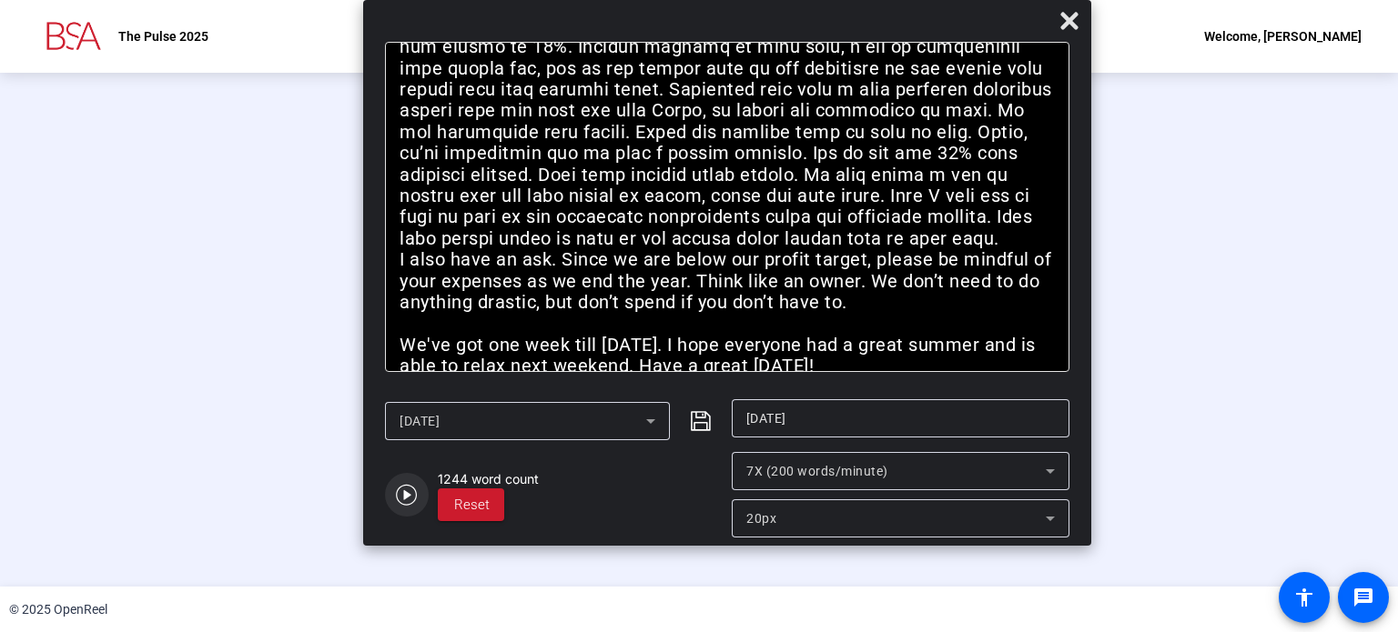
click at [408, 496] on icon "button" at bounding box center [406, 495] width 21 height 21
click at [403, 495] on icon "button" at bounding box center [407, 495] width 22 height 22
click at [404, 495] on icon "button" at bounding box center [406, 495] width 21 height 21
click at [404, 497] on icon "button" at bounding box center [407, 495] width 22 height 22
click at [420, 507] on span "button" at bounding box center [407, 495] width 44 height 44
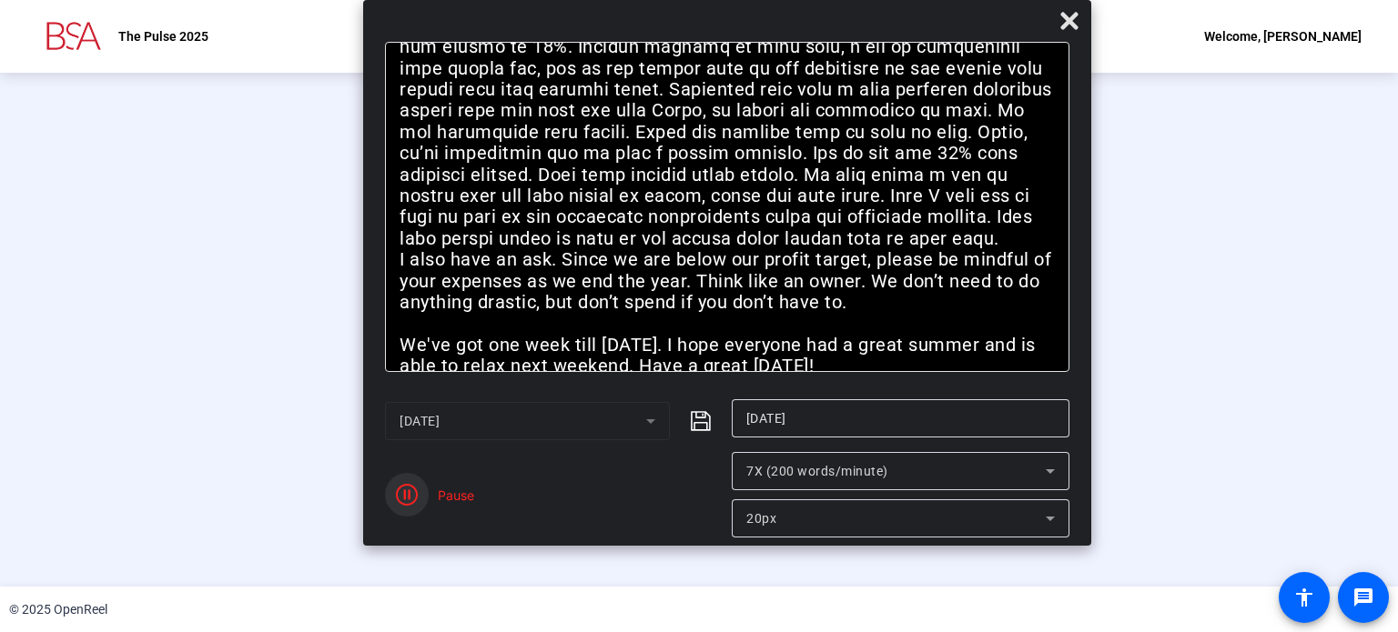
click at [409, 494] on icon "button" at bounding box center [407, 495] width 22 height 22
click at [400, 498] on icon "button" at bounding box center [407, 495] width 22 height 22
click at [1070, 17] on icon at bounding box center [1068, 20] width 17 height 17
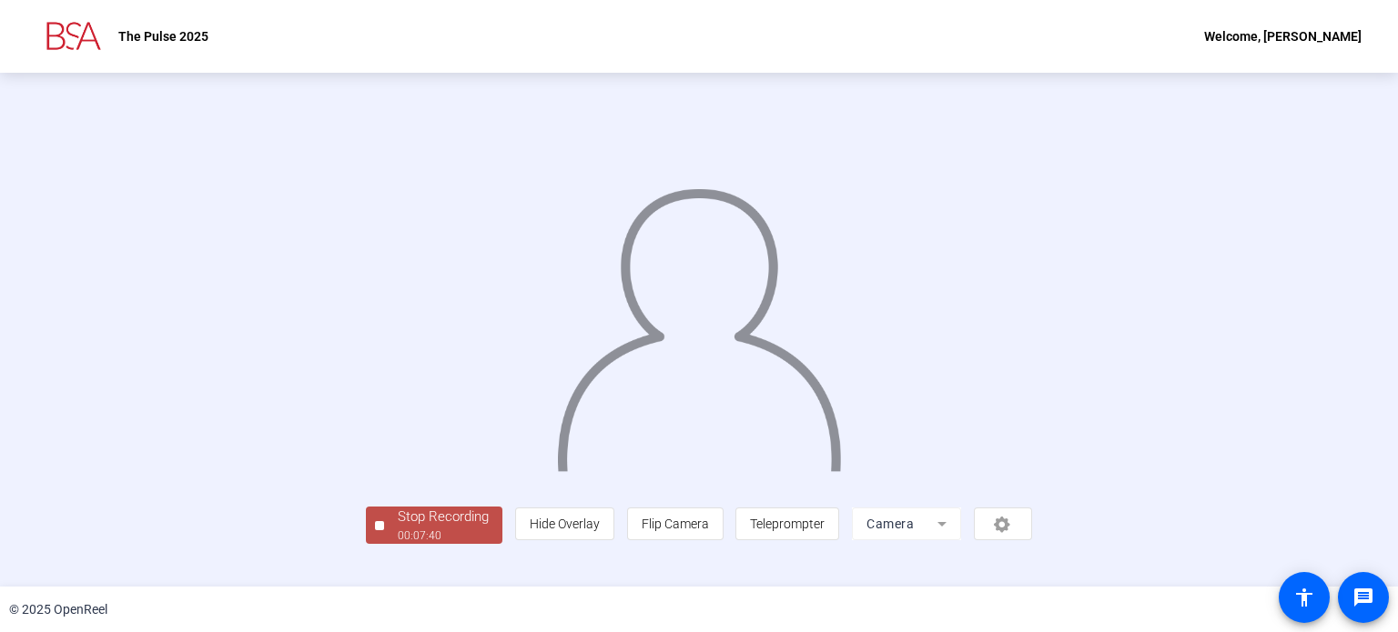
click at [662, 471] on img at bounding box center [699, 321] width 288 height 299
click at [398, 528] on div "Stop Recording" at bounding box center [443, 517] width 91 height 21
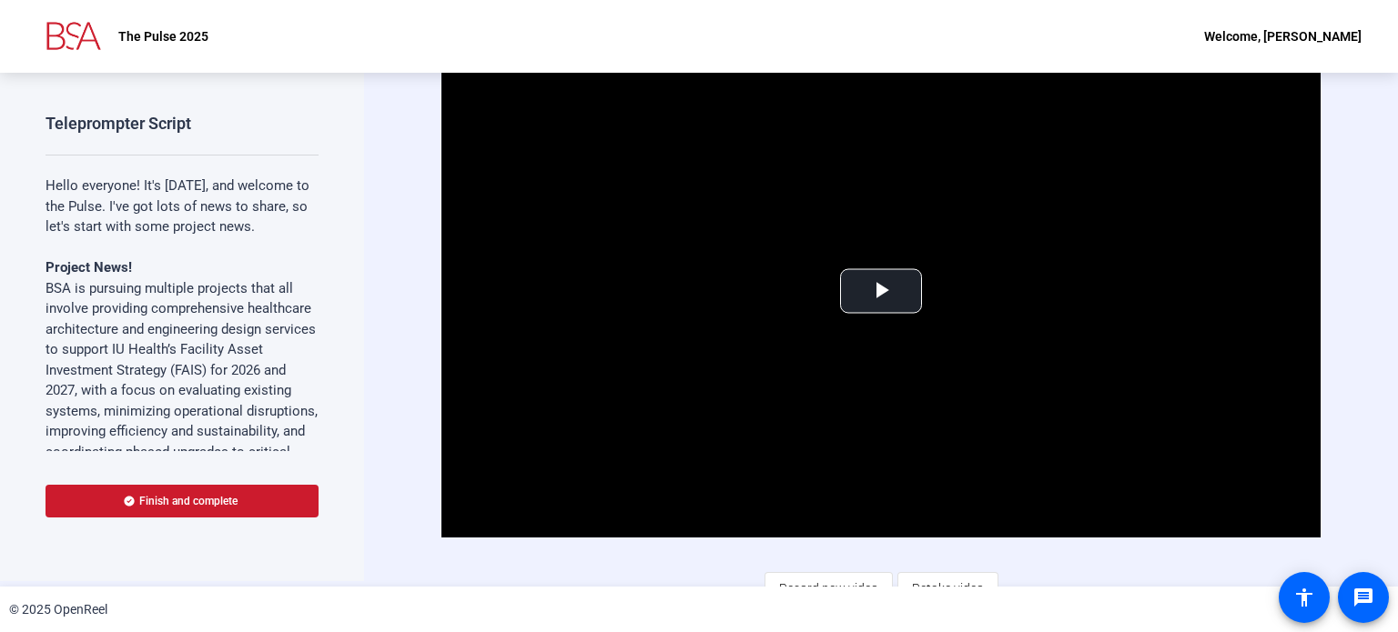
scroll to position [0, 0]
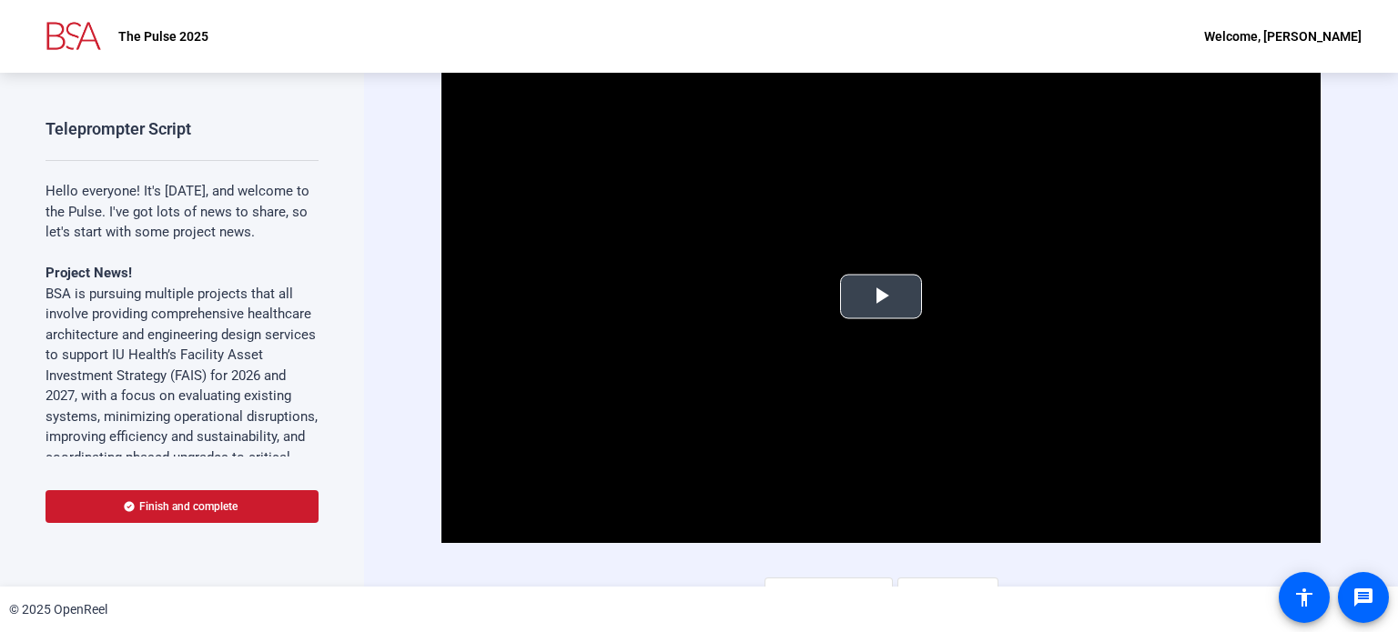
click at [881, 297] on span "Video Player" at bounding box center [881, 297] width 0 height 0
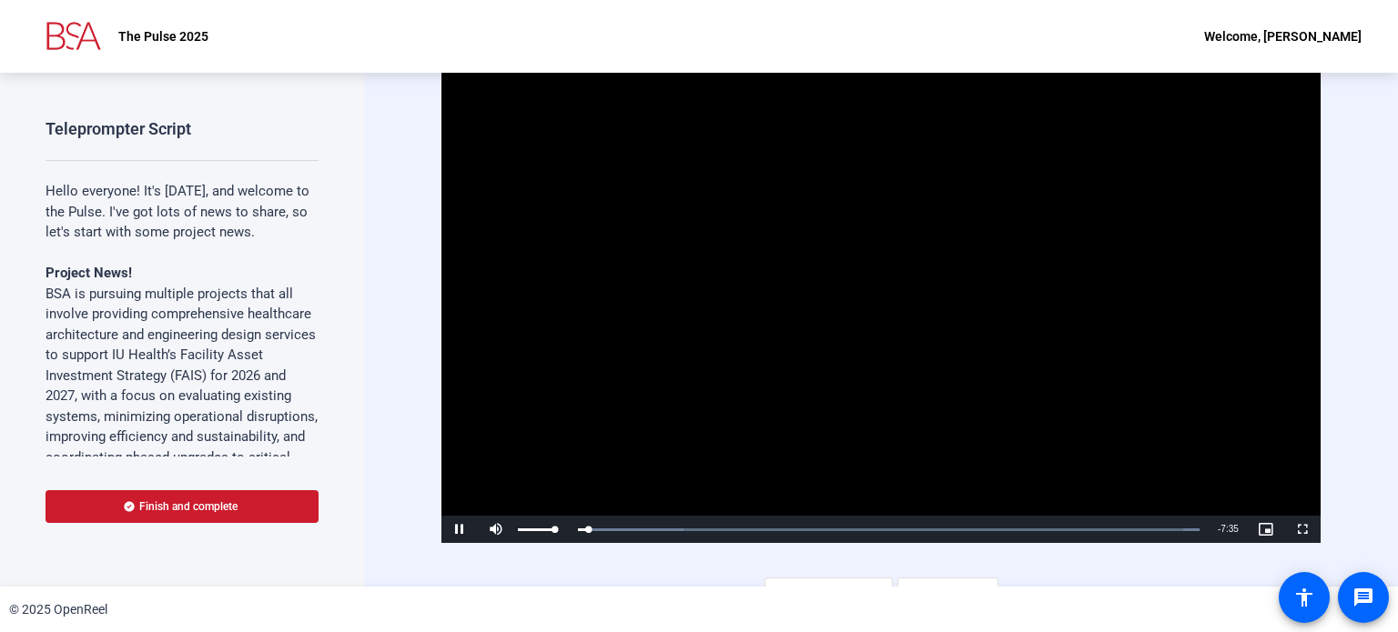
drag, startPoint x: 554, startPoint y: 523, endPoint x: 566, endPoint y: 523, distance: 11.8
click at [566, 523] on div "Mute 100%" at bounding box center [523, 529] width 91 height 27
click at [496, 530] on span "Video Player" at bounding box center [496, 530] width 36 height 0
drag, startPoint x: 1295, startPoint y: 530, endPoint x: 1295, endPoint y: 640, distance: 110.1
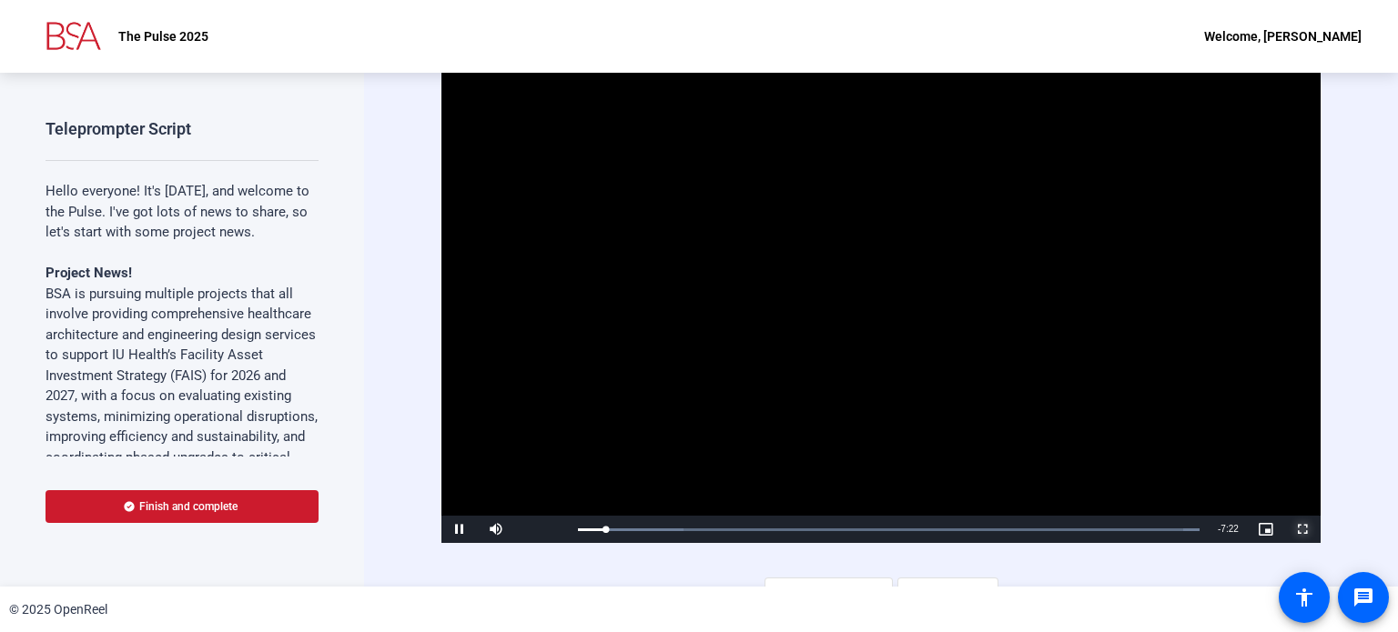
click at [1295, 530] on span "Video Player" at bounding box center [1302, 530] width 36 height 0
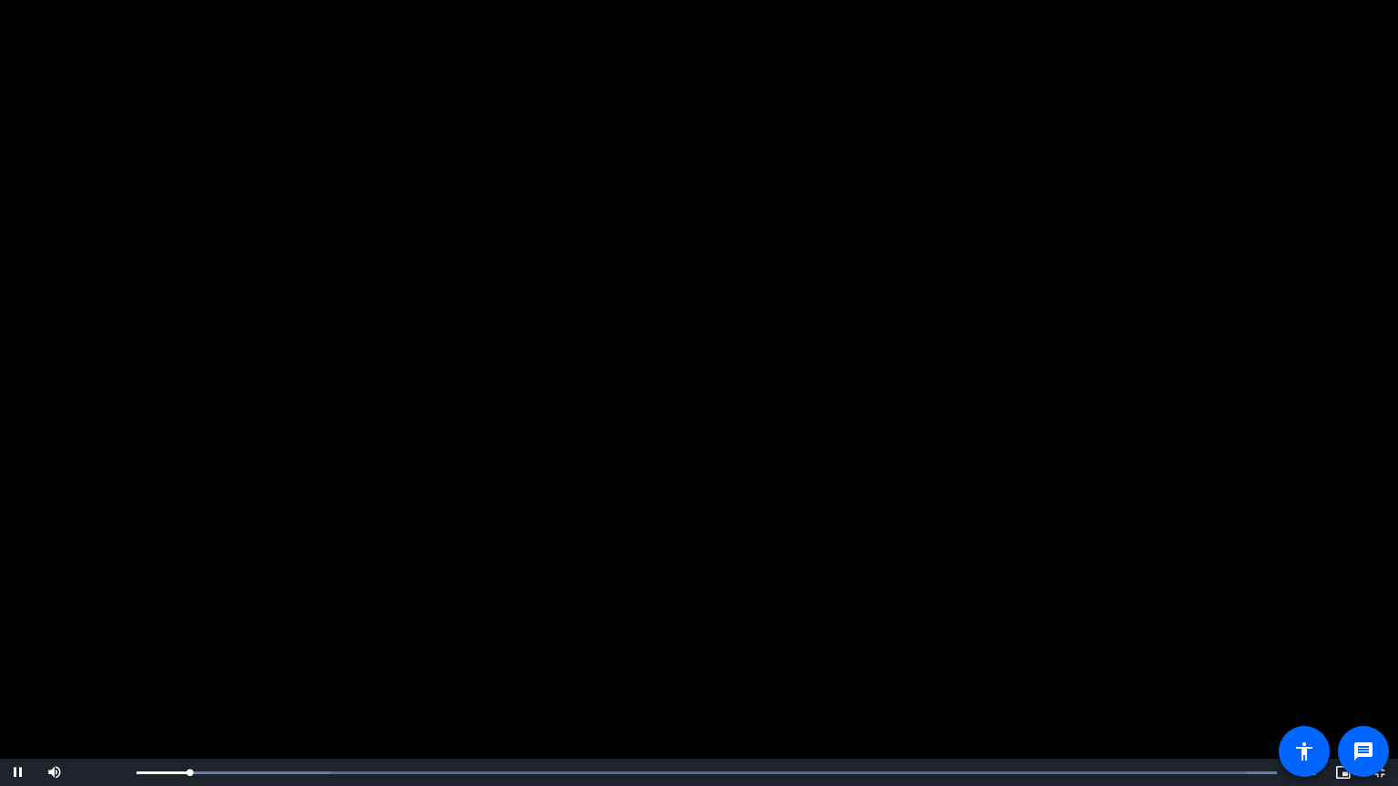
click at [826, 501] on video "Video Player" at bounding box center [699, 393] width 1398 height 786
click at [15, 632] on span "Video Player" at bounding box center [18, 773] width 36 height 0
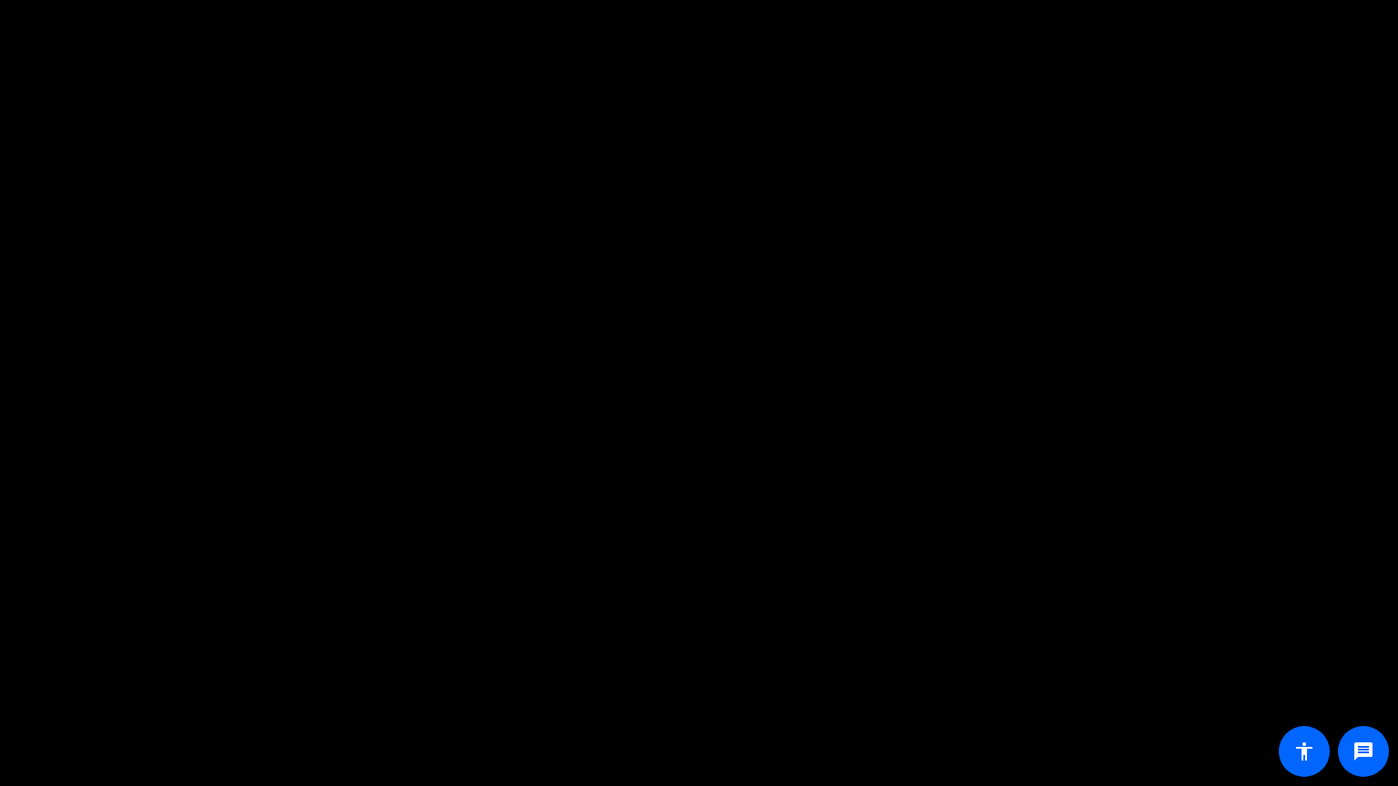
drag, startPoint x: 233, startPoint y: 675, endPoint x: 148, endPoint y: 612, distance: 105.4
click at [148, 612] on video "Video Player" at bounding box center [699, 393] width 1398 height 786
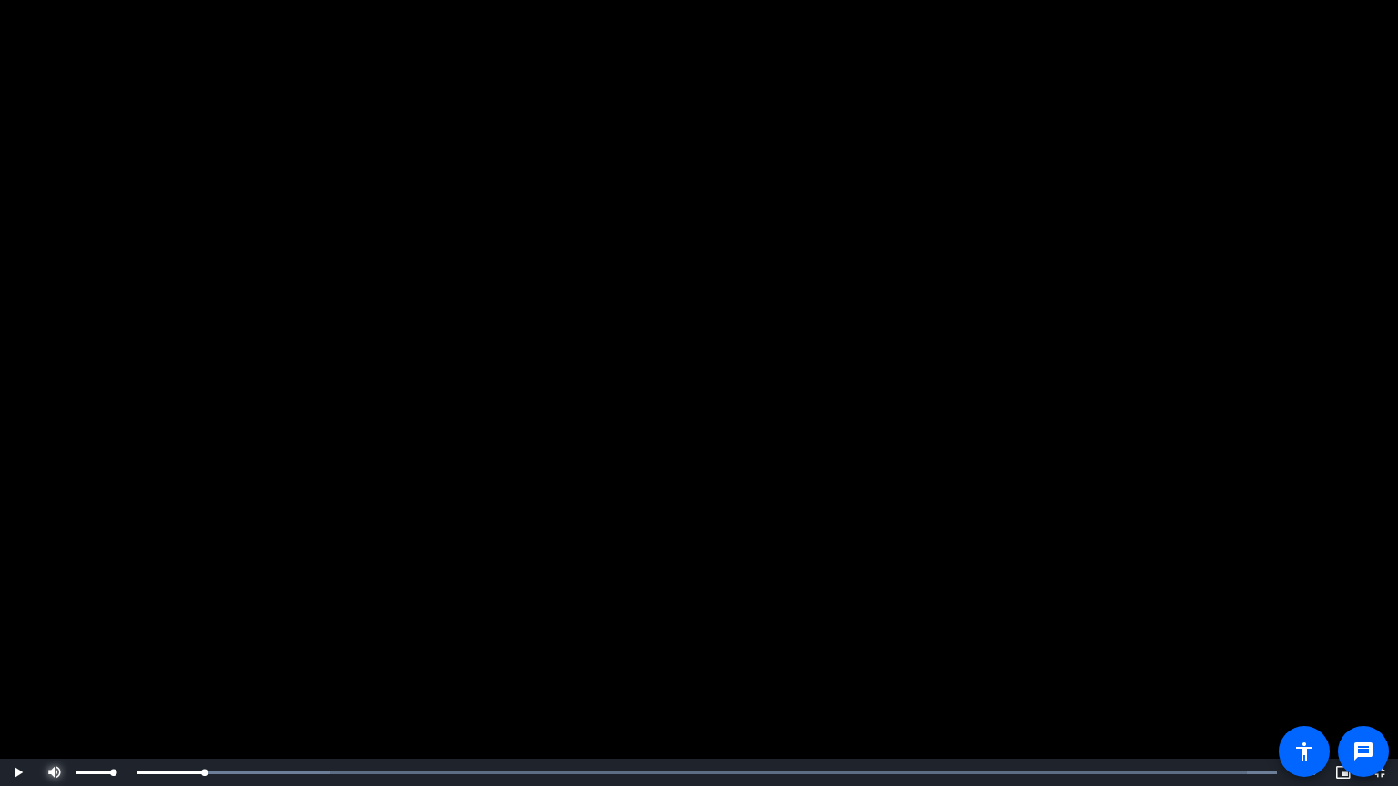
click at [56, 632] on span "Video Player" at bounding box center [54, 773] width 36 height 0
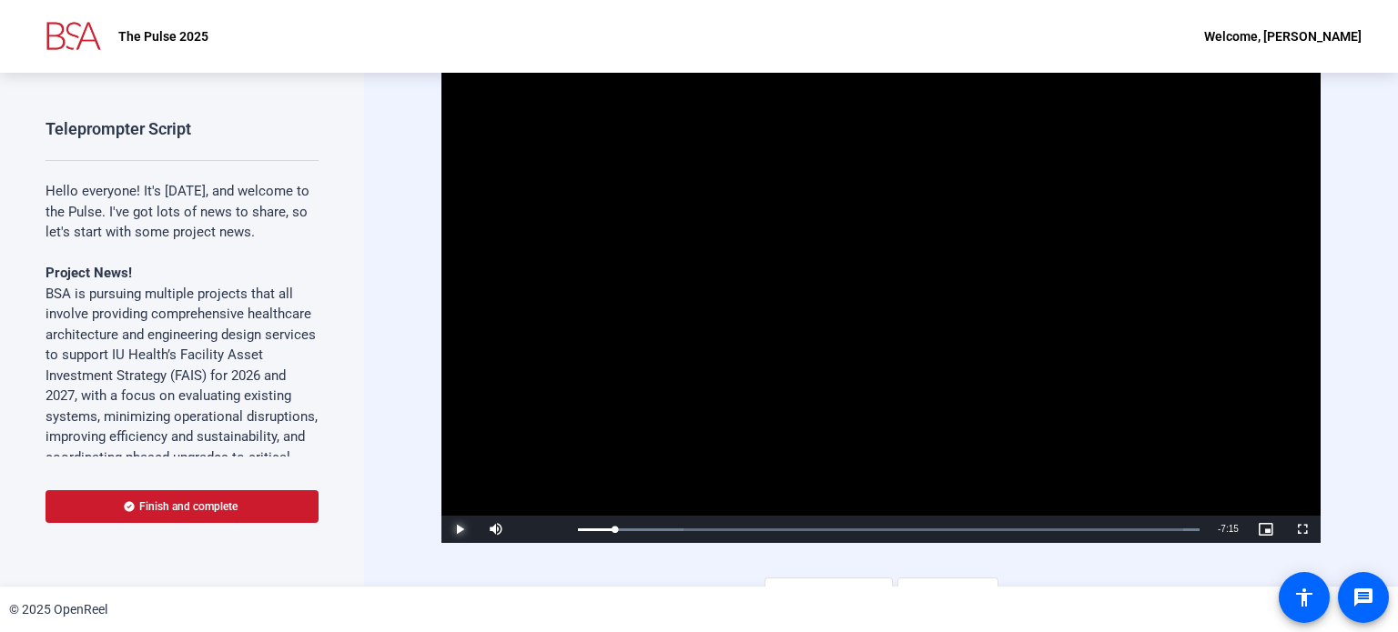
click at [459, 530] on span "Video Player" at bounding box center [459, 530] width 36 height 0
drag, startPoint x: 621, startPoint y: 530, endPoint x: 593, endPoint y: 530, distance: 27.3
click at [593, 530] on div "0:12" at bounding box center [588, 530] width 20 height 5
click at [735, 531] on div "Loaded : 100.00% 1:59 0:38" at bounding box center [889, 529] width 640 height 27
click at [713, 532] on div "Loaded : 100.00% 1:43 1:42" at bounding box center [889, 529] width 640 height 27
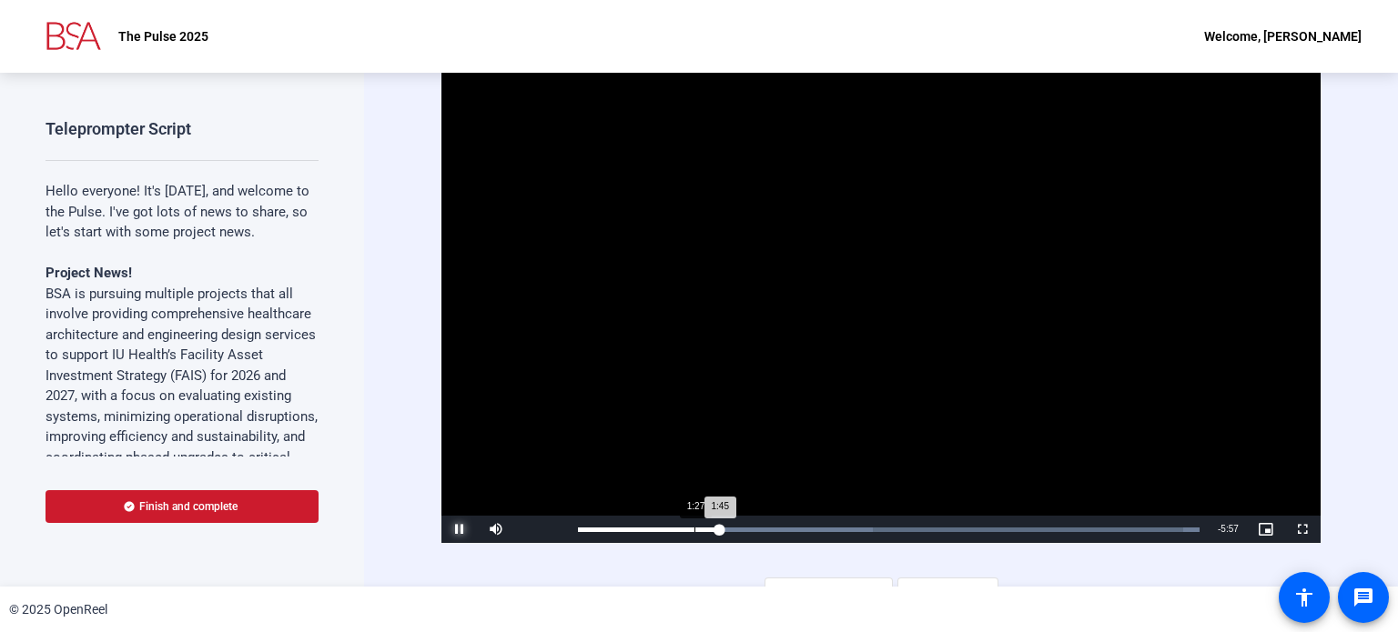
click at [693, 531] on div "Loaded : 100.00% 1:27 1:45" at bounding box center [889, 529] width 640 height 27
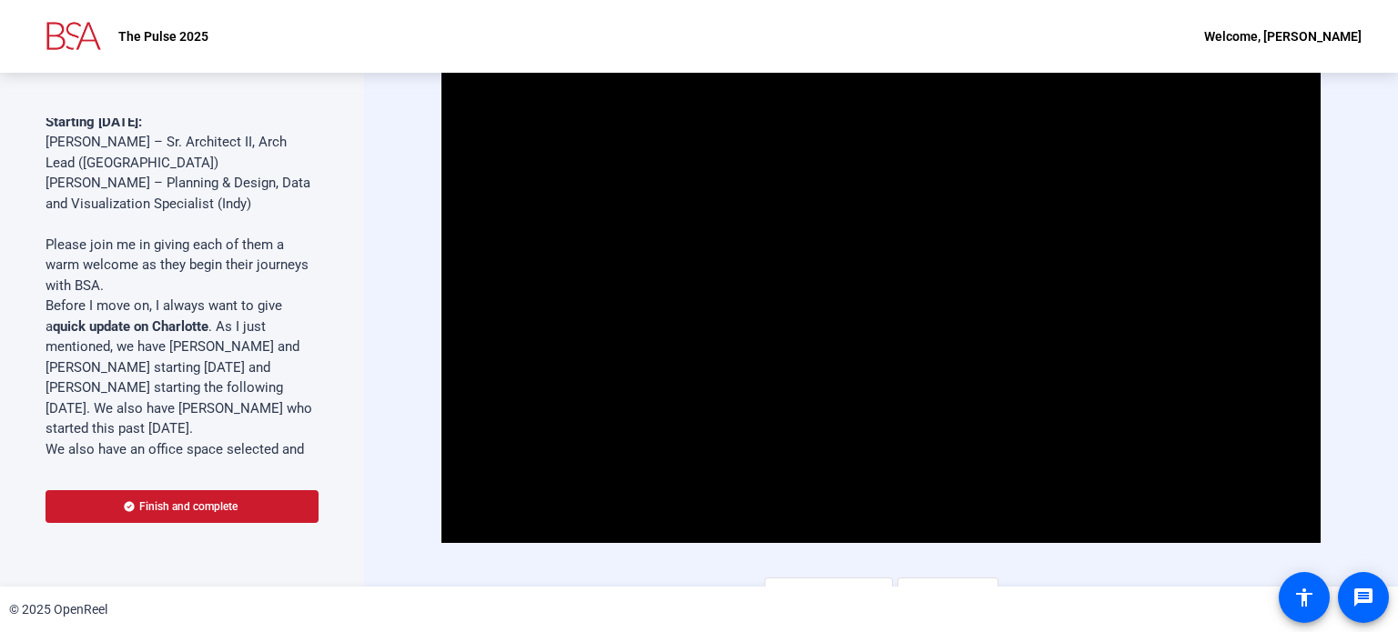
scroll to position [910, 0]
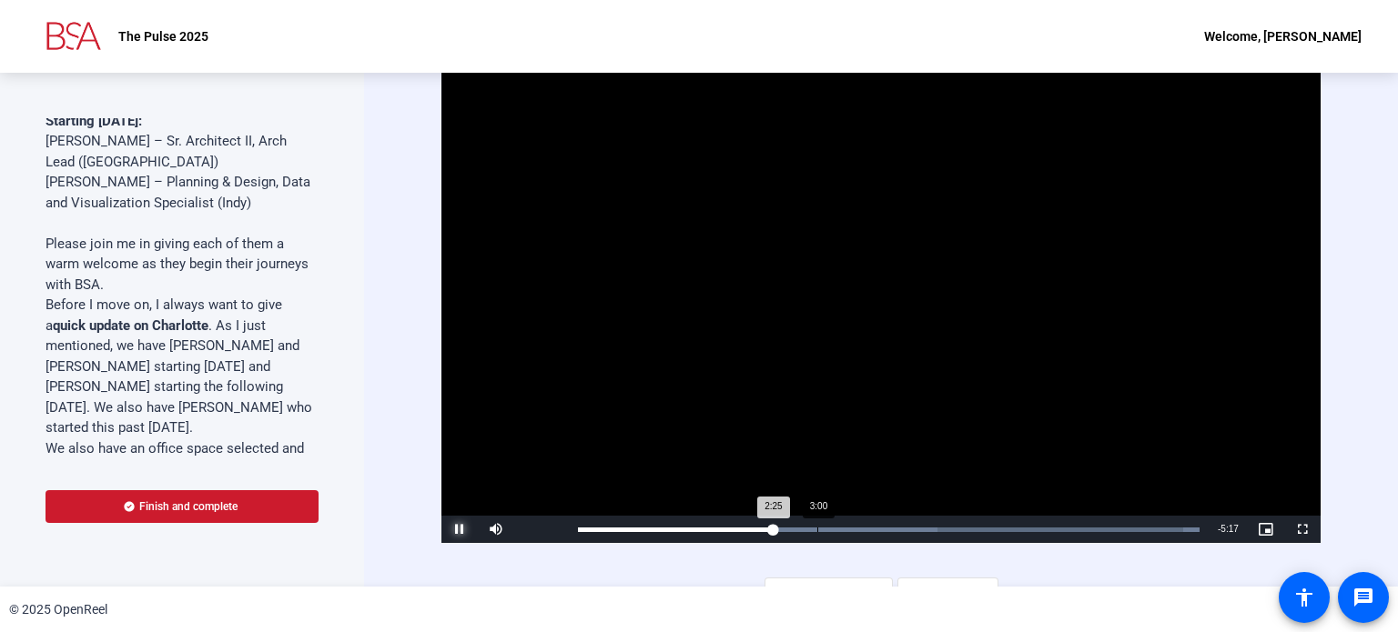
click at [816, 531] on div "Loaded : 100.00% 3:00 2:25" at bounding box center [889, 529] width 640 height 27
click at [877, 531] on div "Loaded : 100.00% 3:46 3:02" at bounding box center [889, 529] width 640 height 27
click at [937, 531] on div "Loaded : 100.00% 4:31 3:52" at bounding box center [889, 529] width 640 height 27
click at [995, 531] on div "Loaded : 100.00% 5:15 4:44" at bounding box center [889, 530] width 622 height 5
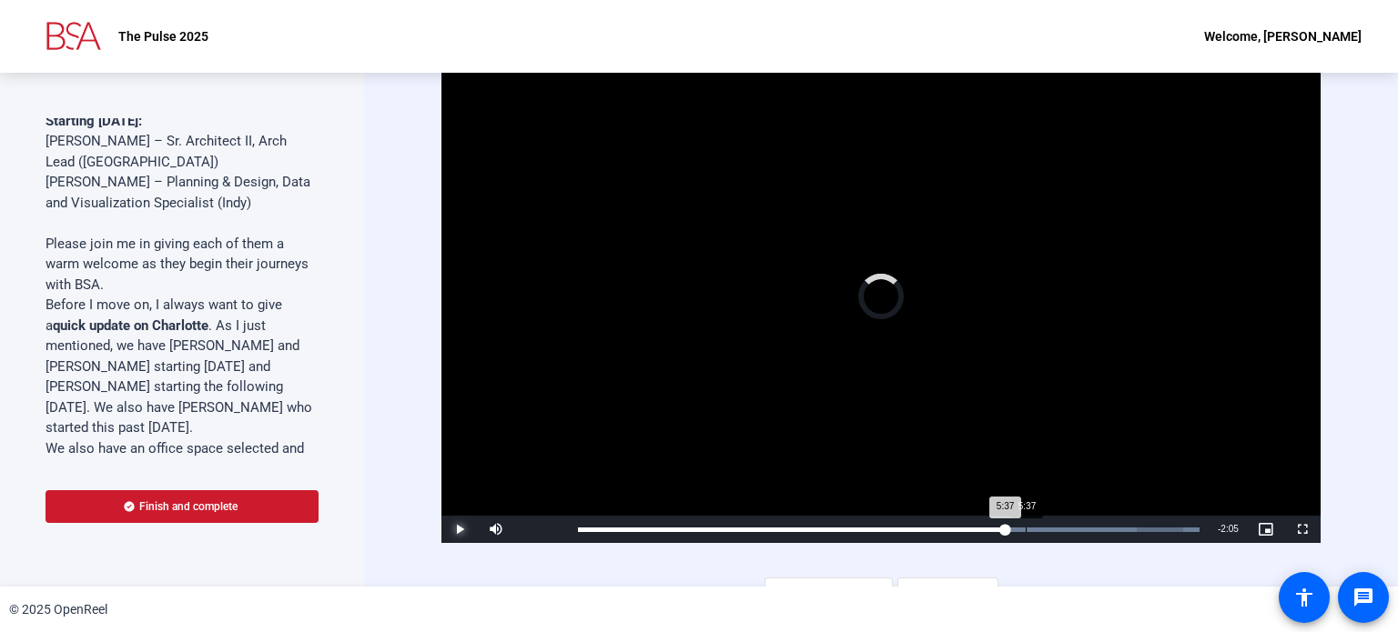
click at [1026, 534] on div "Loaded : 100.00% 5:37 5:37" at bounding box center [889, 529] width 640 height 27
click at [1052, 531] on div "Loaded : 100.00% 5:58 5:57" at bounding box center [889, 529] width 640 height 27
click at [1082, 529] on div "Loaded : 100.00% 6:21 5:59" at bounding box center [889, 530] width 622 height 5
click at [1116, 528] on div "Loaded : 100.00% 6:46 6:23" at bounding box center [889, 530] width 622 height 5
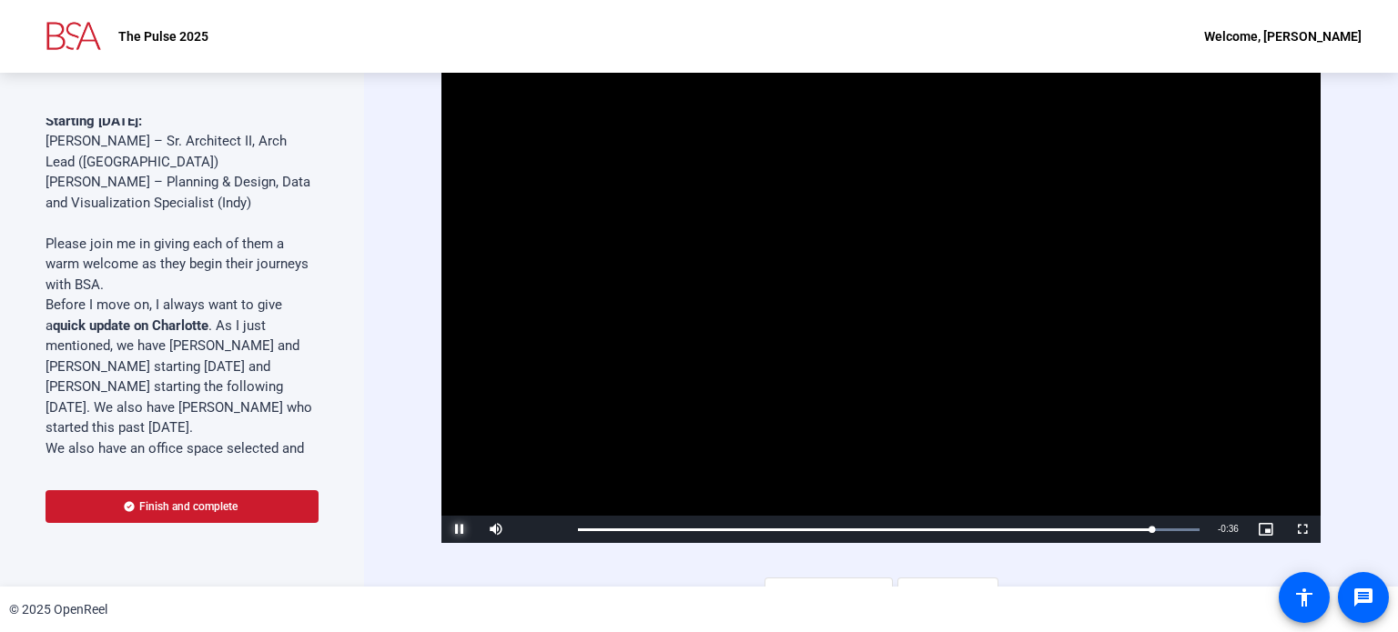
click at [459, 530] on span "Video Player" at bounding box center [459, 530] width 36 height 0
drag, startPoint x: 1141, startPoint y: 528, endPoint x: 579, endPoint y: 529, distance: 562.4
click at [579, 529] on div "0:01" at bounding box center [580, 530] width 4 height 5
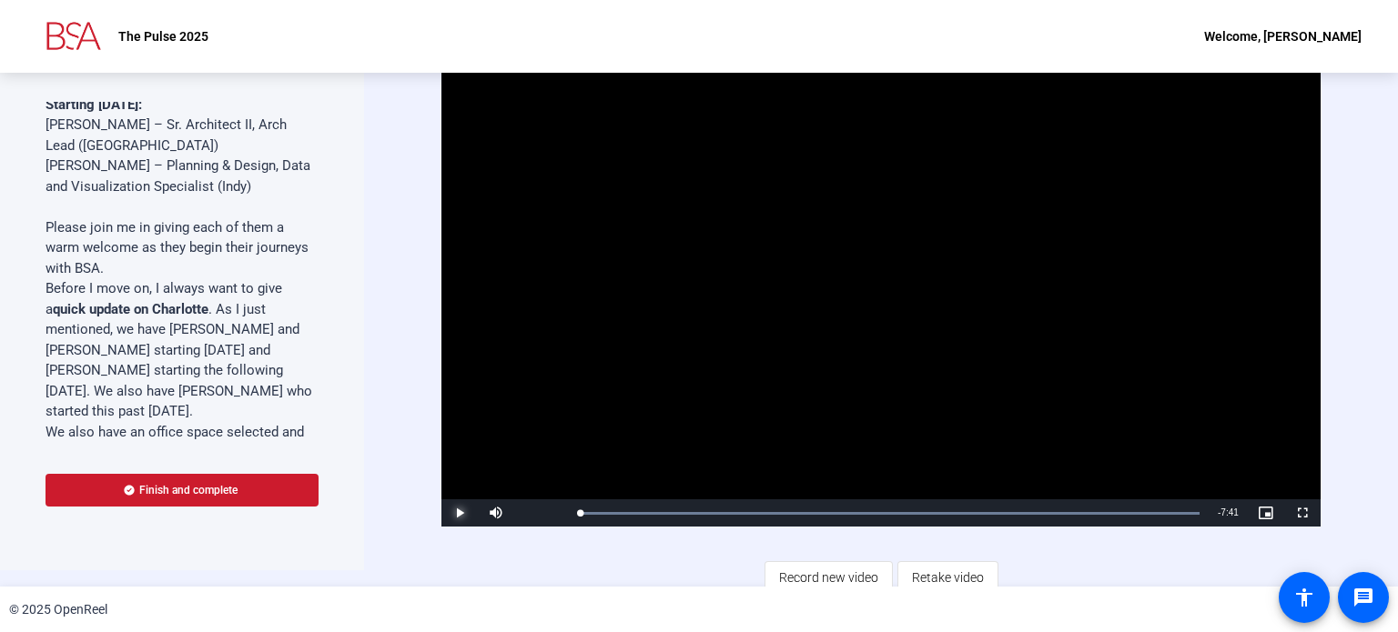
scroll to position [25, 0]
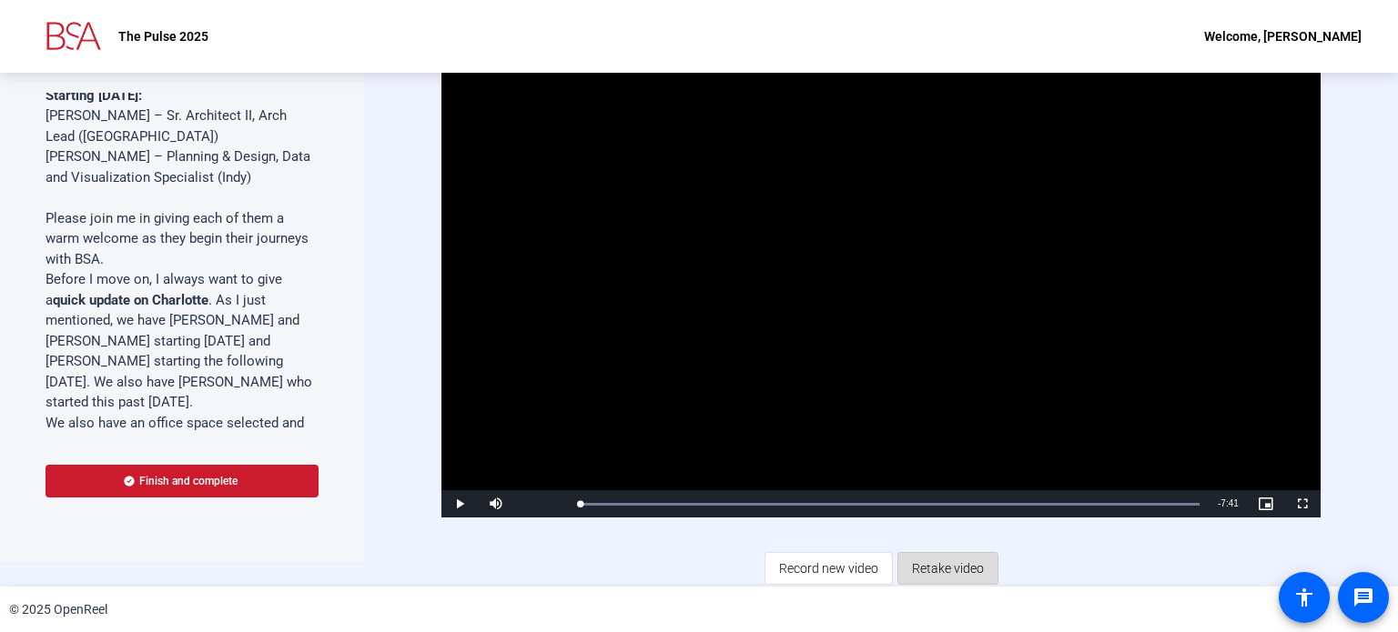
click at [955, 563] on span "Retake video" at bounding box center [948, 568] width 72 height 35
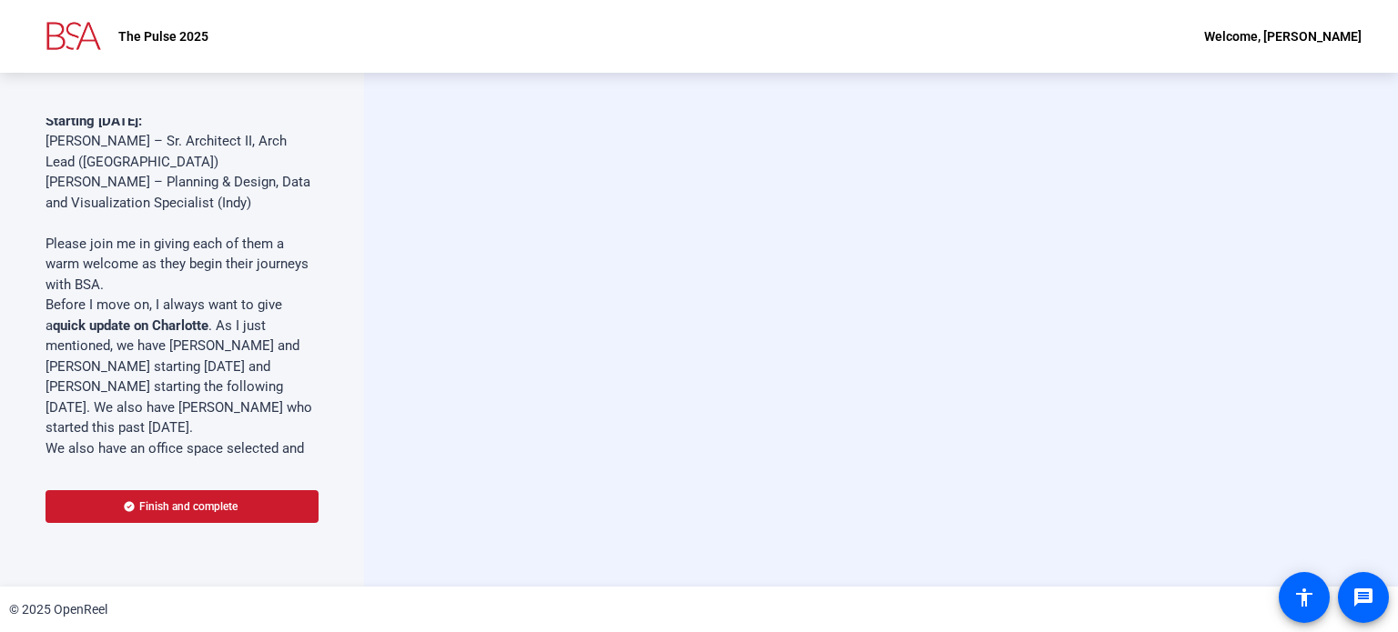
scroll to position [0, 0]
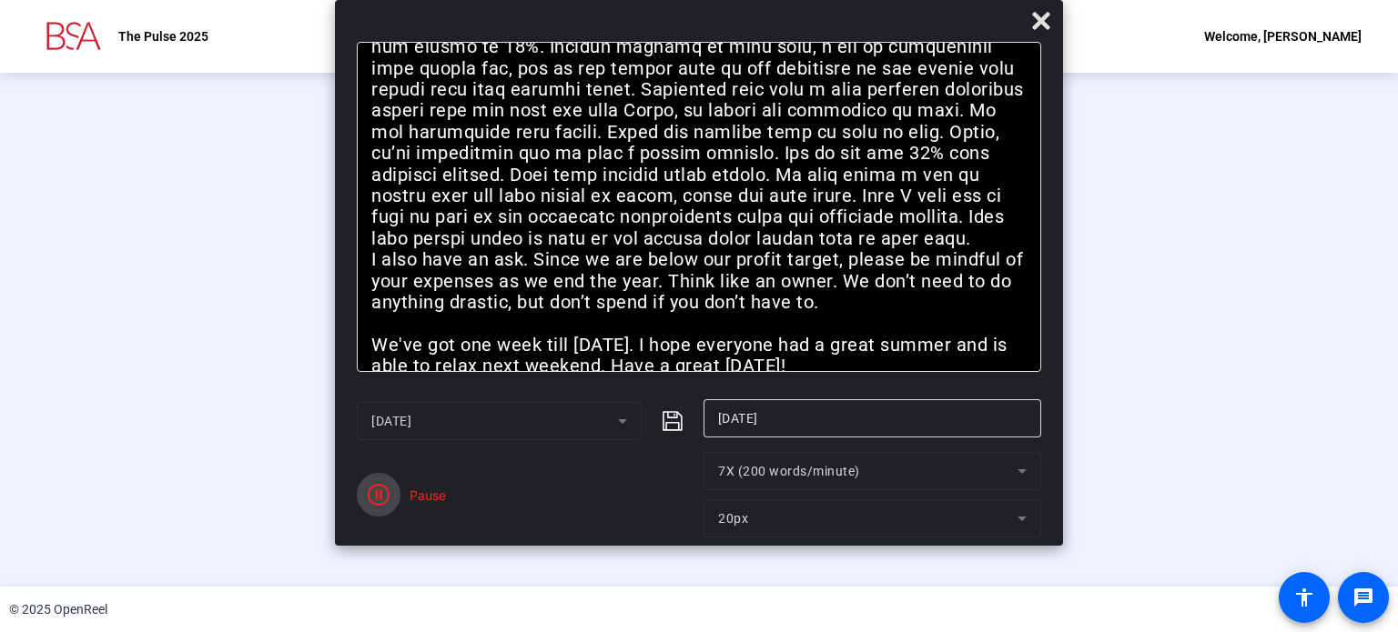
click at [385, 494] on icon "button" at bounding box center [379, 495] width 22 height 22
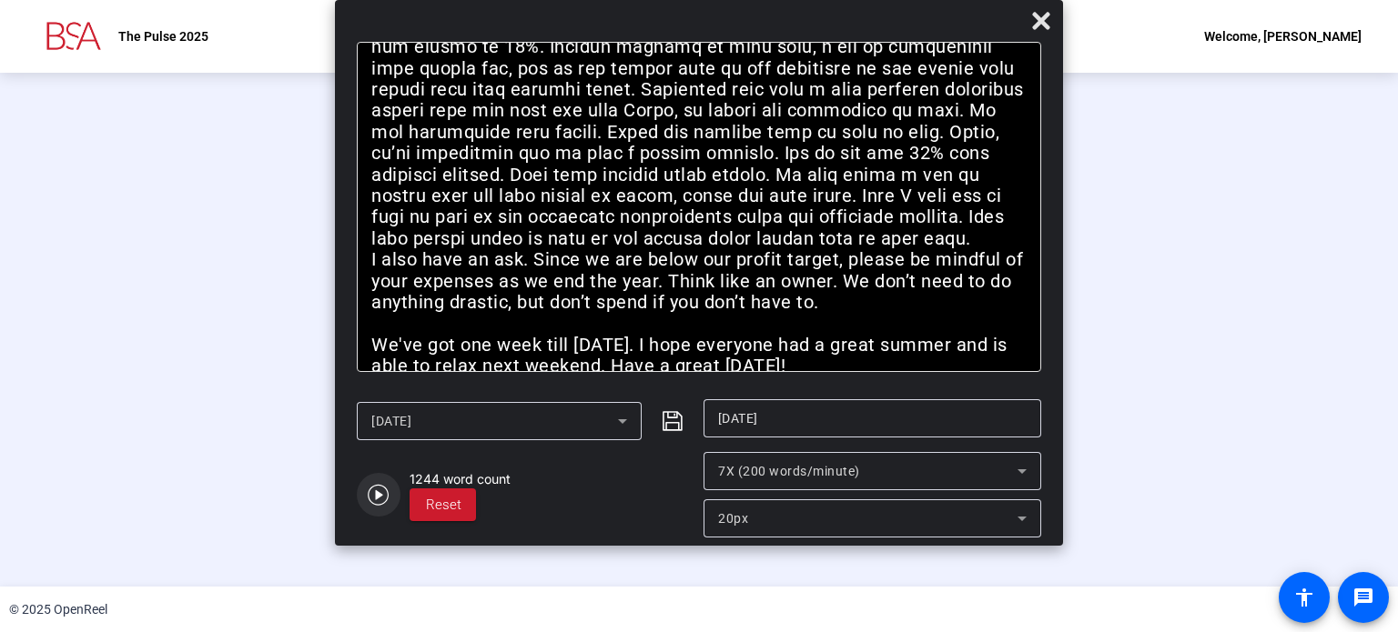
click at [378, 496] on icon "button" at bounding box center [378, 495] width 21 height 21
click at [377, 506] on span "button" at bounding box center [379, 495] width 44 height 44
click at [377, 507] on span "button" at bounding box center [379, 495] width 44 height 44
click at [378, 507] on span "button" at bounding box center [379, 495] width 44 height 44
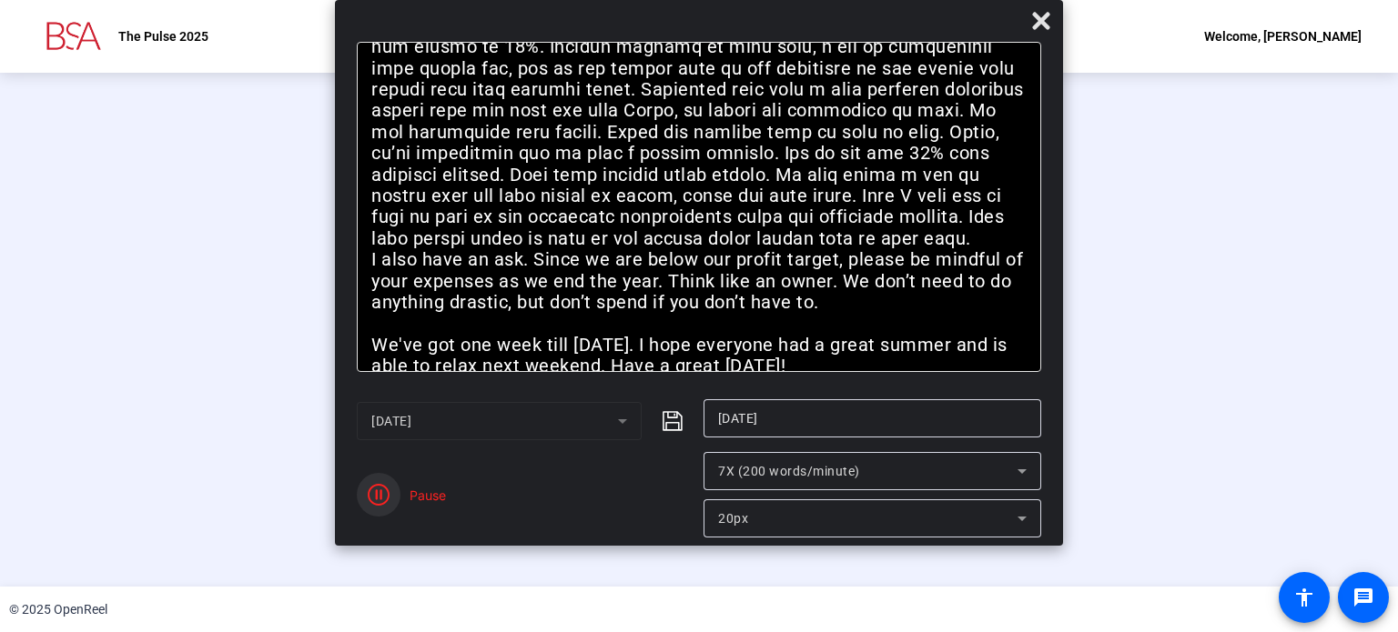
click at [385, 502] on icon "button" at bounding box center [379, 495] width 22 height 22
click at [385, 503] on icon "button" at bounding box center [379, 495] width 22 height 22
click at [386, 504] on icon "button" at bounding box center [379, 495] width 22 height 22
click at [379, 493] on icon "button" at bounding box center [378, 495] width 21 height 21
click at [380, 495] on icon "button" at bounding box center [379, 495] width 22 height 22
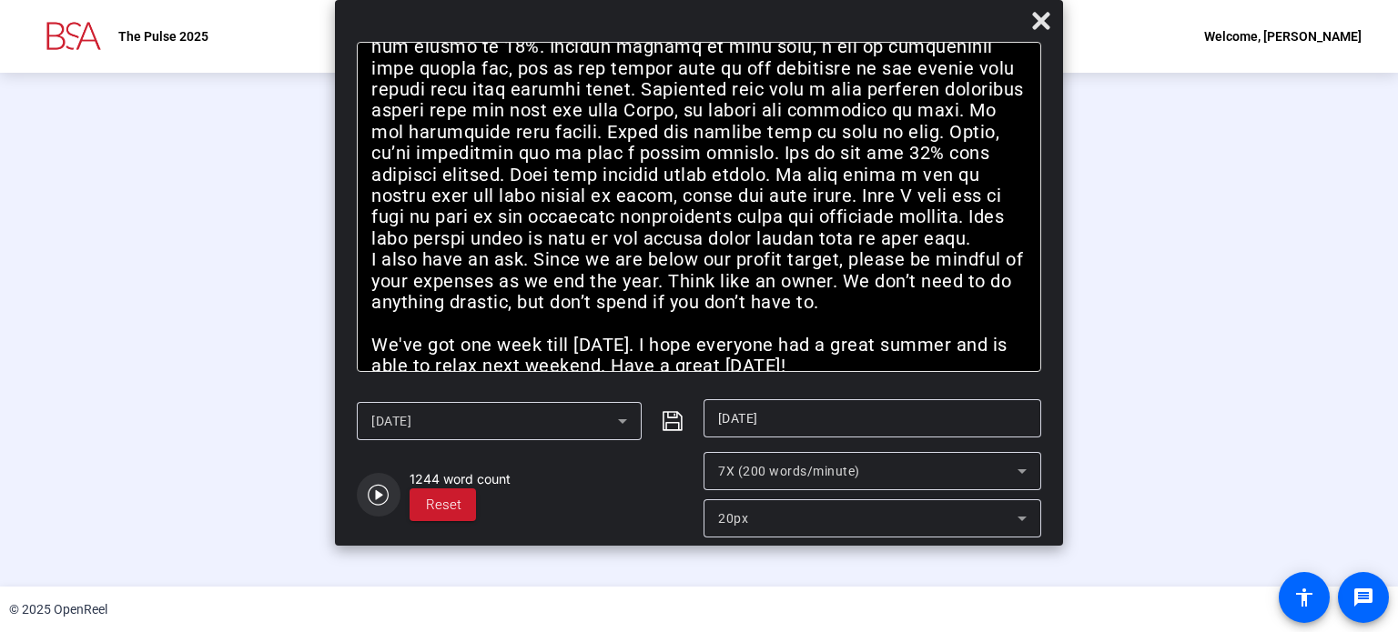
click at [379, 495] on icon "button" at bounding box center [378, 495] width 21 height 21
click at [382, 495] on icon "button" at bounding box center [379, 495] width 22 height 22
click at [386, 492] on icon "button" at bounding box center [379, 495] width 22 height 22
click at [1045, 23] on icon at bounding box center [1040, 20] width 17 height 17
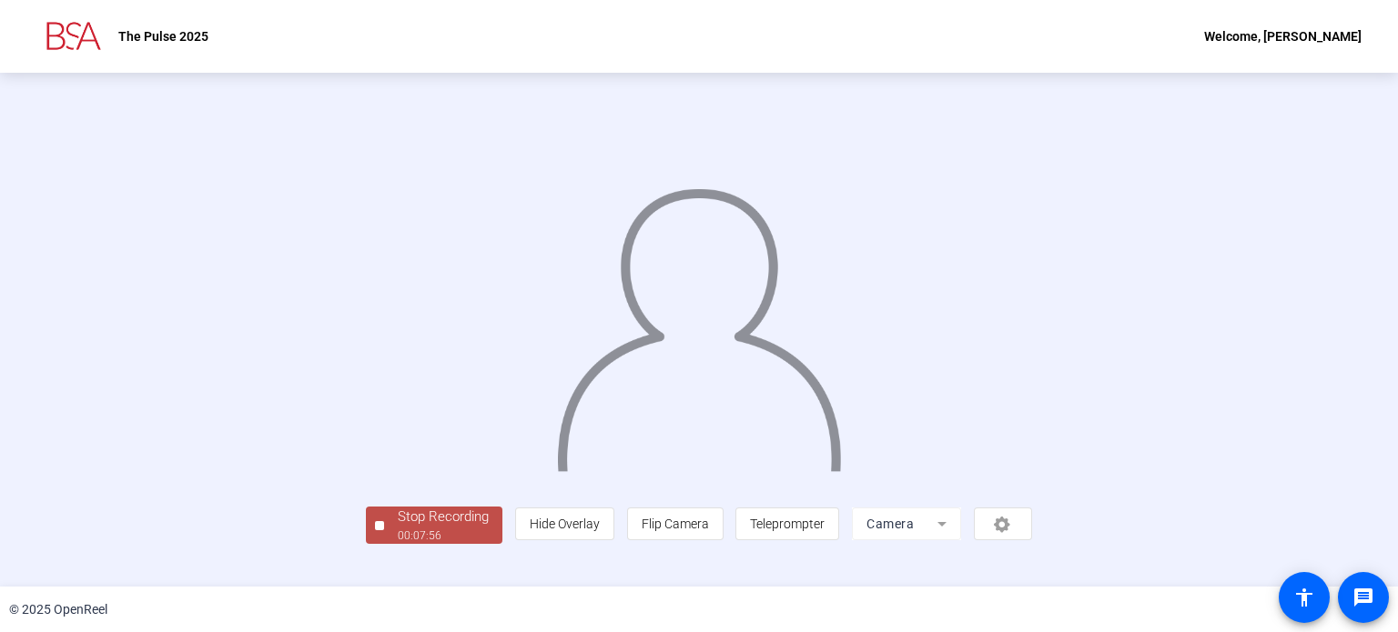
scroll to position [70, 0]
drag, startPoint x: 278, startPoint y: 551, endPoint x: 291, endPoint y: 551, distance: 13.7
click at [398, 528] on div "Stop Recording" at bounding box center [443, 517] width 91 height 21
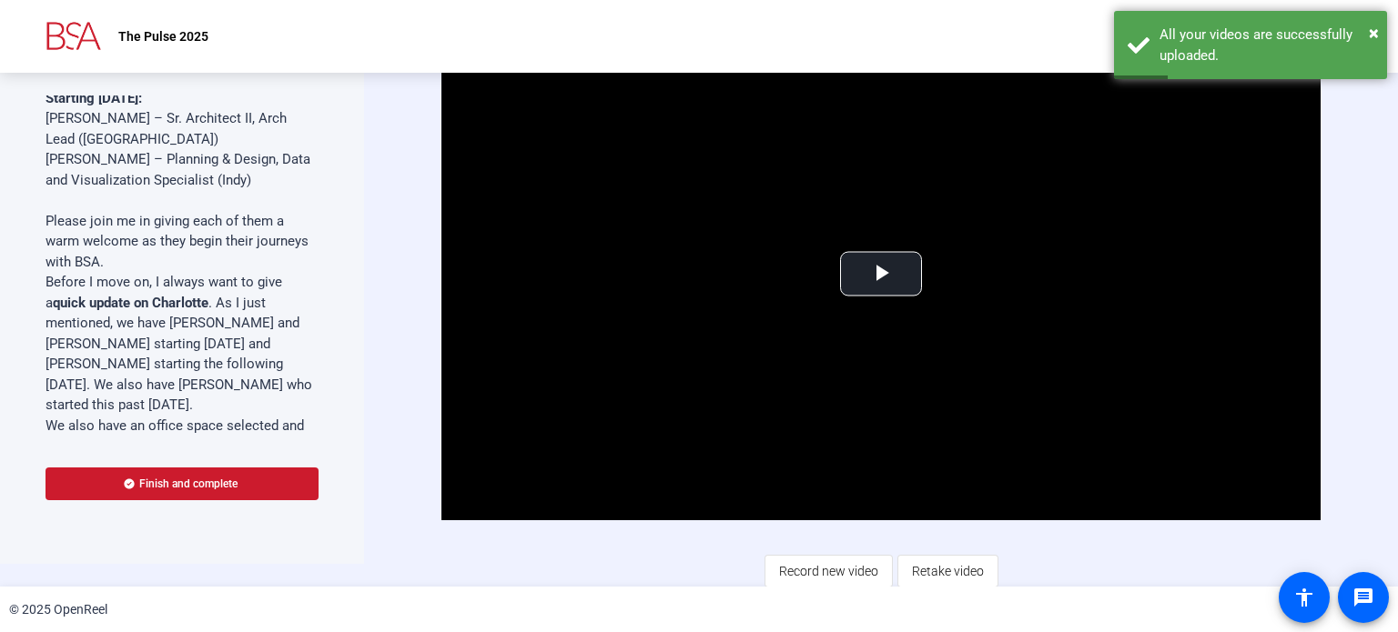
scroll to position [25, 0]
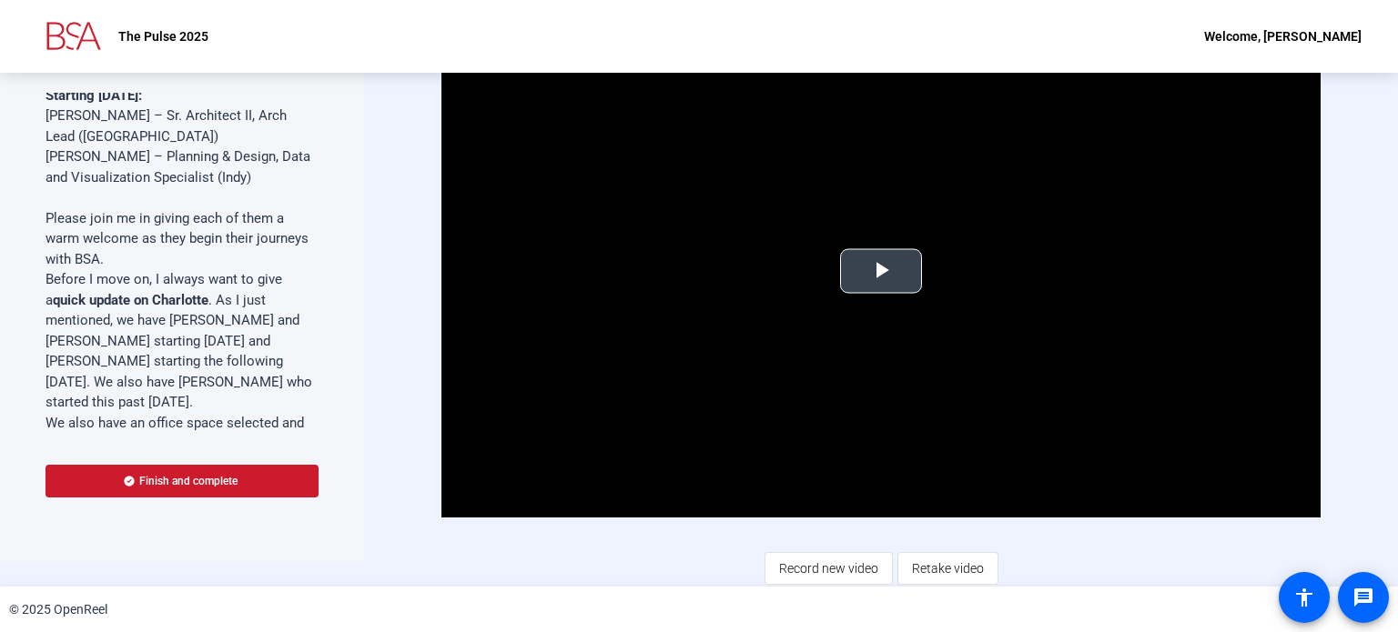
drag, startPoint x: 878, startPoint y: 269, endPoint x: 866, endPoint y: 272, distance: 12.1
click at [881, 271] on span "Video Player" at bounding box center [881, 271] width 0 height 0
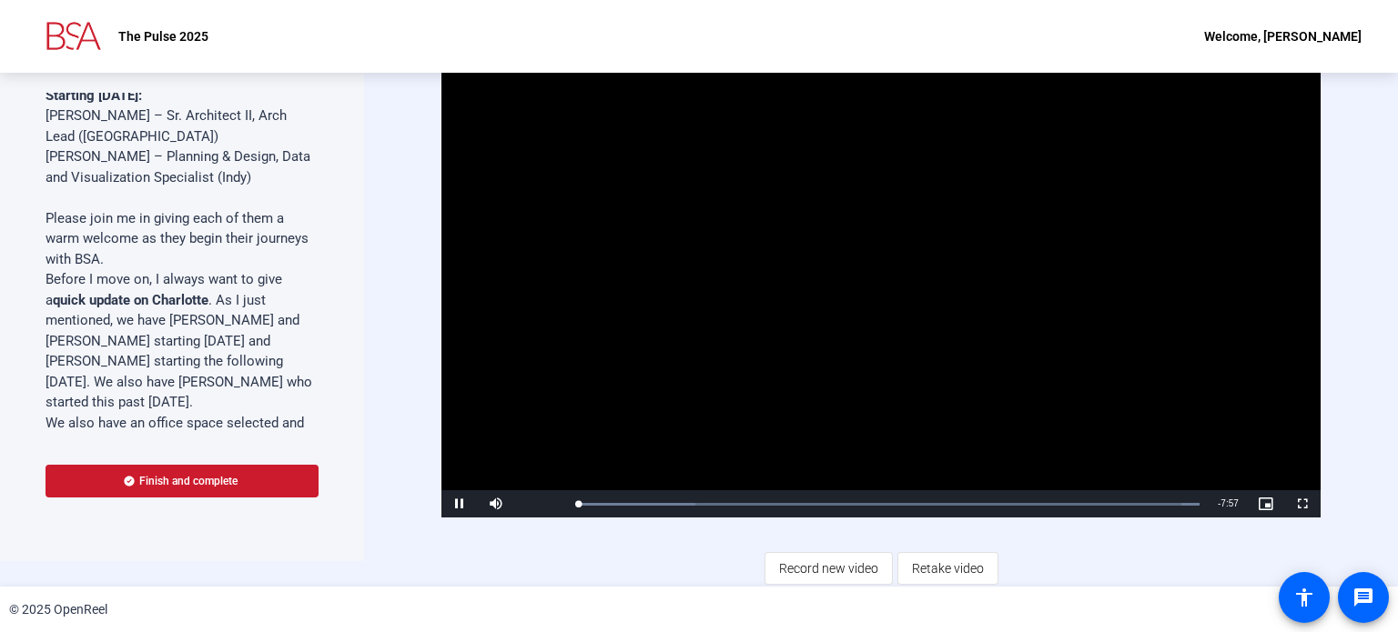
scroll to position [0, 0]
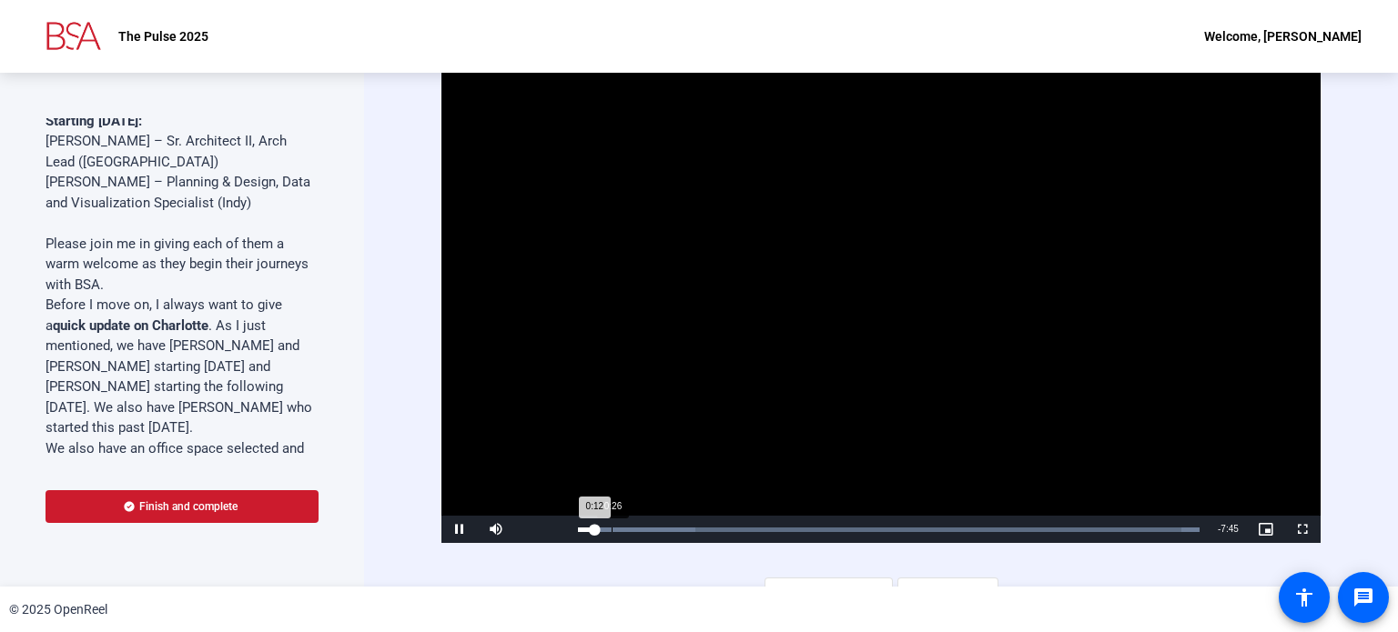
click at [611, 528] on div "Loaded : 100.00% 0:26 0:12" at bounding box center [889, 530] width 622 height 5
click at [629, 528] on div "Loaded : 100.00% 0:40 0:27" at bounding box center [889, 530] width 622 height 5
click at [660, 528] on div "1:03" at bounding box center [660, 530] width 1 height 5
click at [804, 528] on div "Loaded : 100.00% 2:56 2:37" at bounding box center [889, 530] width 622 height 5
click at [839, 528] on div "Loaded : 100.00% 3:24 2:58" at bounding box center [889, 530] width 622 height 5
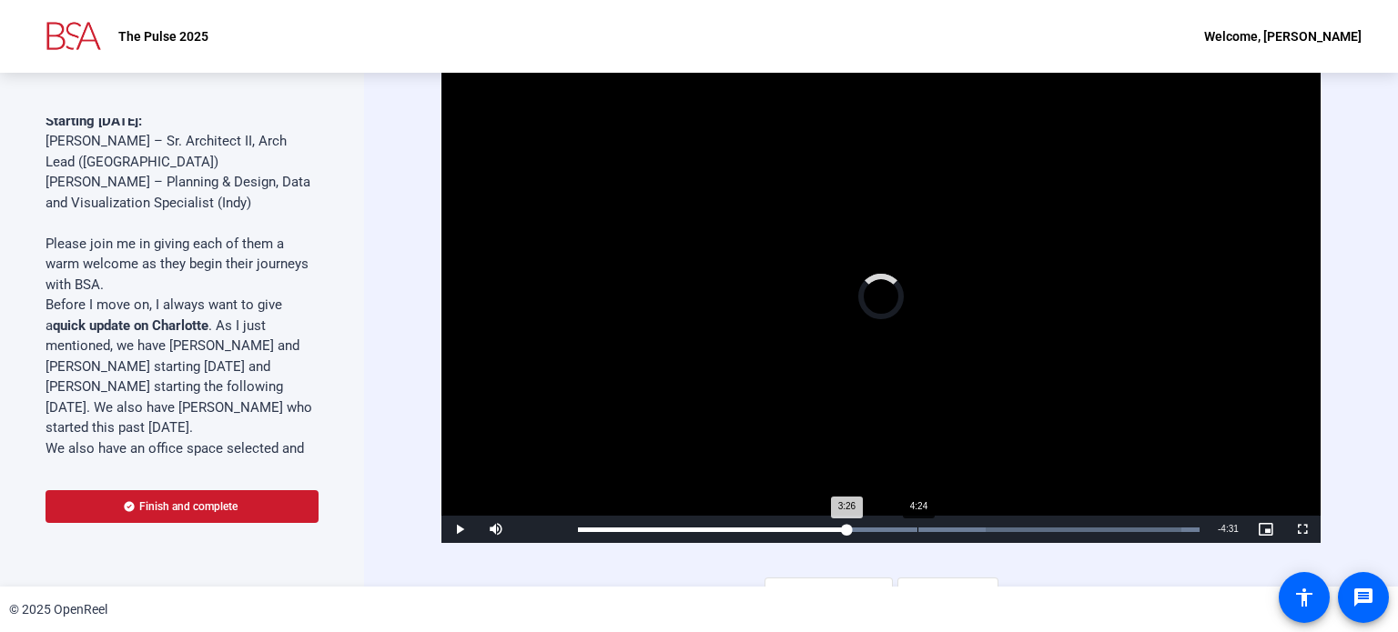
click at [916, 528] on div "Loaded : 100.00% 4:24 3:26" at bounding box center [889, 530] width 622 height 5
click at [964, 523] on div "Loaded : 100.00% 5:01 4:27" at bounding box center [889, 529] width 640 height 27
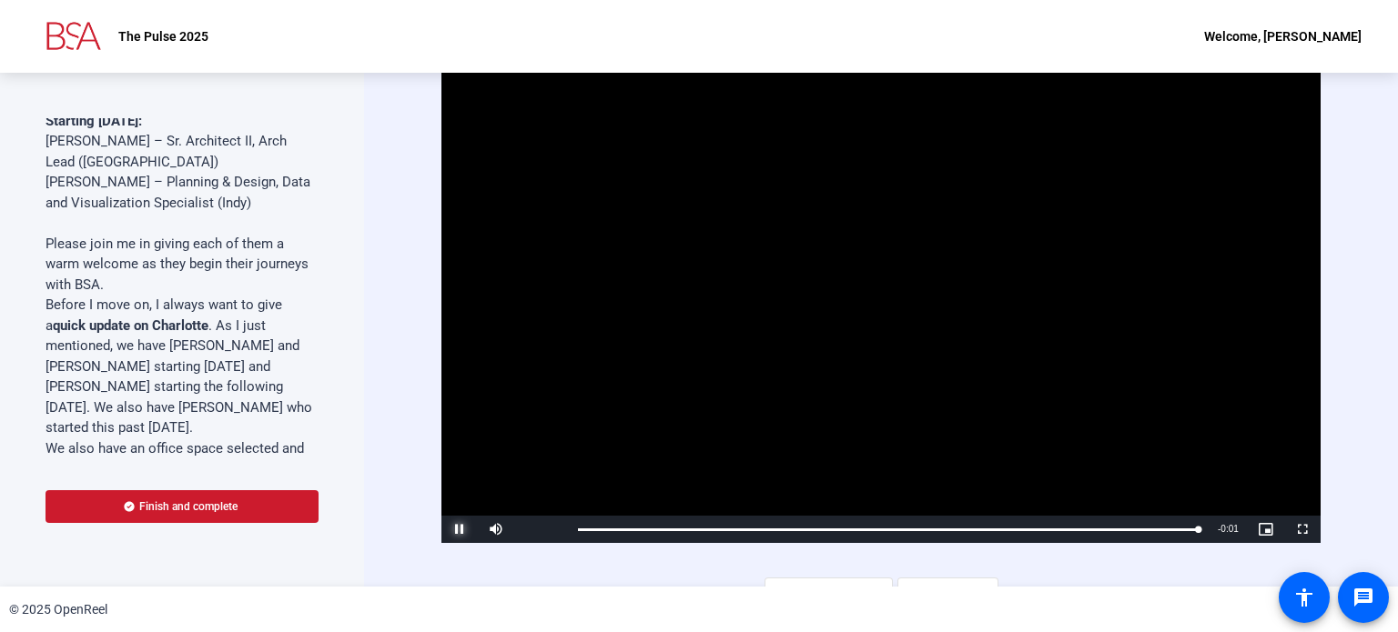
click at [457, 530] on span "Video Player" at bounding box center [459, 530] width 36 height 0
click at [228, 508] on span "Finish and complete" at bounding box center [188, 507] width 98 height 15
